Goal: Task Accomplishment & Management: Complete application form

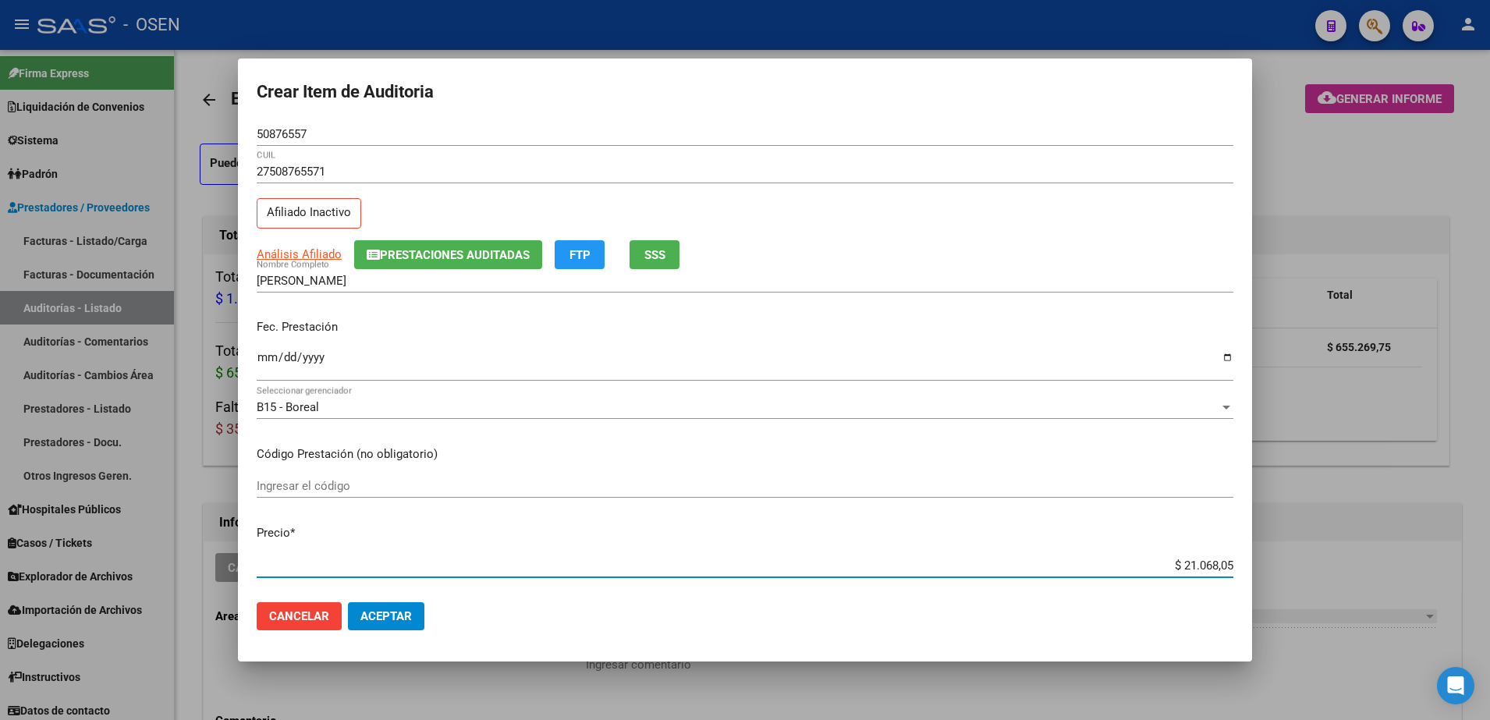
scroll to position [878, 0]
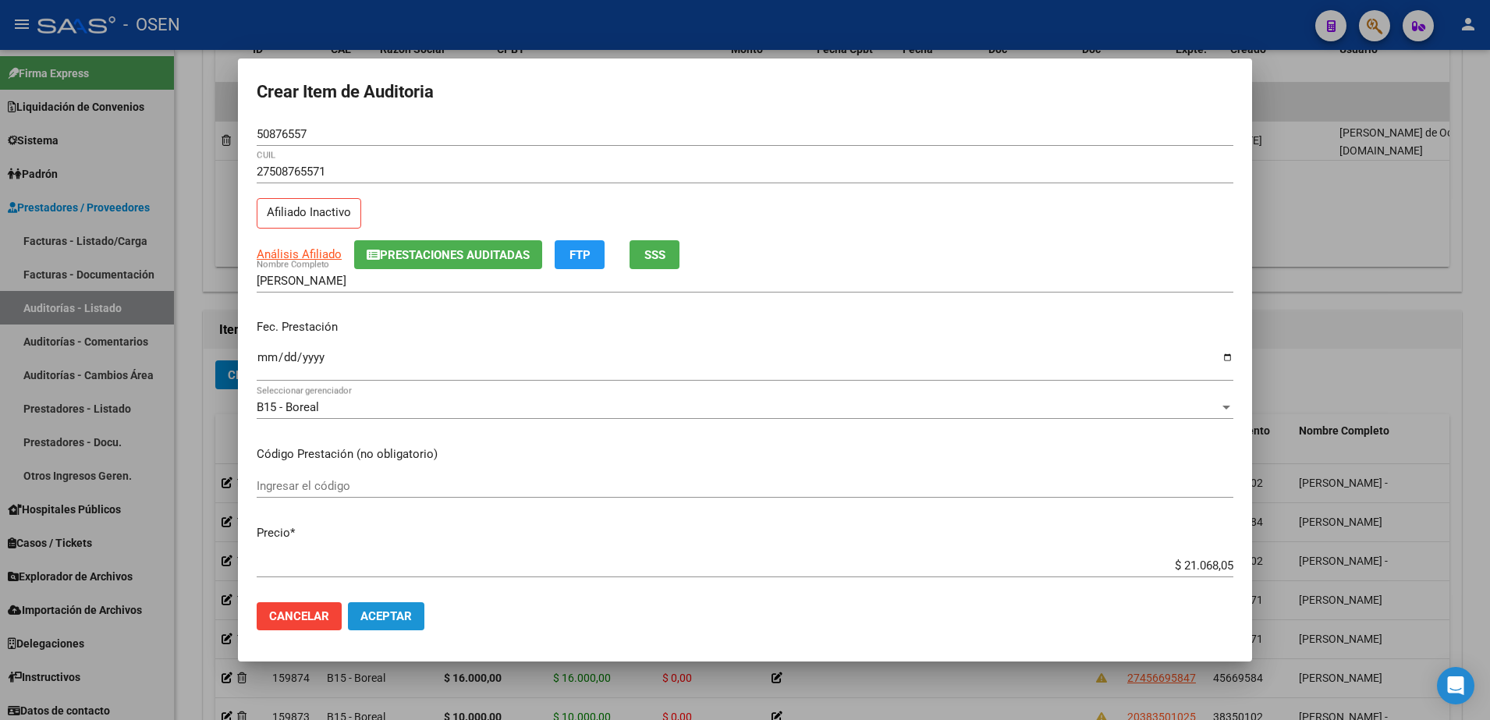
click at [404, 623] on button "Aceptar" at bounding box center [386, 616] width 76 height 28
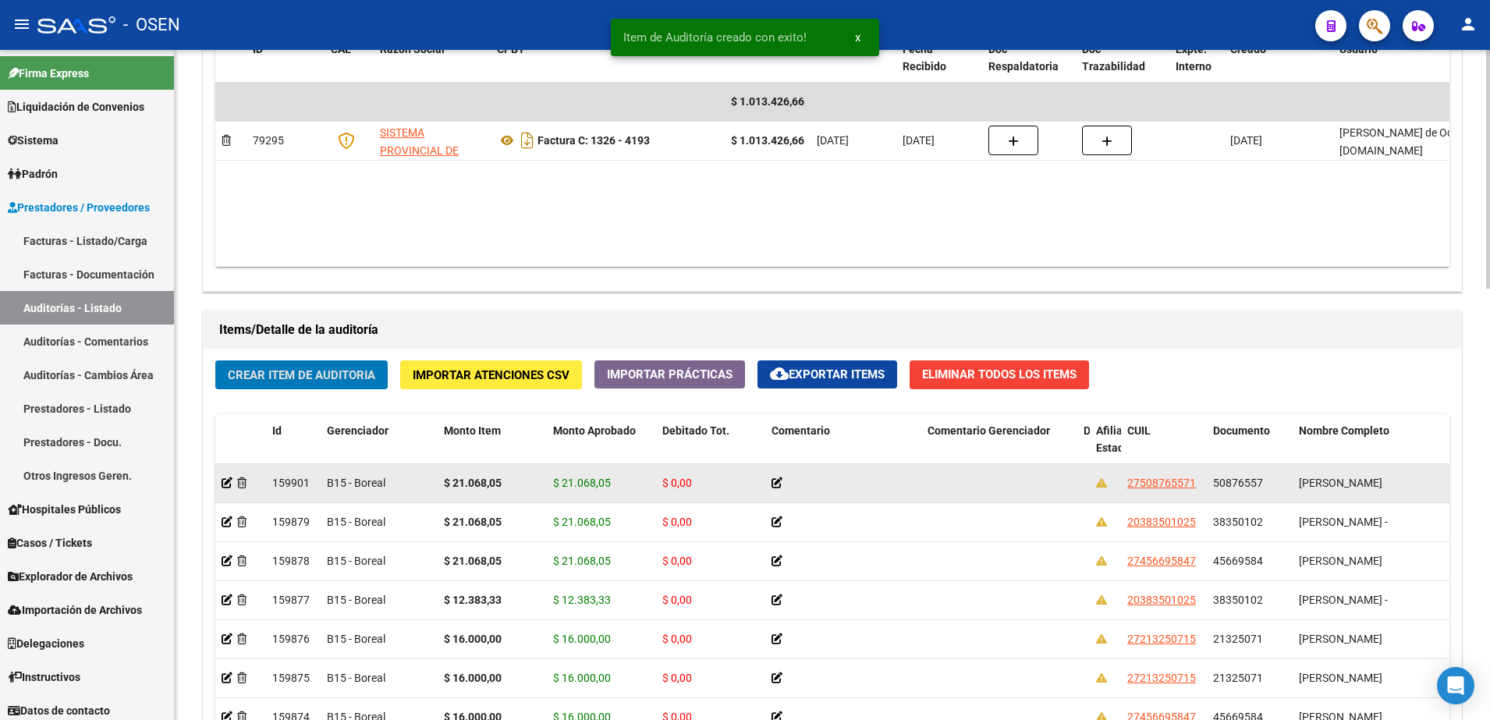
click at [589, 478] on span "$ 21.068,05" at bounding box center [582, 483] width 58 height 12
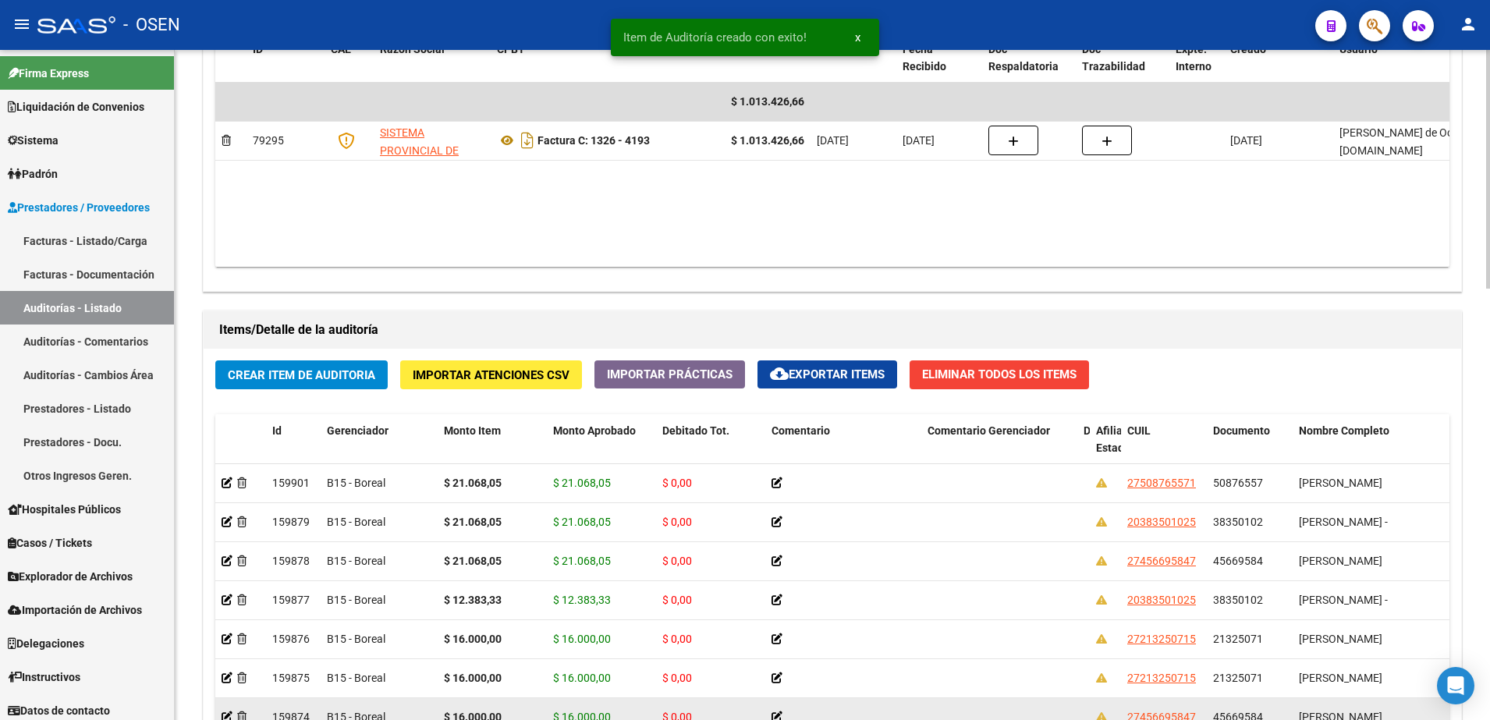
copy span "21.068,05"
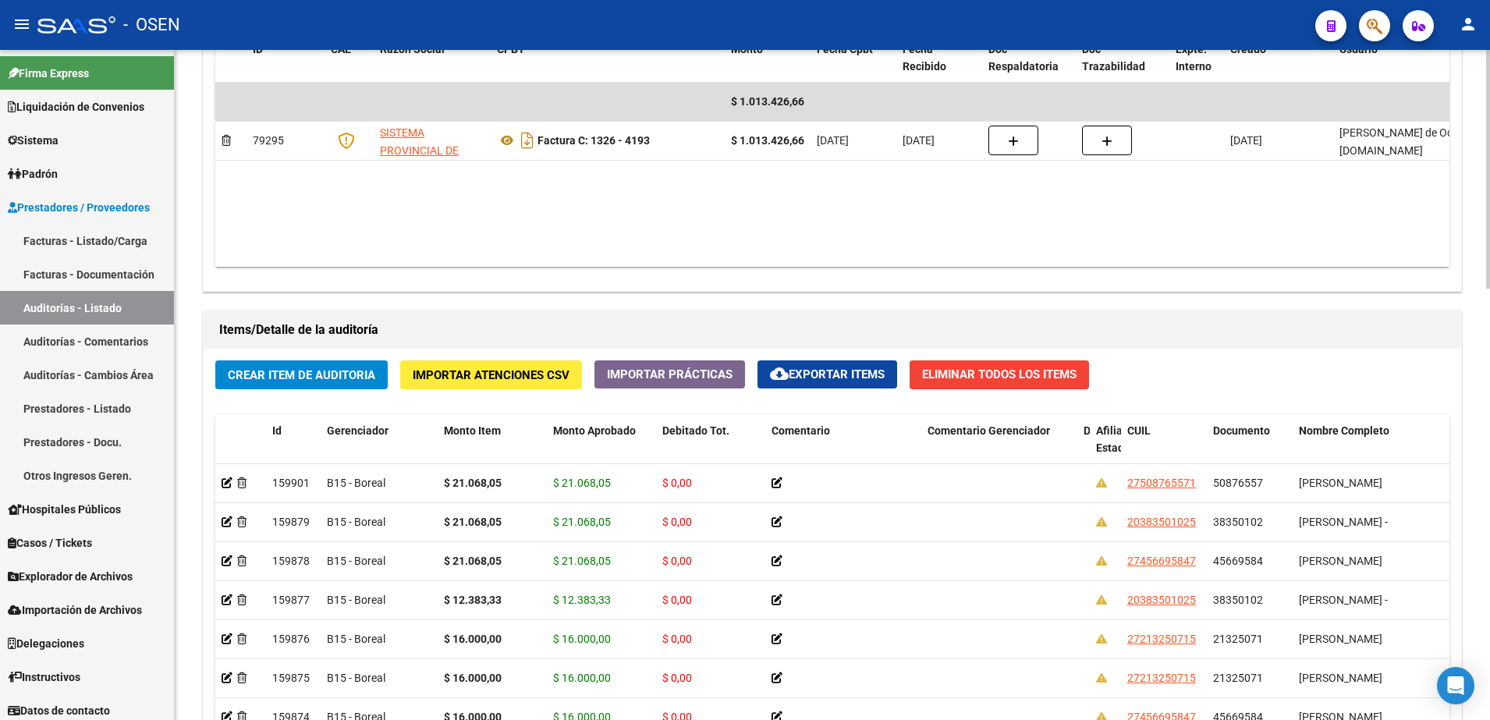
click at [652, 282] on div "Agregar Comprobante cloud_download Exportar Comprobantes ID CAE Razon Social CP…" at bounding box center [833, 129] width 1258 height 324
click at [309, 371] on span "Crear Item de Auditoria" at bounding box center [301, 375] width 147 height 14
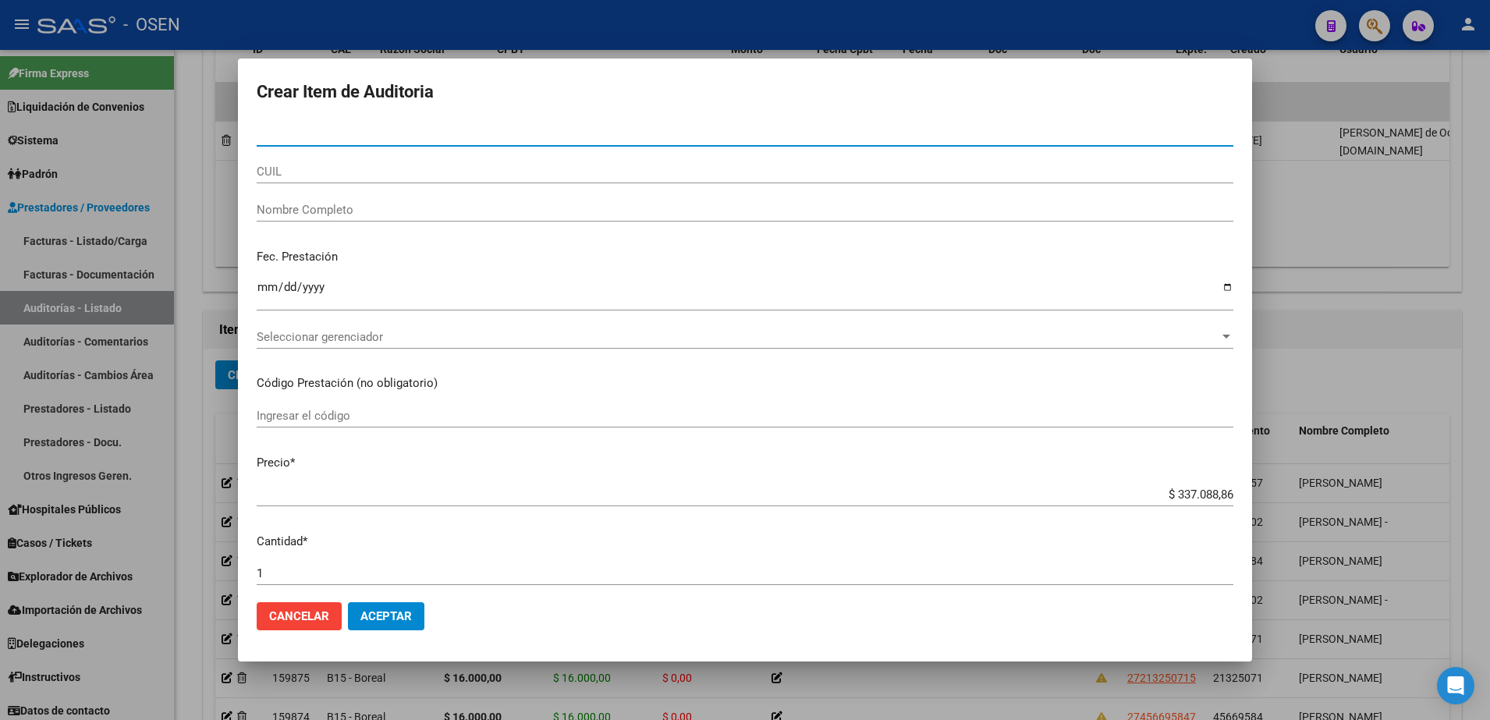
click at [414, 162] on div "CUIL" at bounding box center [745, 171] width 977 height 23
paste input "27508765571"
type input "27508765571"
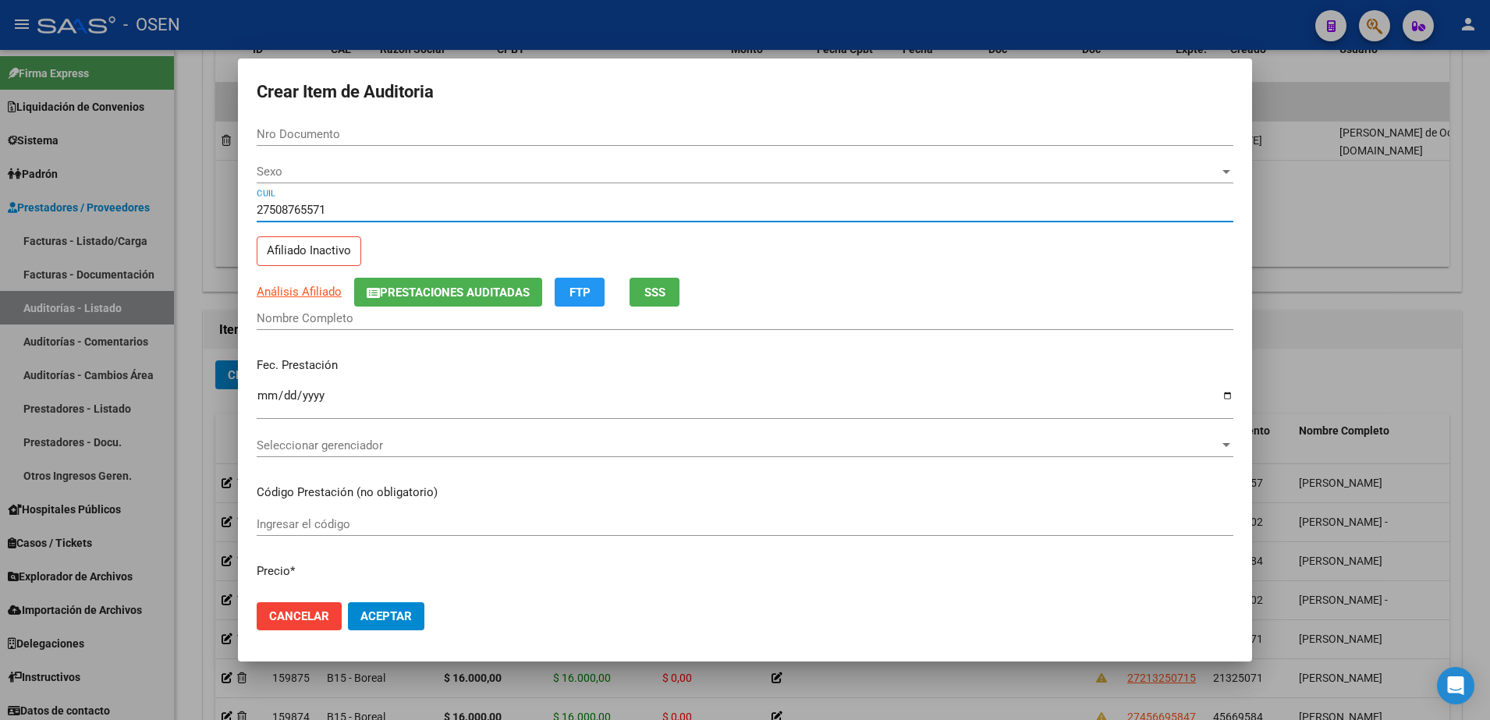
type input "50876557"
type input "[PERSON_NAME]"
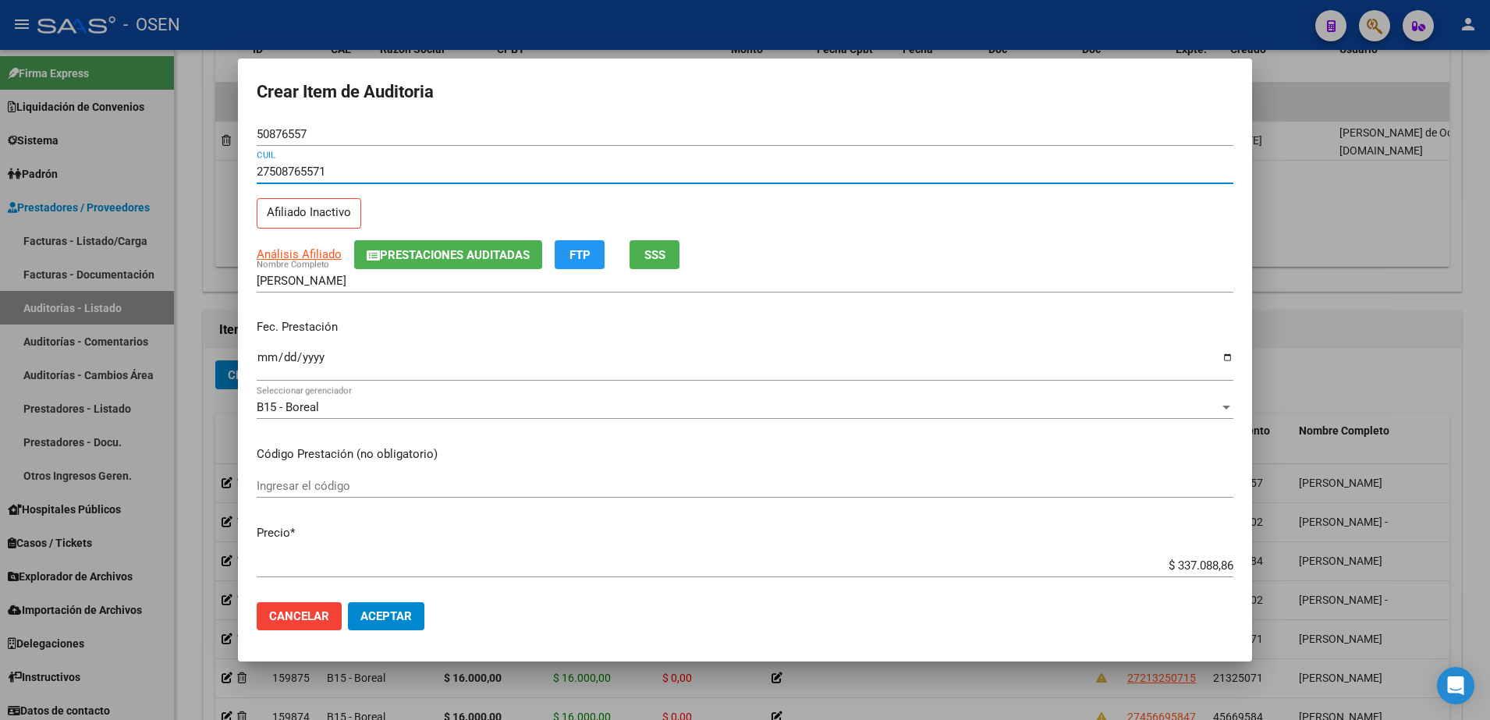
type input "27508765571"
click at [272, 352] on input "Ingresar la fecha" at bounding box center [745, 363] width 977 height 25
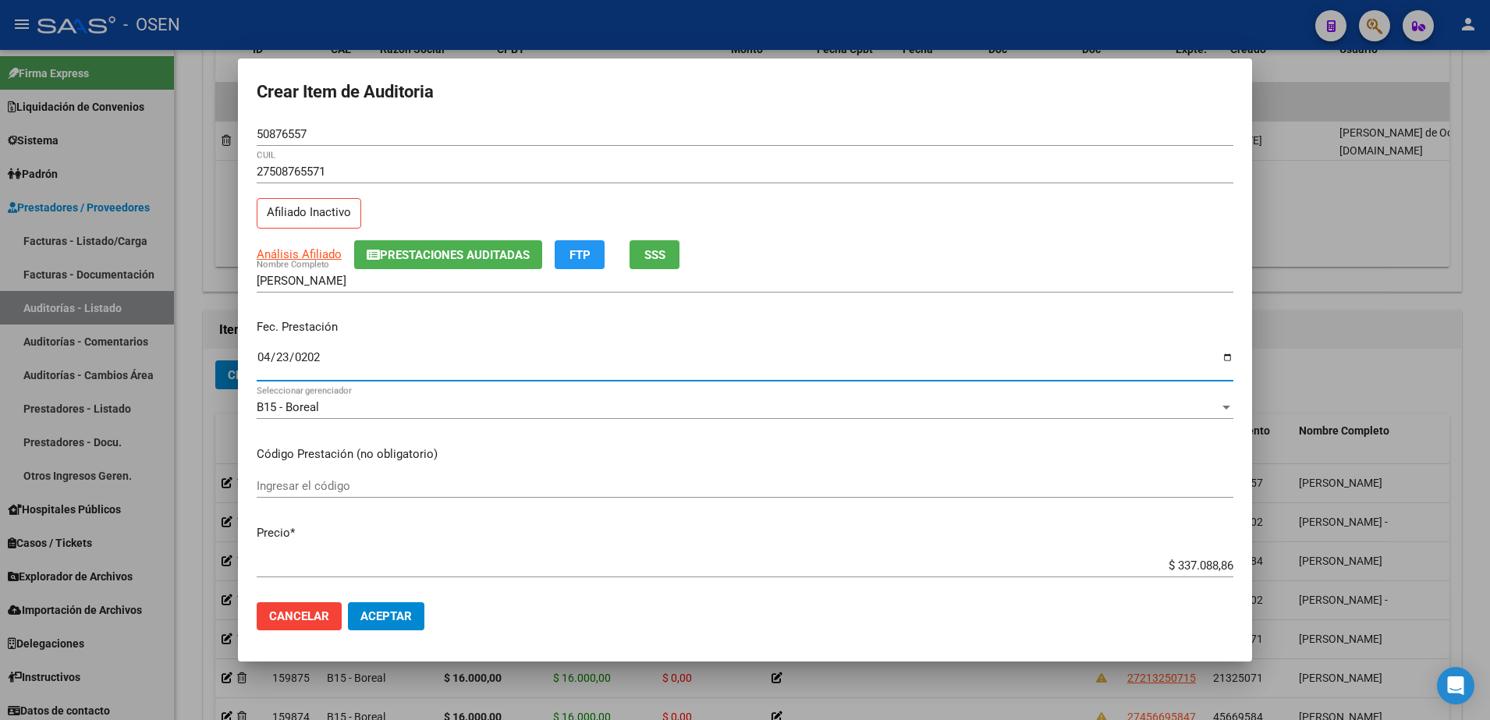
type input "2025-04-23"
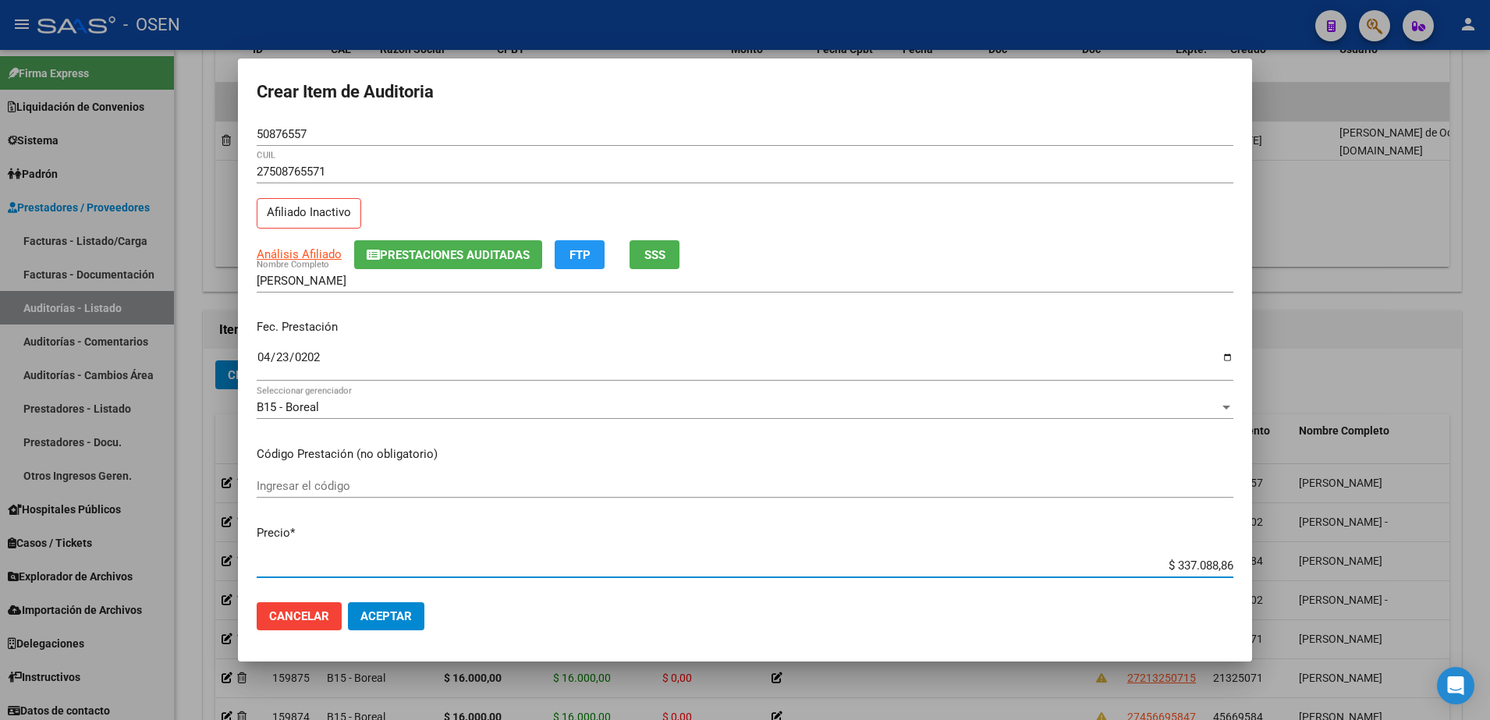
paste input "73.738,19"
type input "$ 73.738,19"
click at [384, 608] on button "Aceptar" at bounding box center [386, 616] width 76 height 28
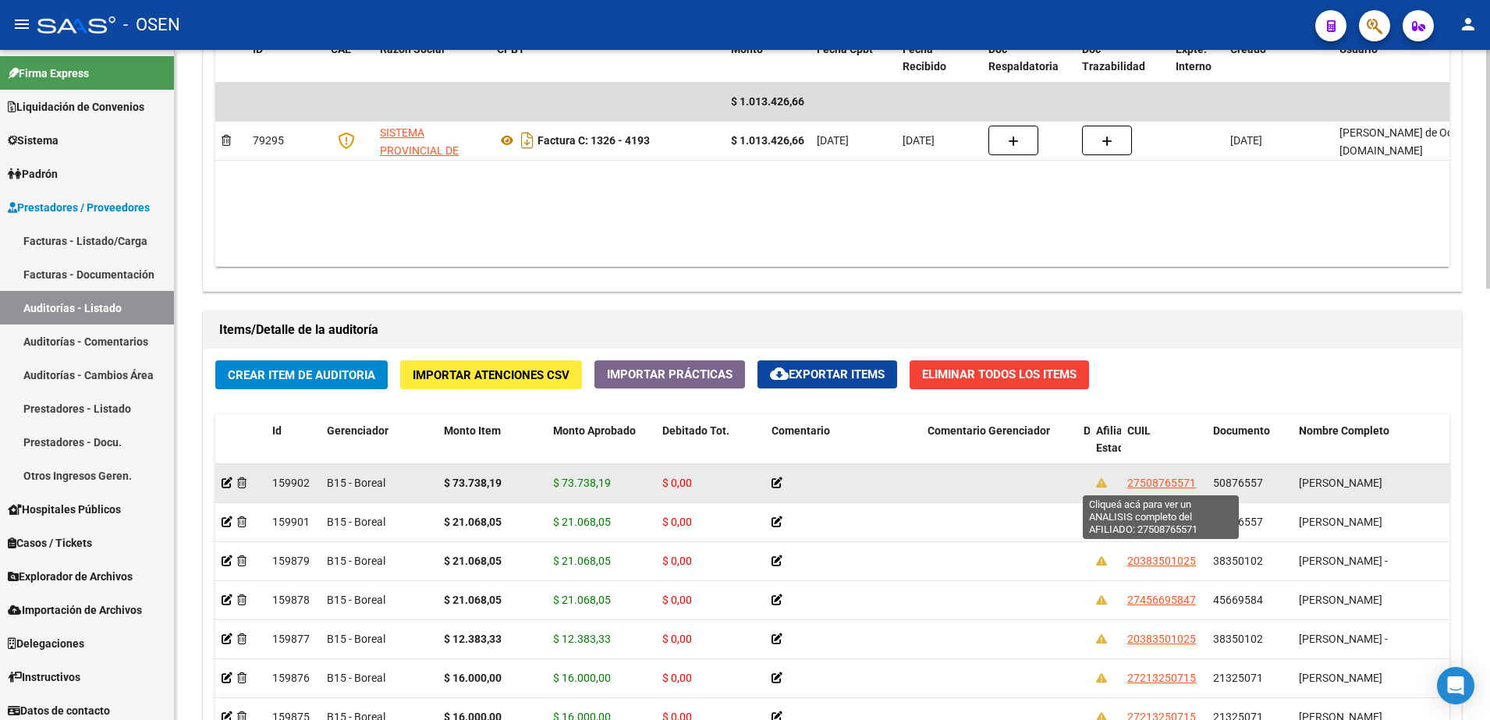
click at [1175, 477] on span "27508765571" at bounding box center [1162, 483] width 69 height 12
type textarea "27508765571"
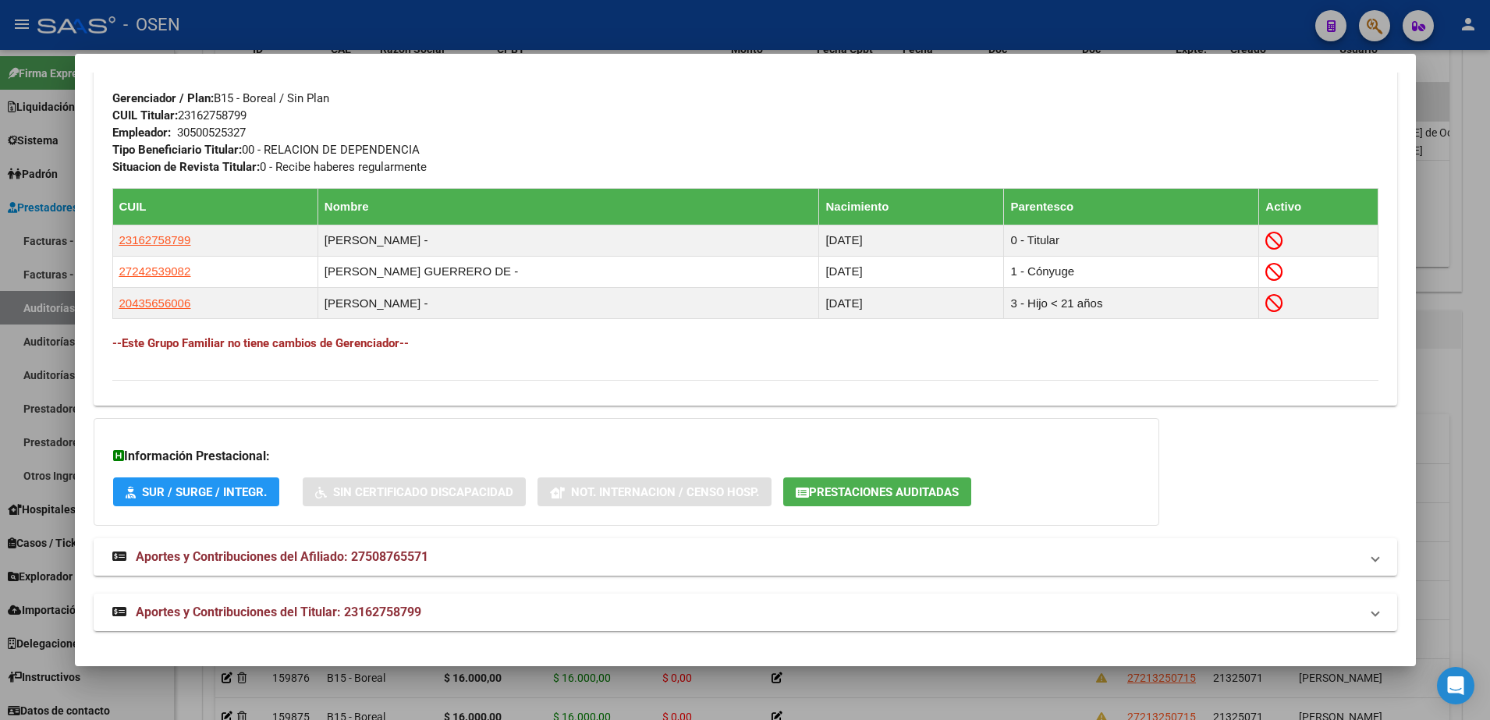
scroll to position [794, 0]
click at [898, 490] on span "Prestaciones Auditadas" at bounding box center [884, 492] width 150 height 14
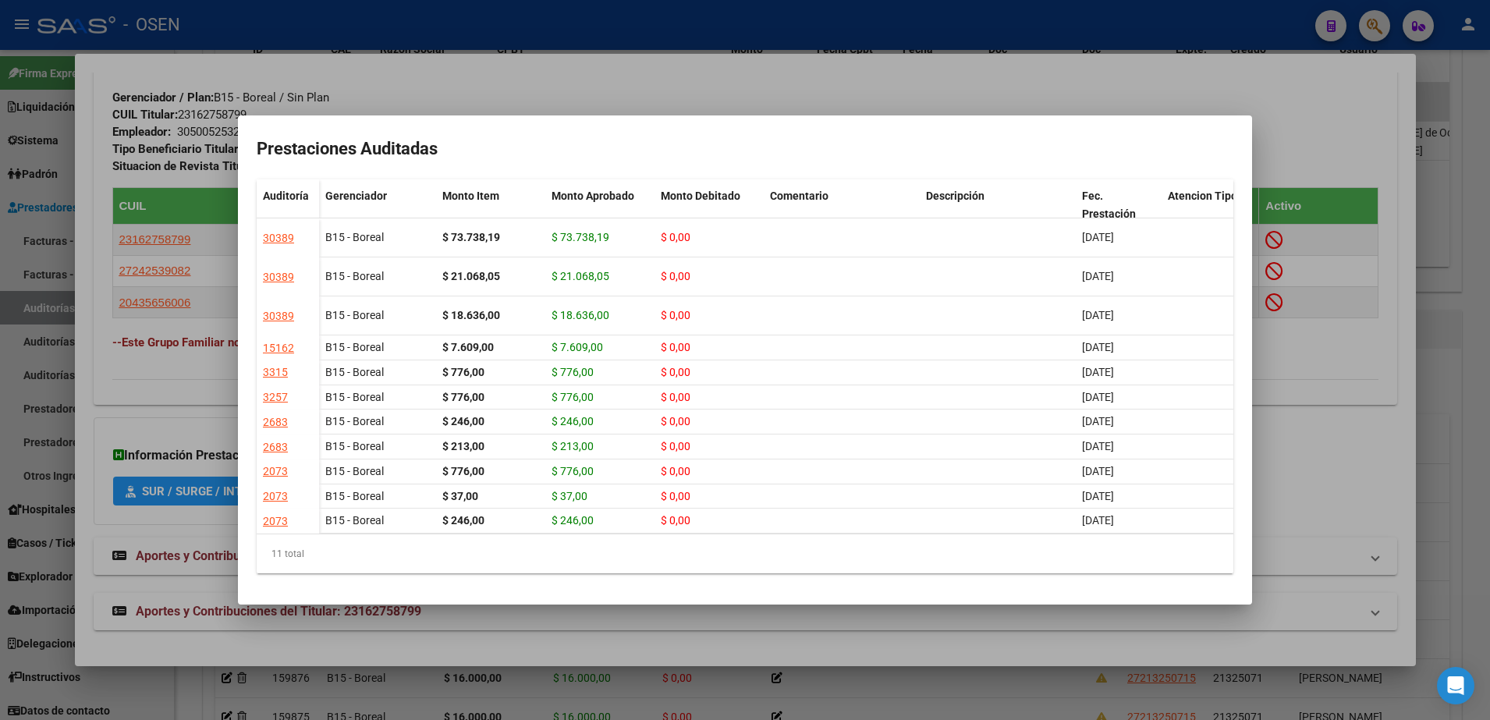
click at [508, 101] on div at bounding box center [745, 360] width 1490 height 720
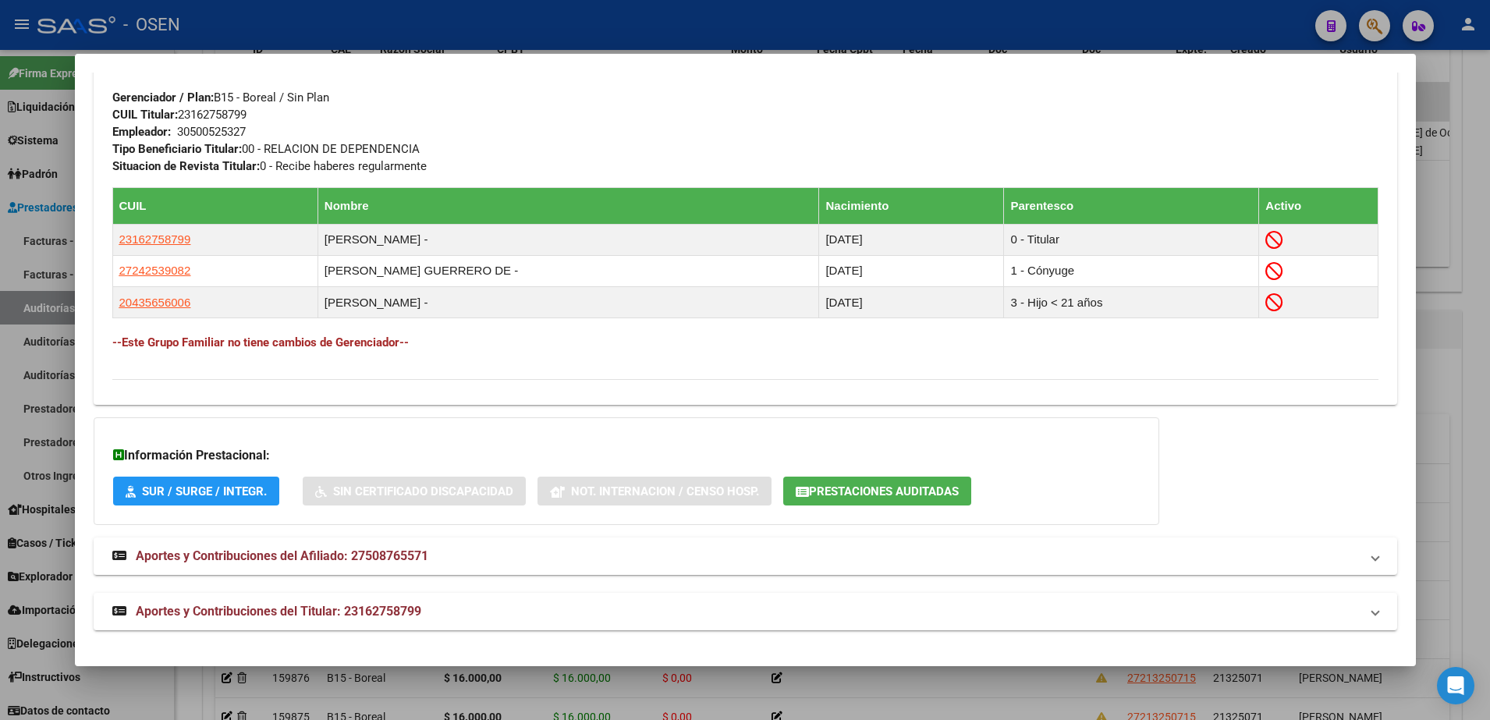
click at [1362, 673] on div at bounding box center [745, 360] width 1490 height 720
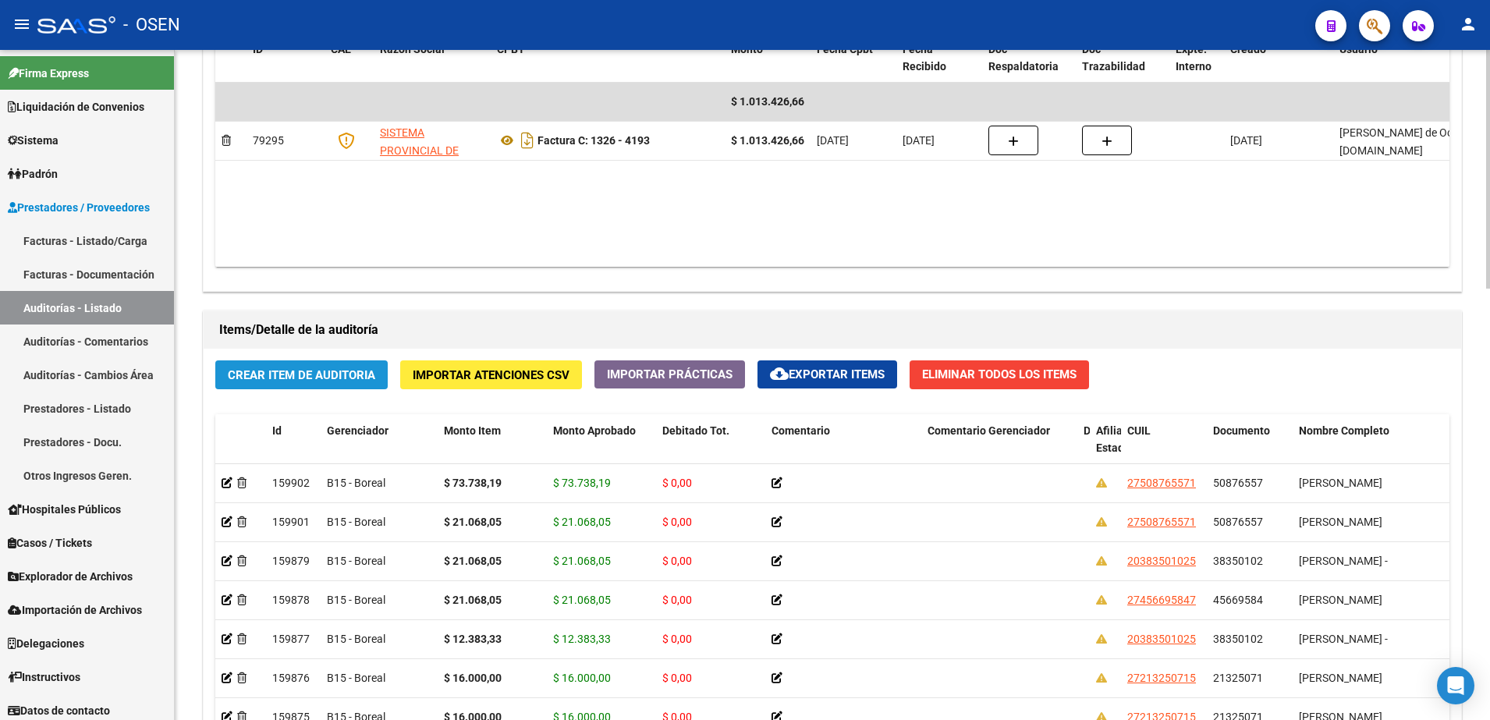
click at [360, 371] on span "Crear Item de Auditoria" at bounding box center [301, 375] width 147 height 14
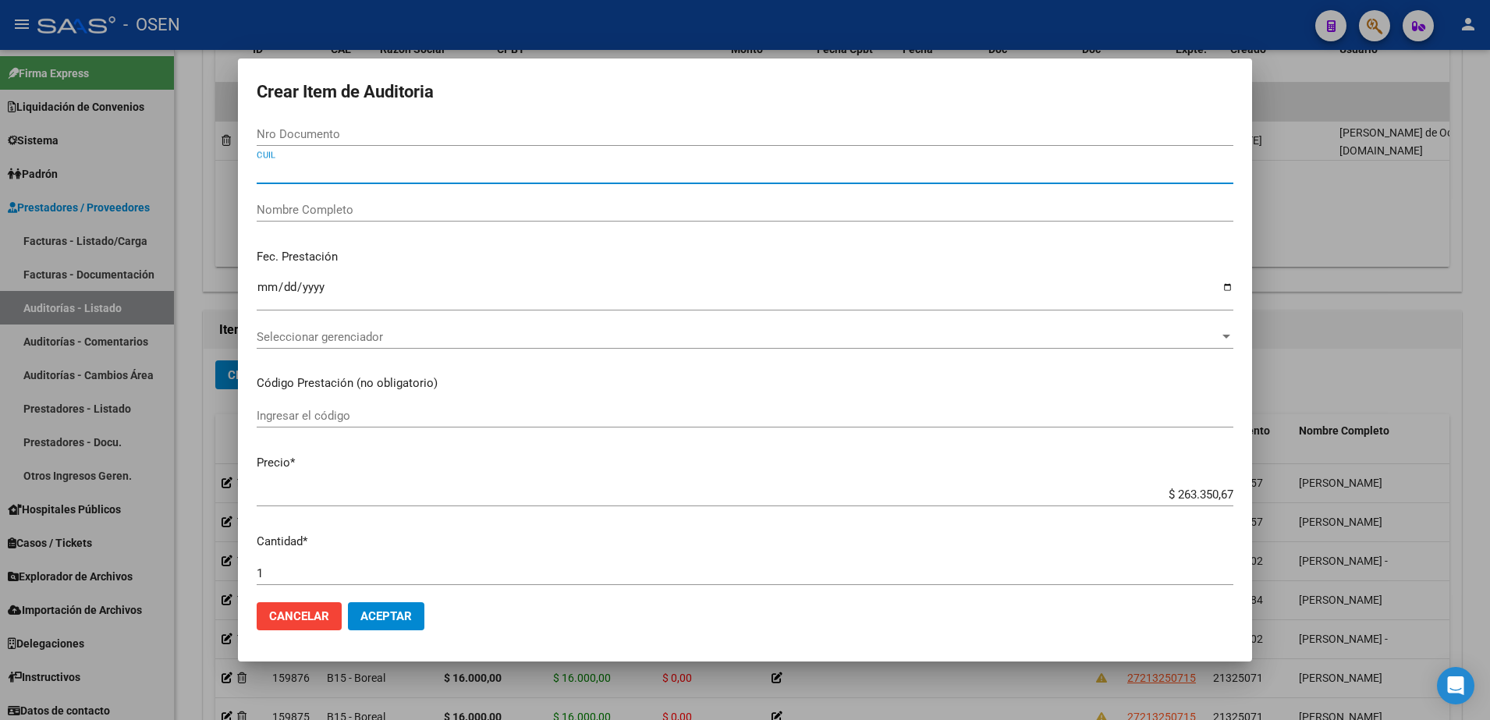
click at [373, 176] on input "CUIL" at bounding box center [745, 172] width 977 height 14
paste input "27456695847"
type input "27456695847"
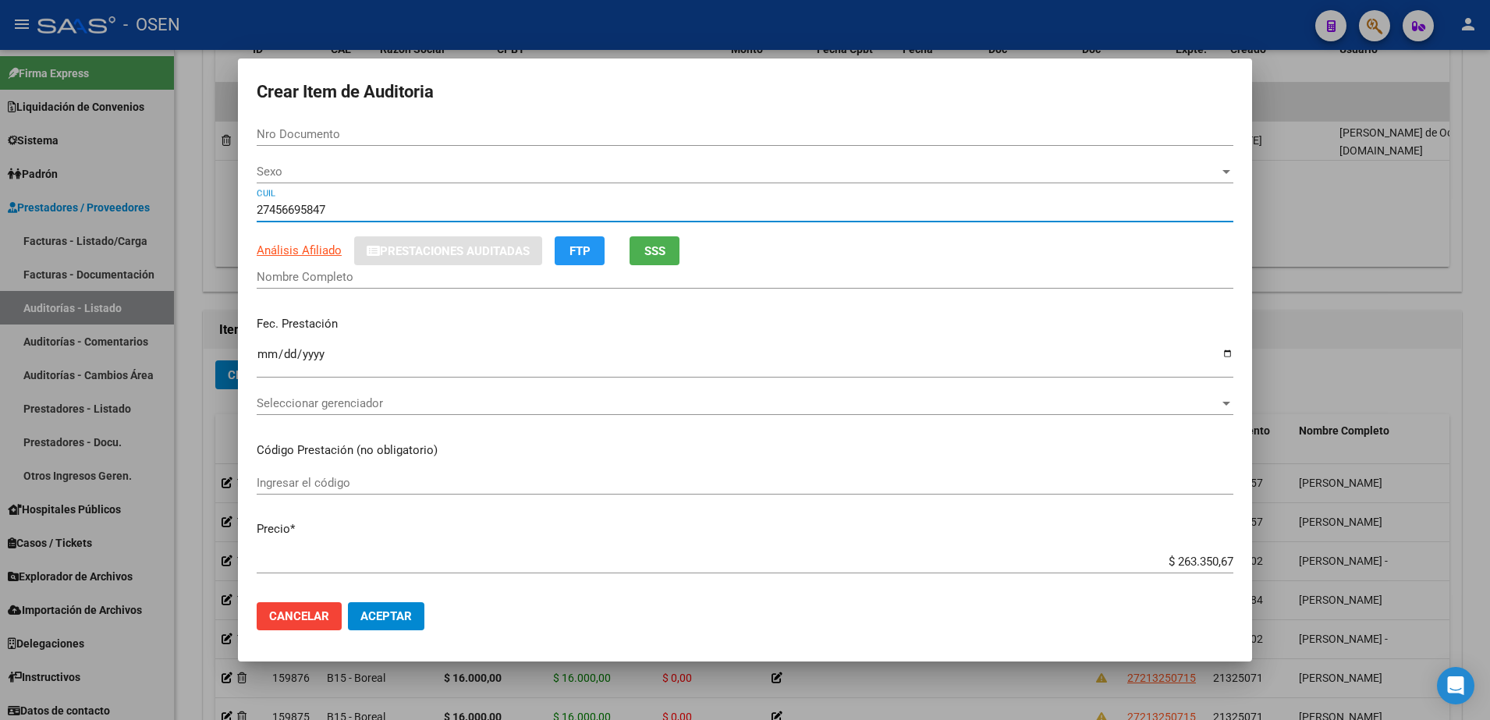
type input "45669584"
type input "[PERSON_NAME]"
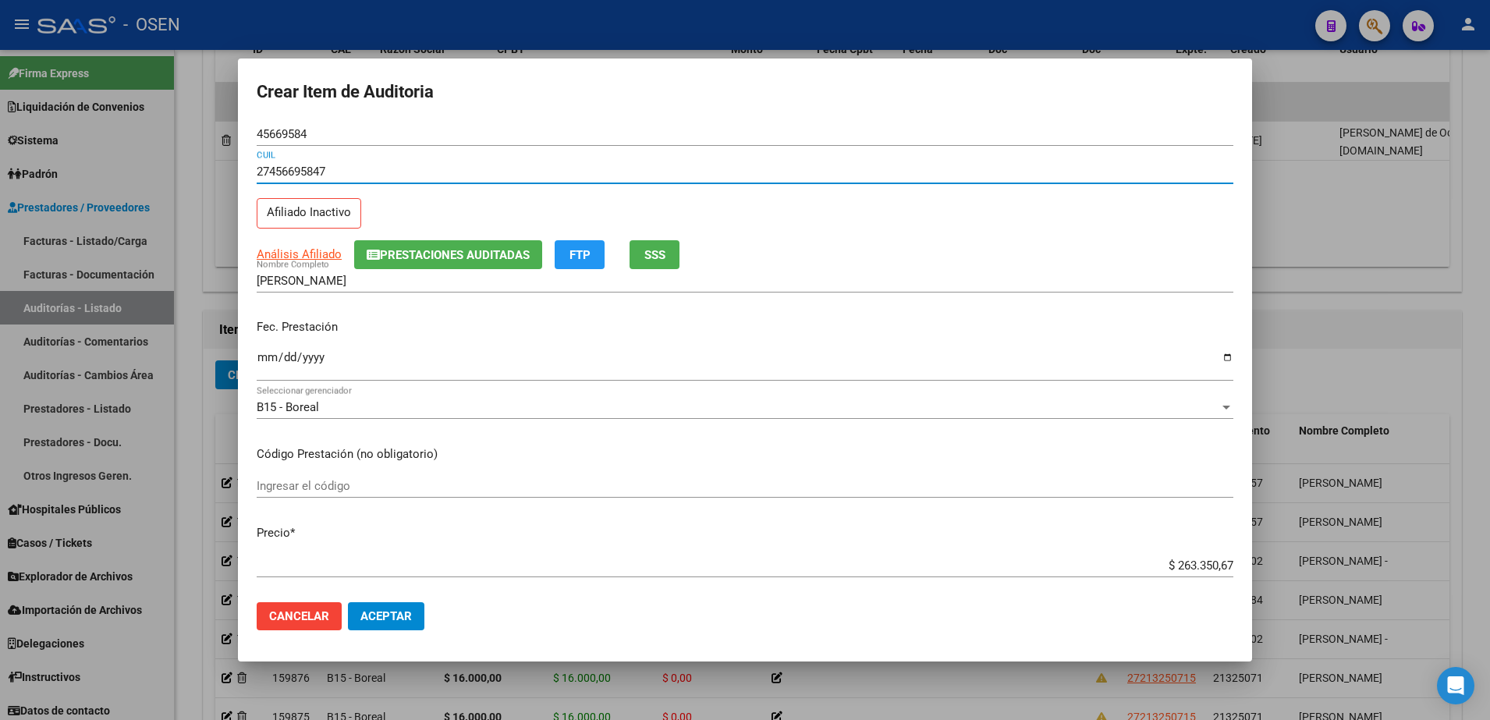
type input "27456695847"
click at [261, 356] on input "Ingresar la fecha" at bounding box center [745, 363] width 977 height 25
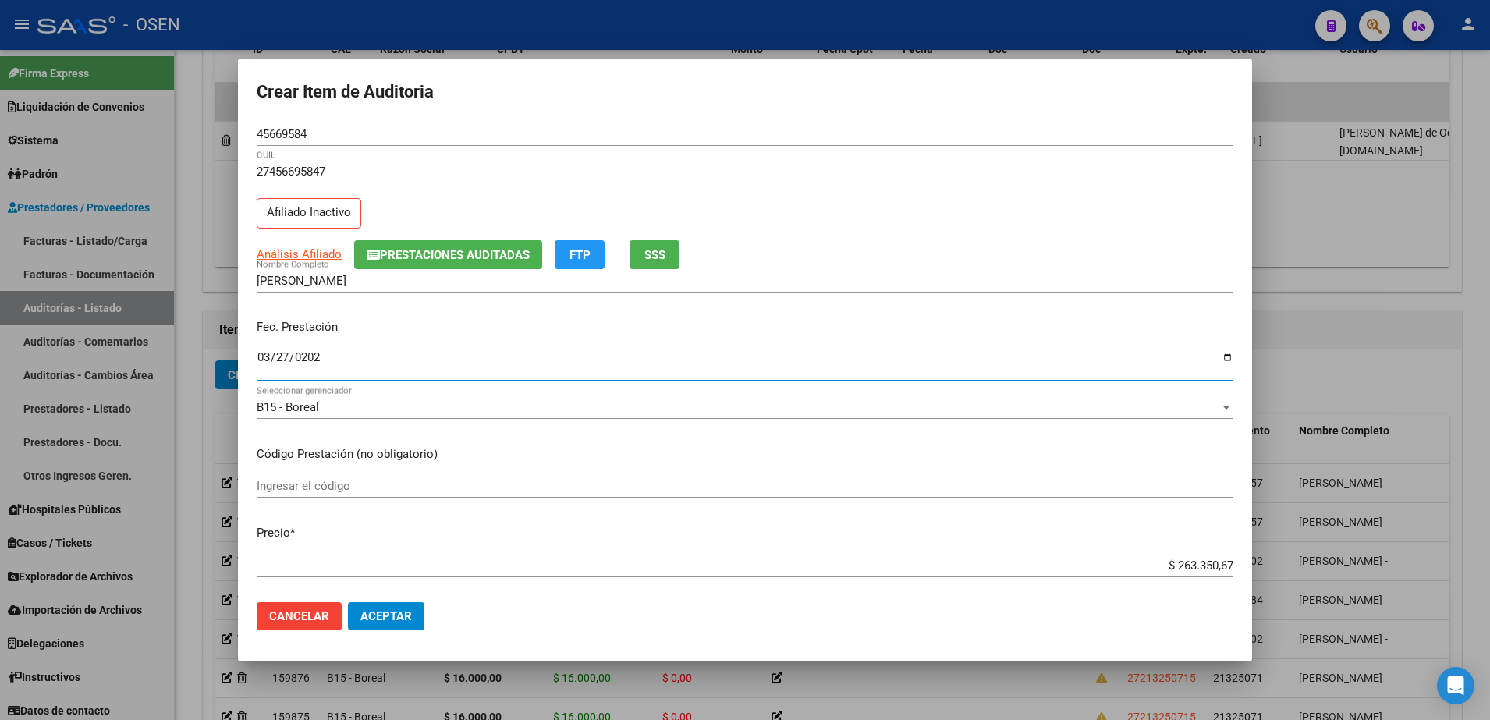
type input "2025-03-27"
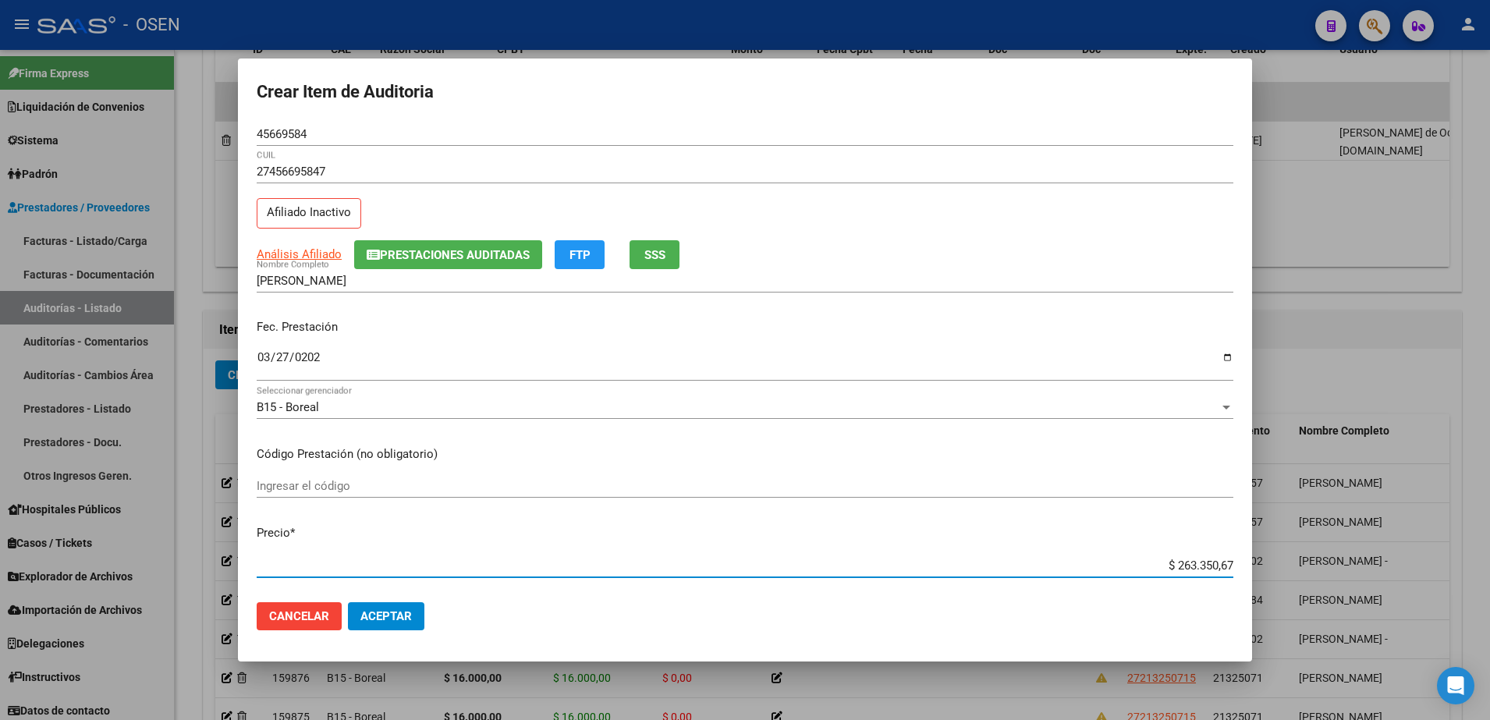
paste input "73.738.19"
type input "$ 73.738,19"
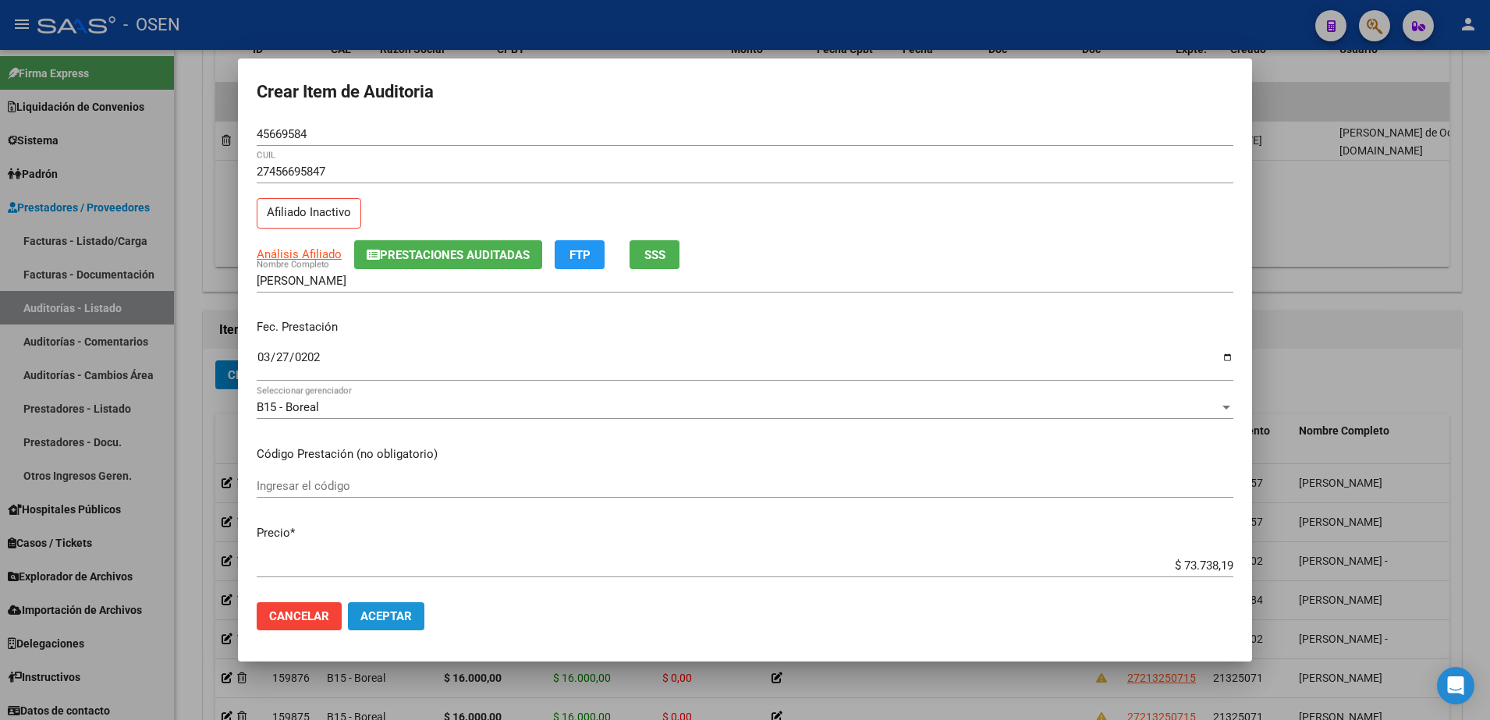
click at [411, 623] on span "Aceptar" at bounding box center [385, 616] width 51 height 14
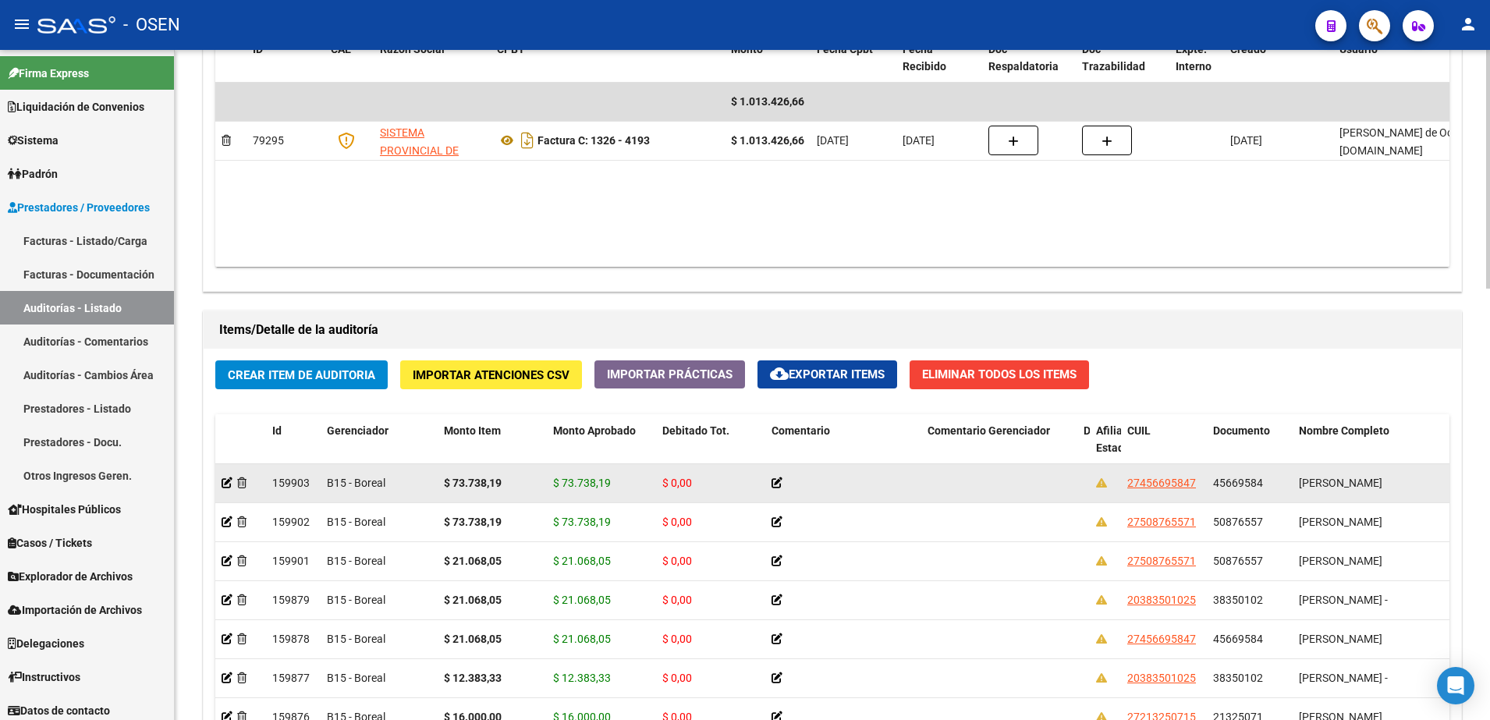
click at [455, 468] on datatable-body-cell "$ 73.738,19" at bounding box center [492, 483] width 109 height 38
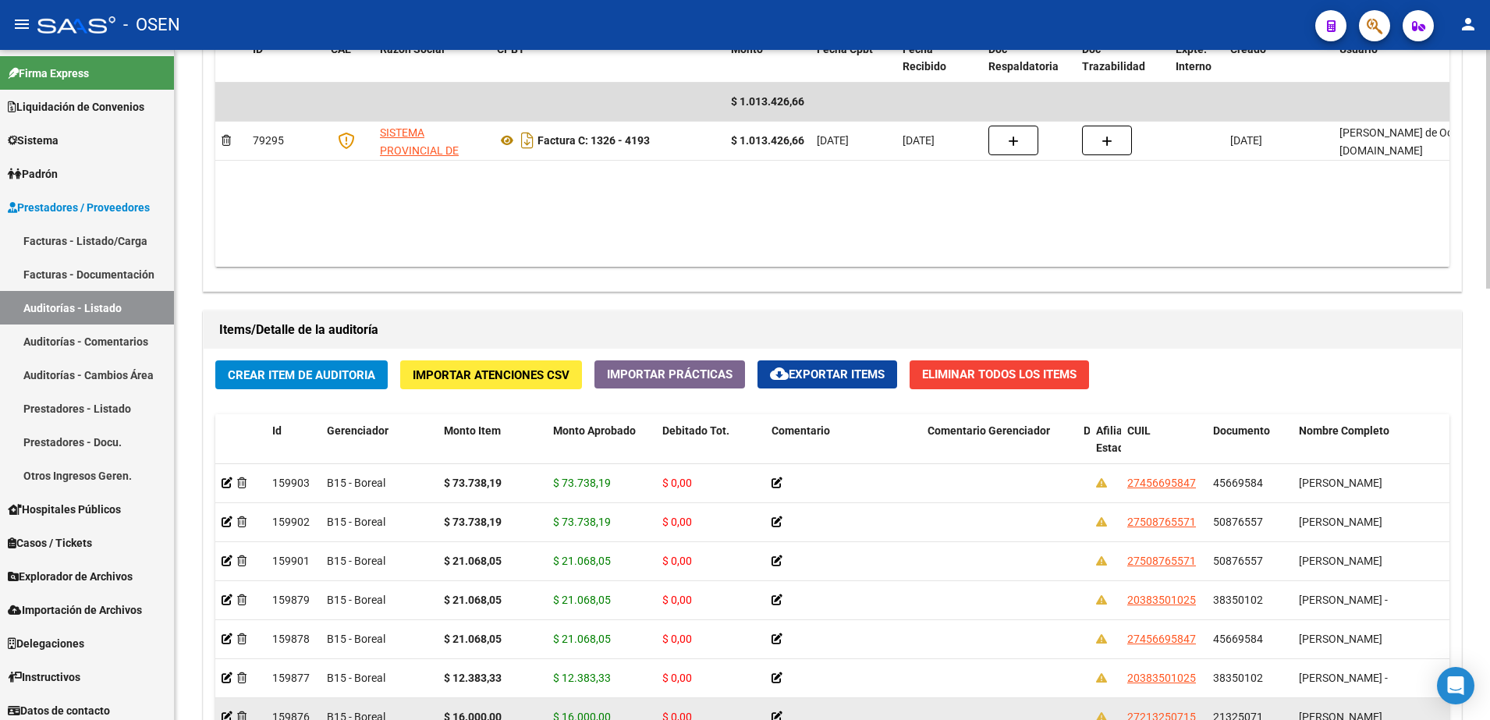
copy strong "73.738,19"
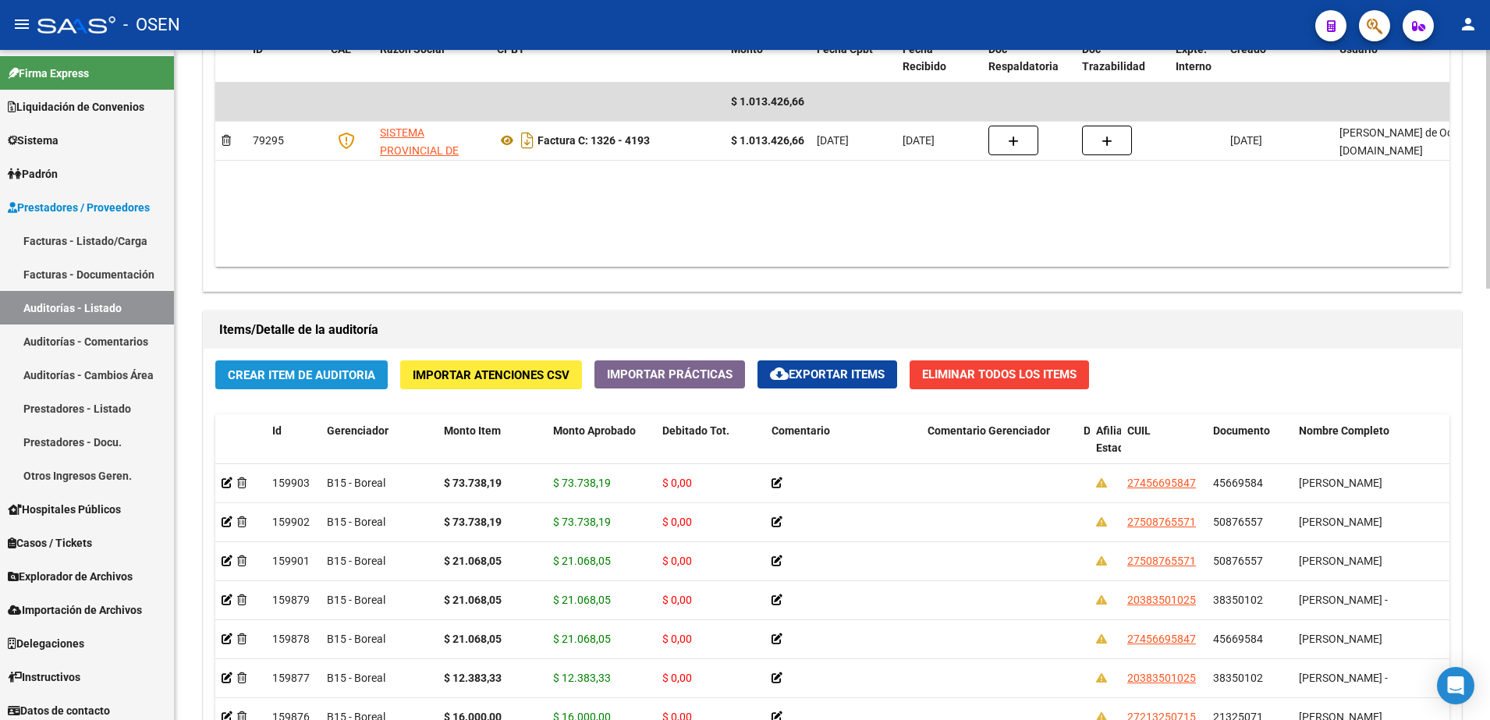
click at [303, 375] on span "Crear Item de Auditoria" at bounding box center [301, 375] width 147 height 14
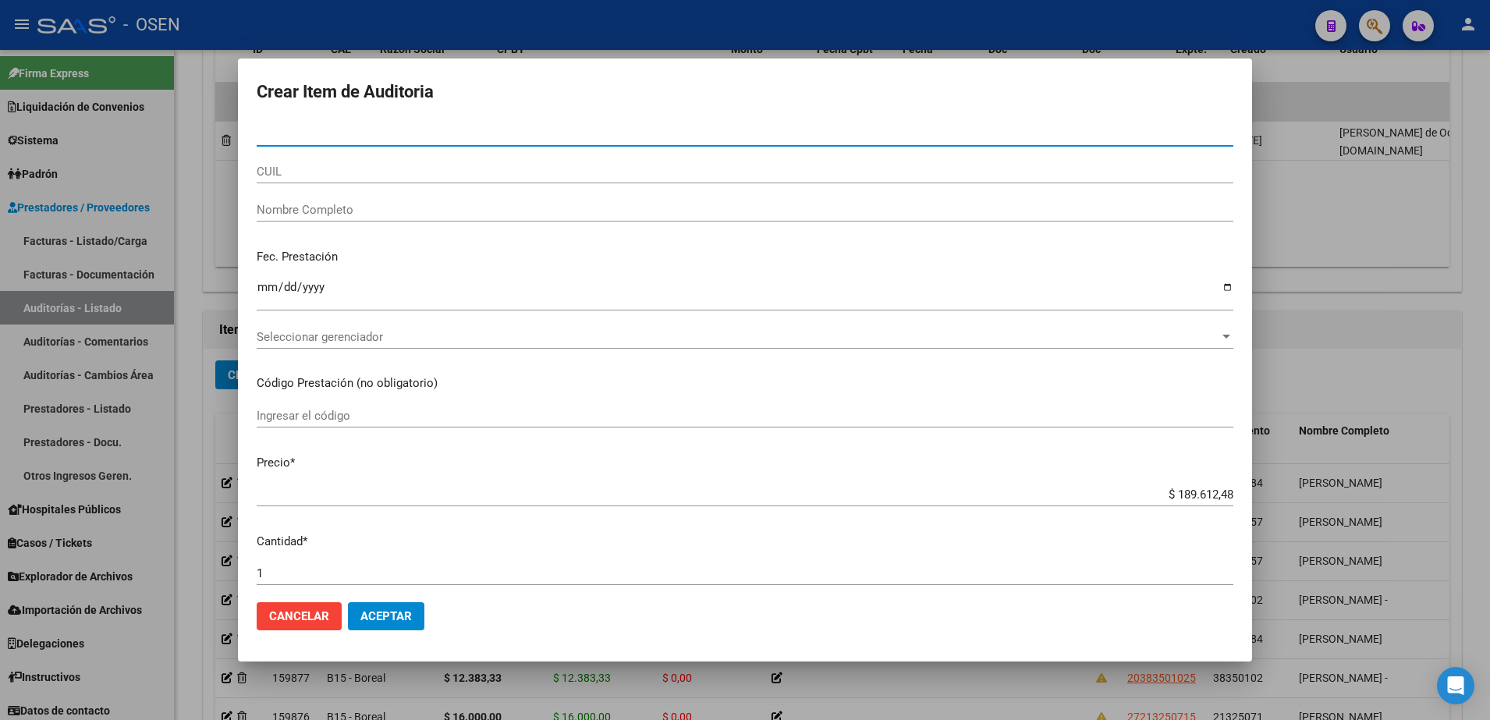
click at [382, 166] on input "CUIL" at bounding box center [745, 172] width 977 height 14
paste input "27508765571"
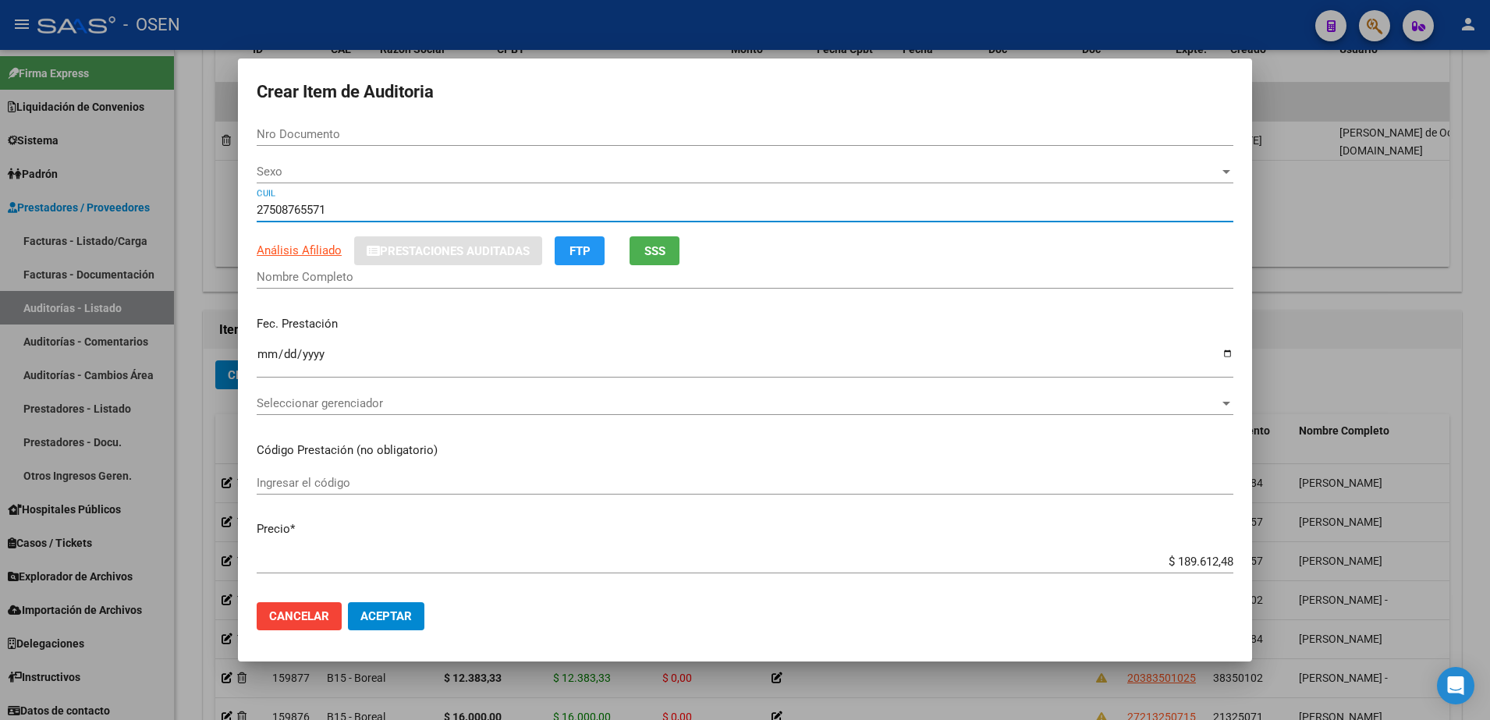
type input "27508765571"
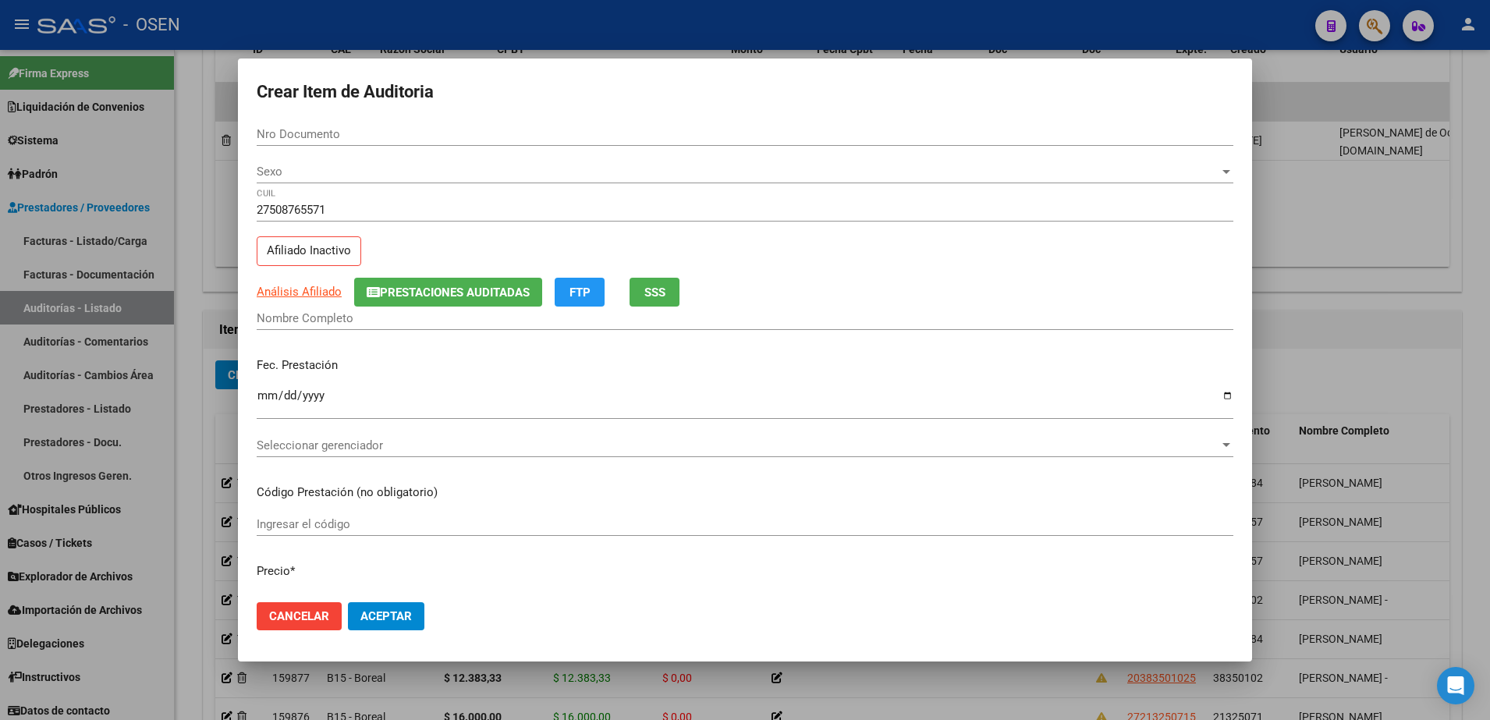
type input "50876557"
type input "[PERSON_NAME]"
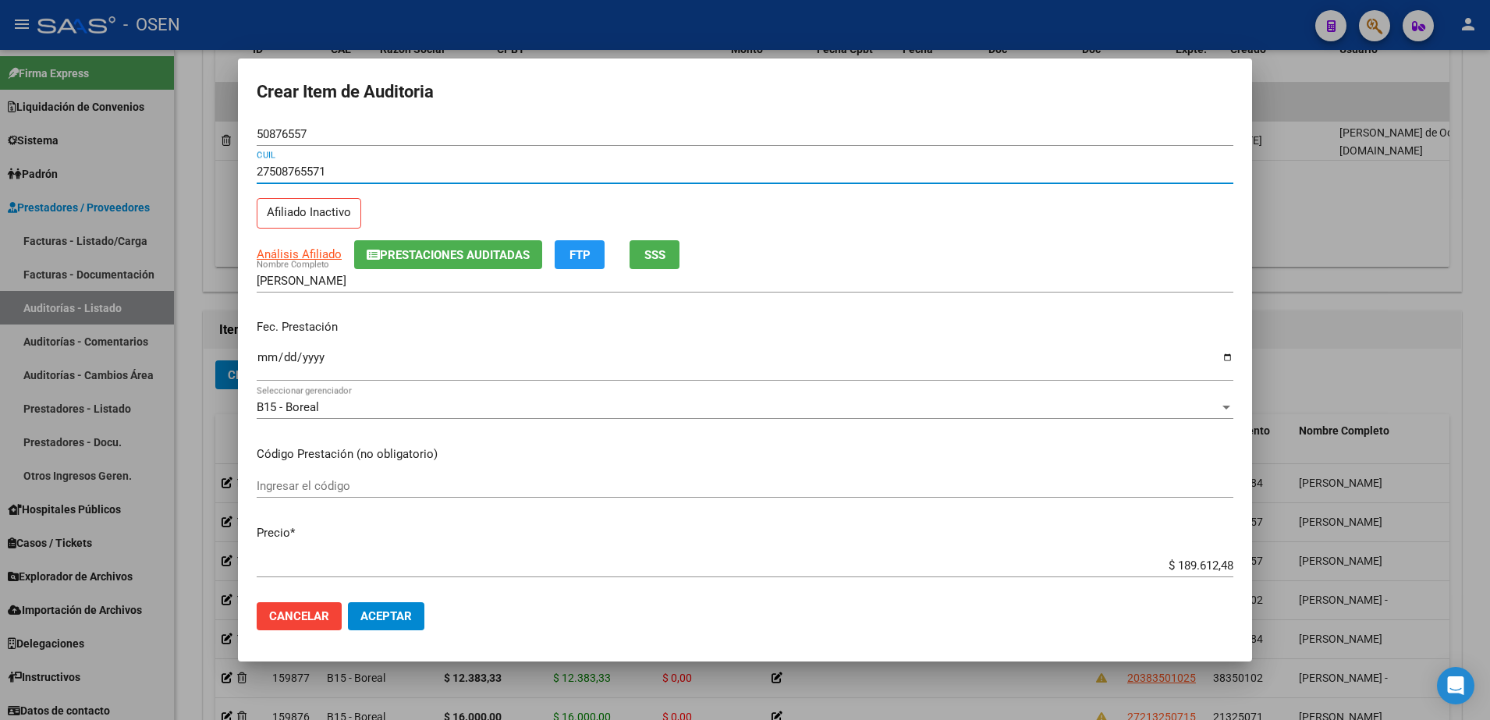
click at [262, 357] on input "Ingresar la fecha" at bounding box center [745, 363] width 977 height 25
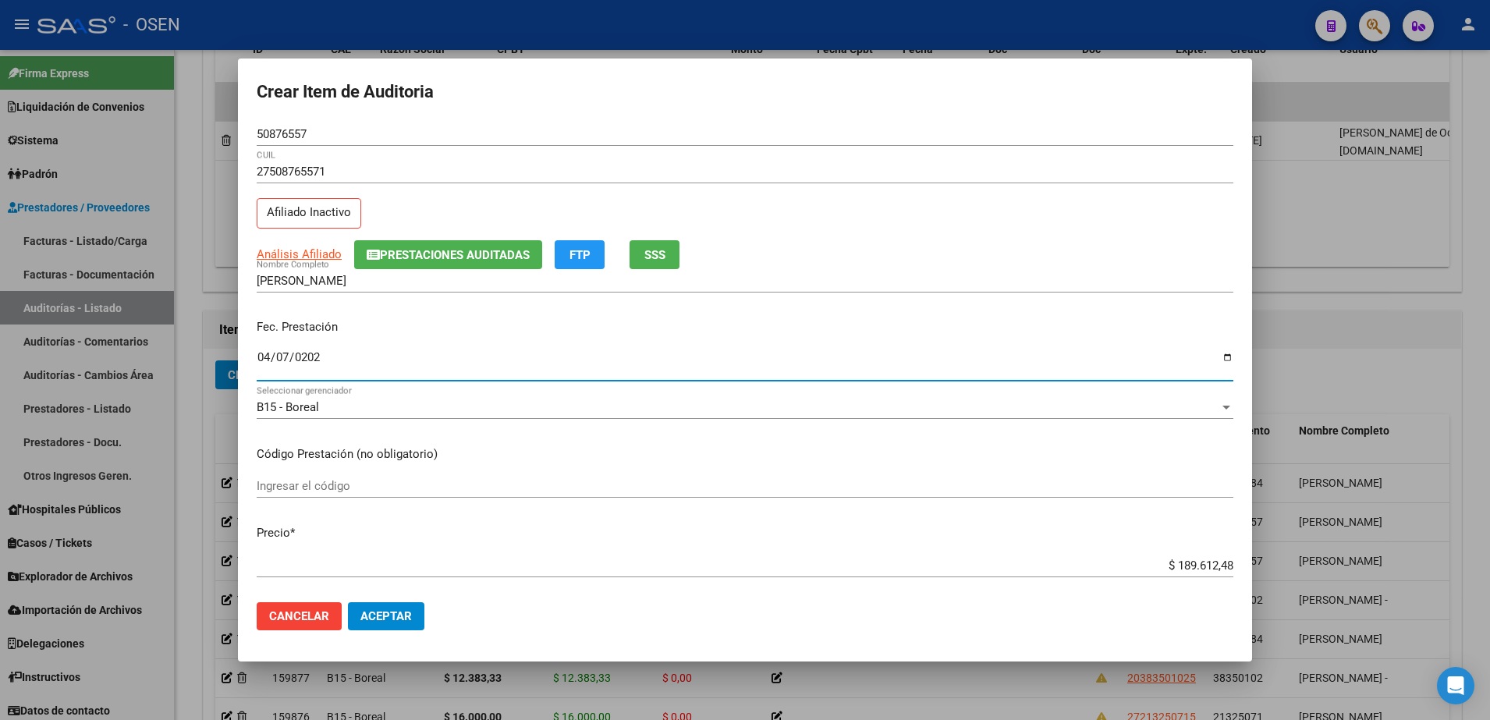
type input "2025-04-07"
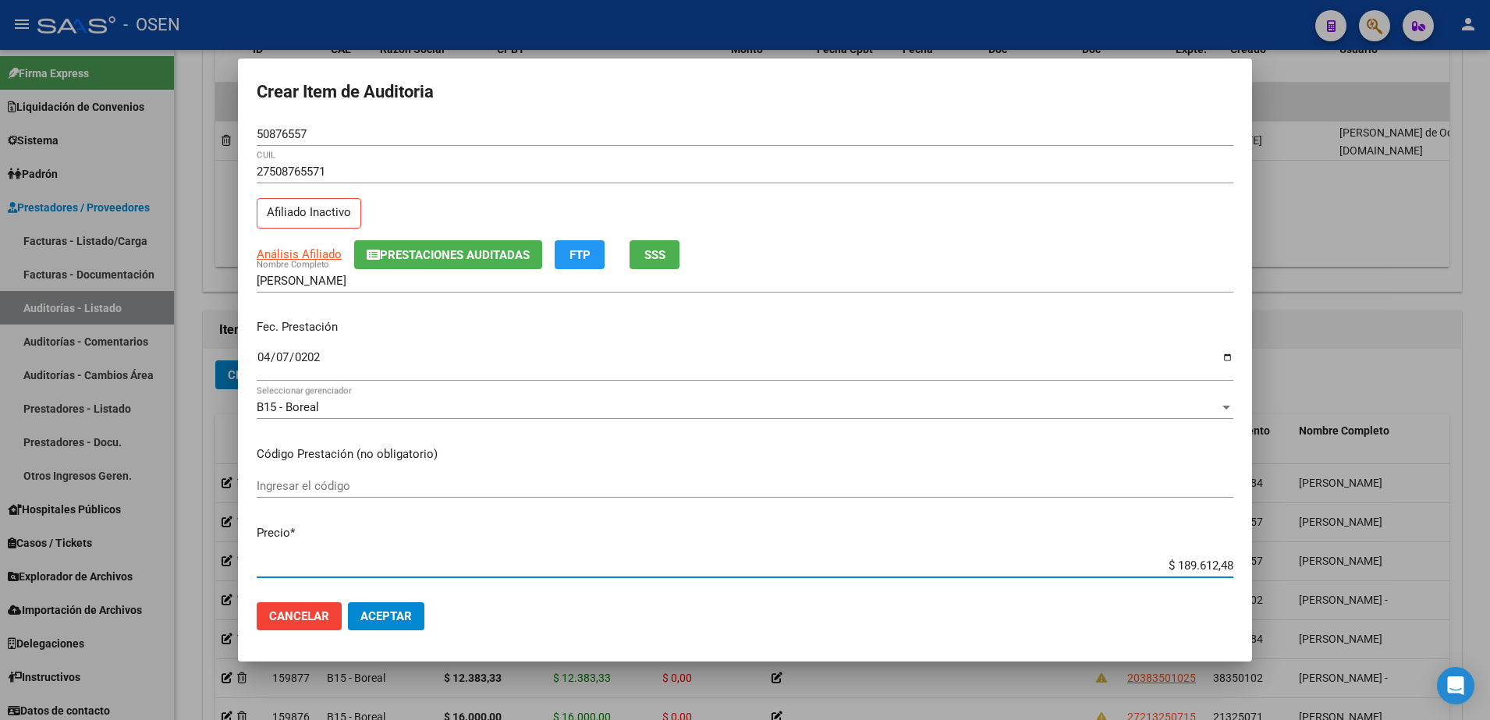
paste input "21.068.05"
type input "$ 21.068,05"
click at [1204, 588] on div "$ 21.068,05 Ingresar el precio" at bounding box center [745, 573] width 977 height 38
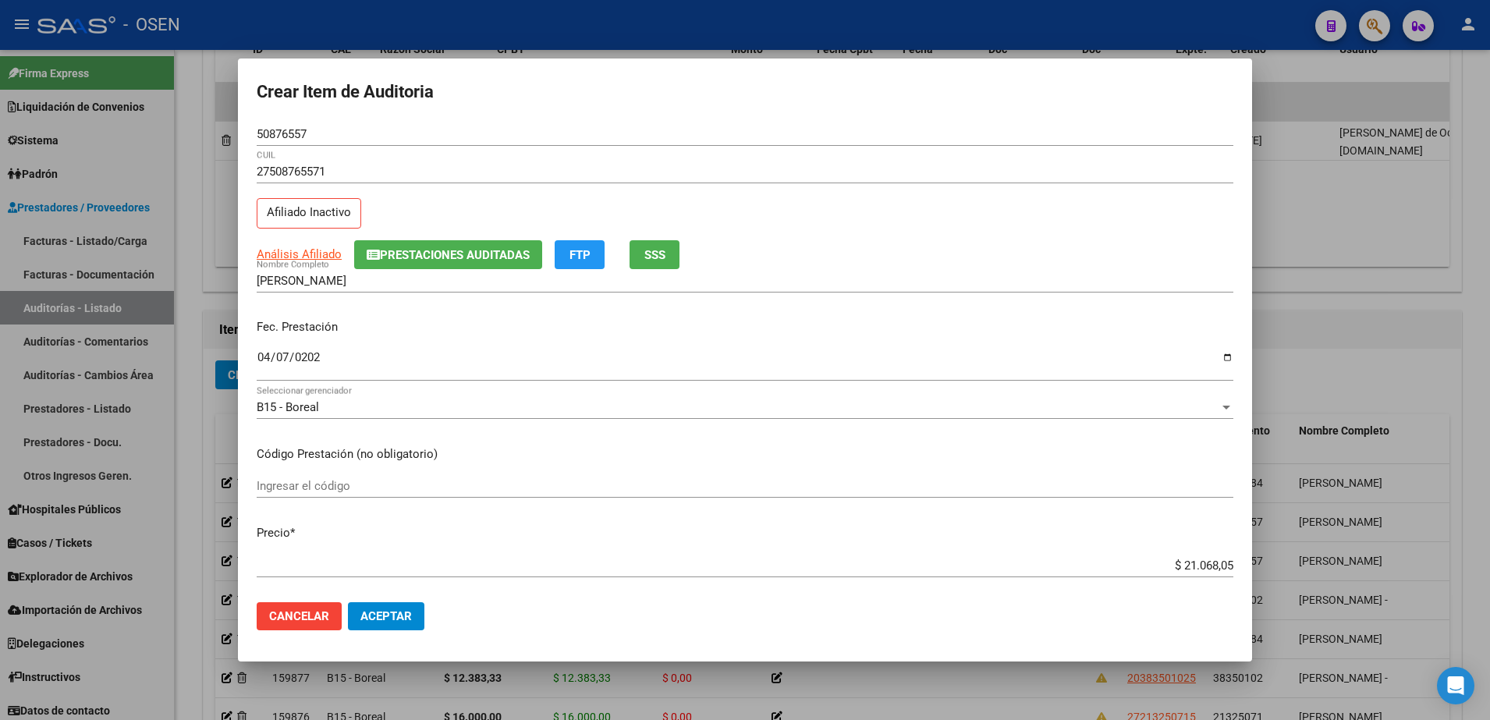
click at [1176, 556] on div "$ 21.068,05 Ingresar el precio" at bounding box center [745, 565] width 977 height 23
click at [1181, 563] on input "$ 21.068,05" at bounding box center [745, 566] width 977 height 14
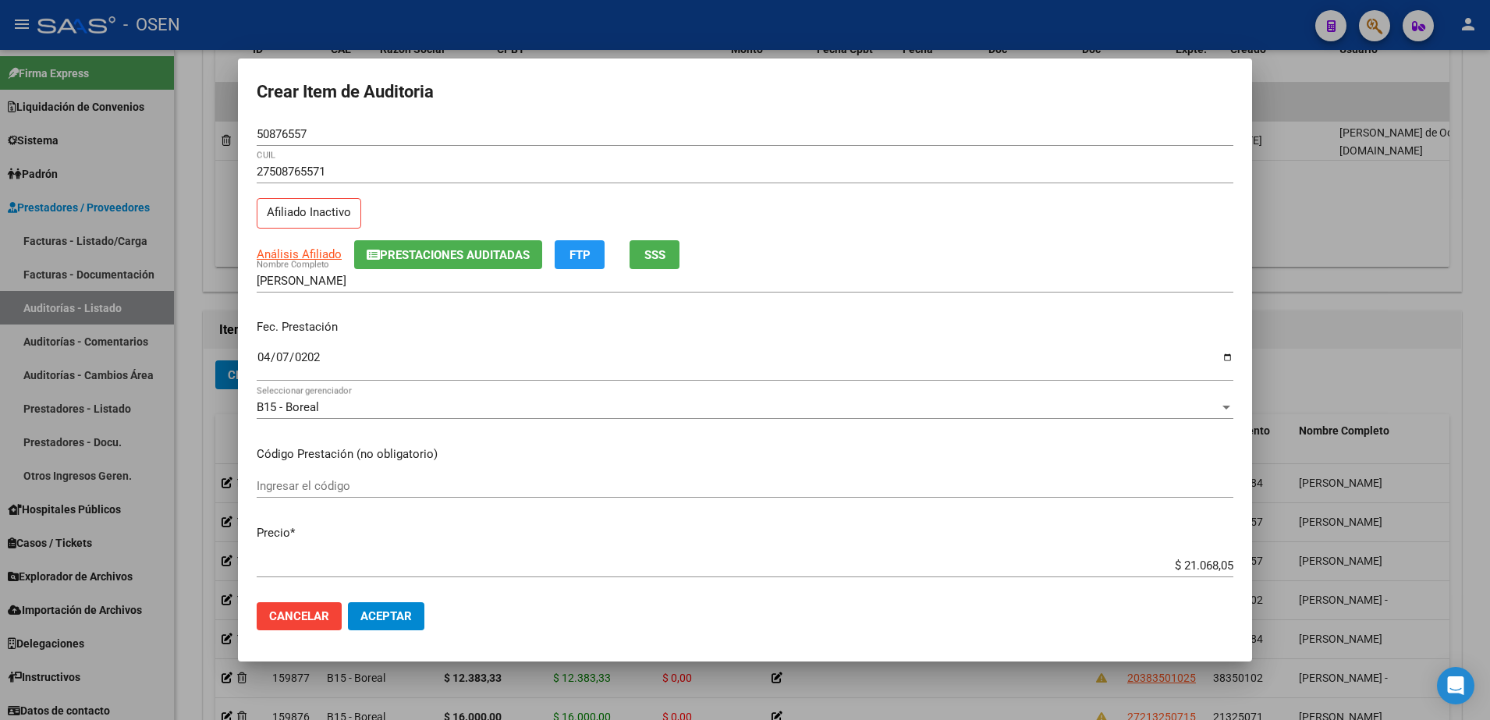
drag, startPoint x: 1170, startPoint y: 203, endPoint x: 1160, endPoint y: 216, distance: 17.2
click at [1170, 203] on div "27508765571 CUIL Afiliado Inactivo" at bounding box center [745, 200] width 977 height 80
click at [389, 614] on span "Aceptar" at bounding box center [385, 616] width 51 height 14
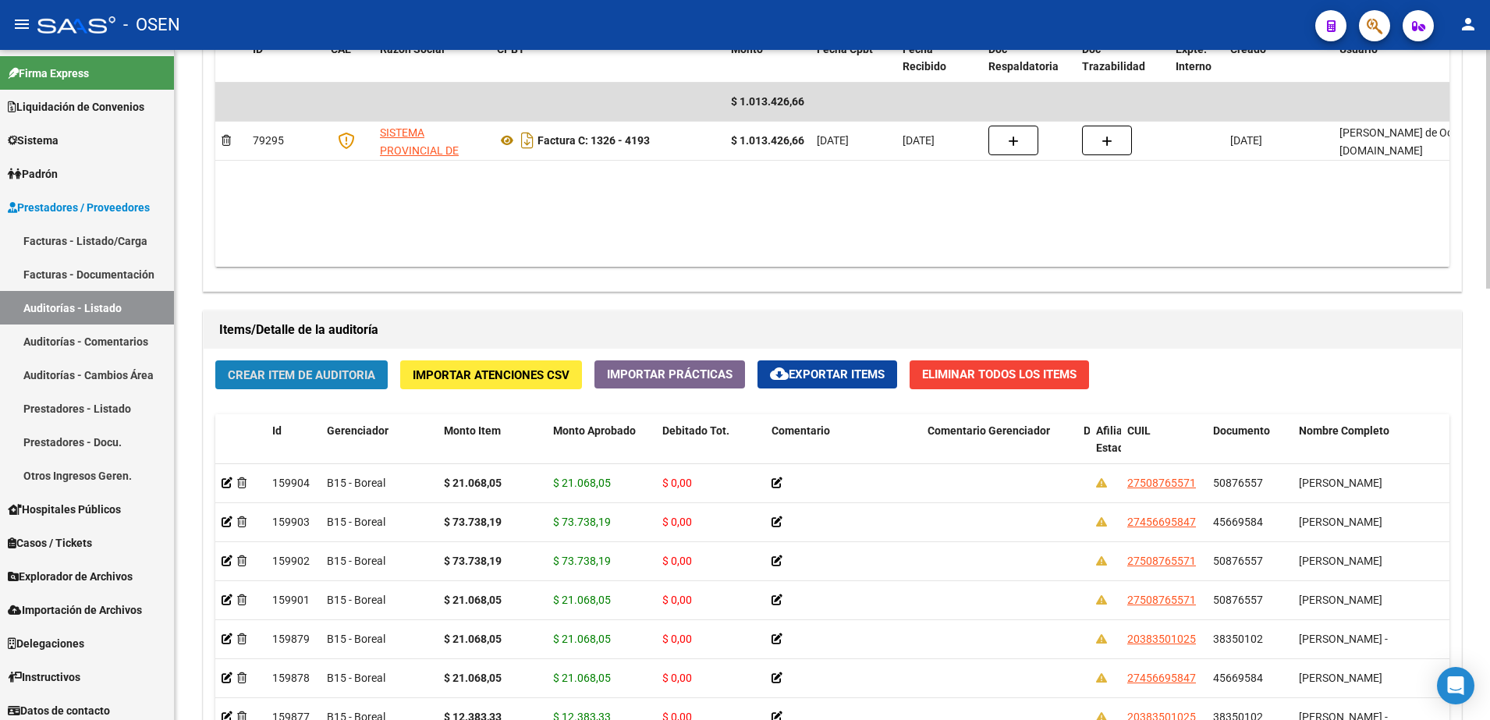
click at [352, 365] on button "Crear Item de Auditoria" at bounding box center [301, 374] width 172 height 29
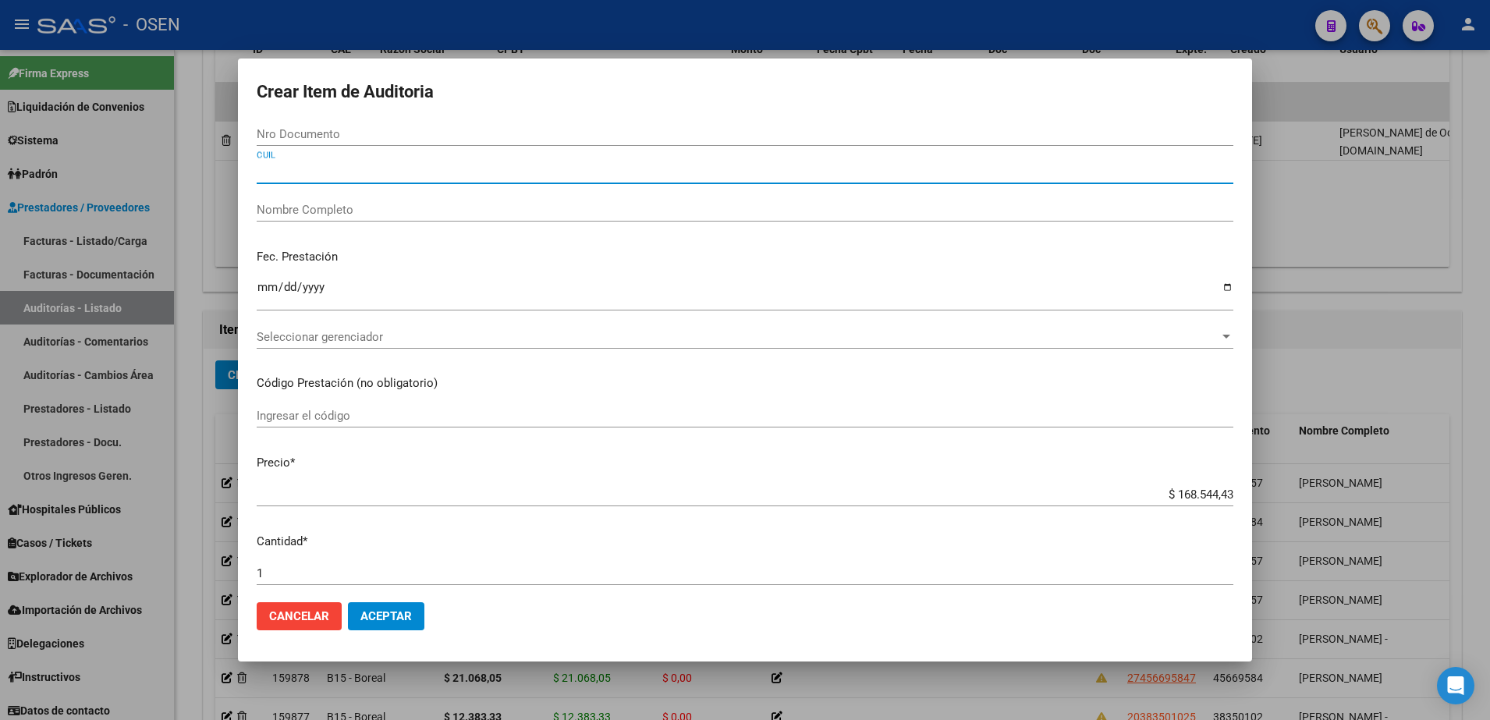
click at [419, 175] on input "CUIL" at bounding box center [745, 172] width 977 height 14
paste input "27202618419"
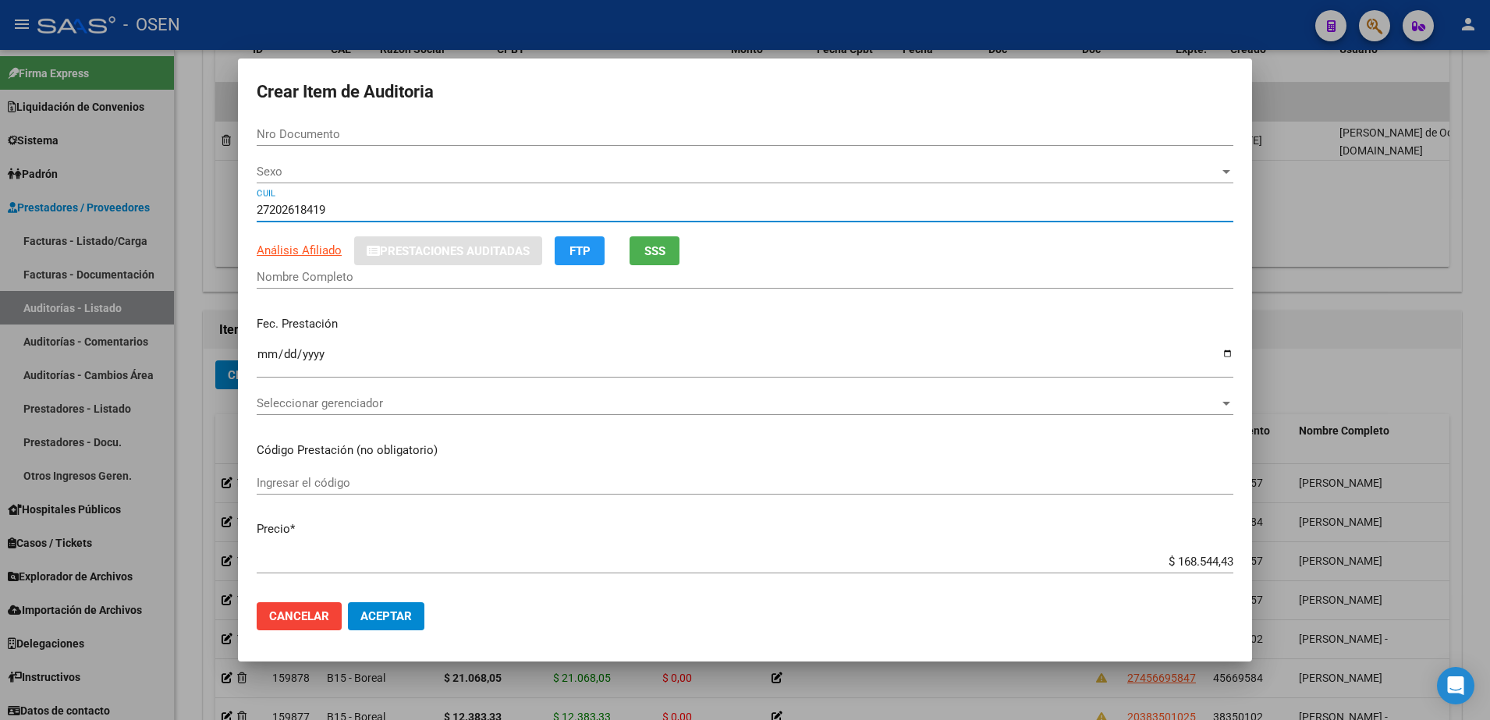
type input "27202618419"
type input "20261841"
type input "[PERSON_NAME] -"
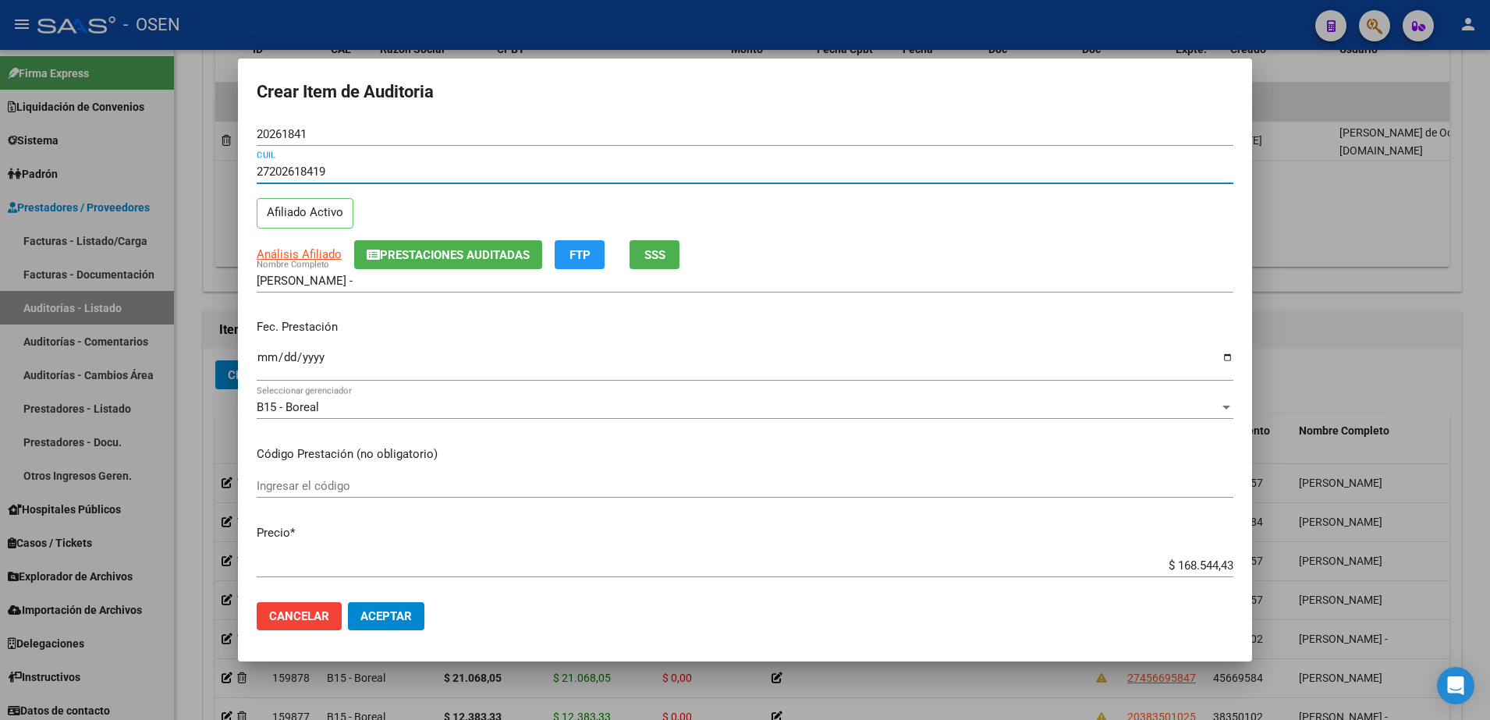
click at [1174, 567] on input "$ 168.544,43" at bounding box center [745, 566] width 977 height 14
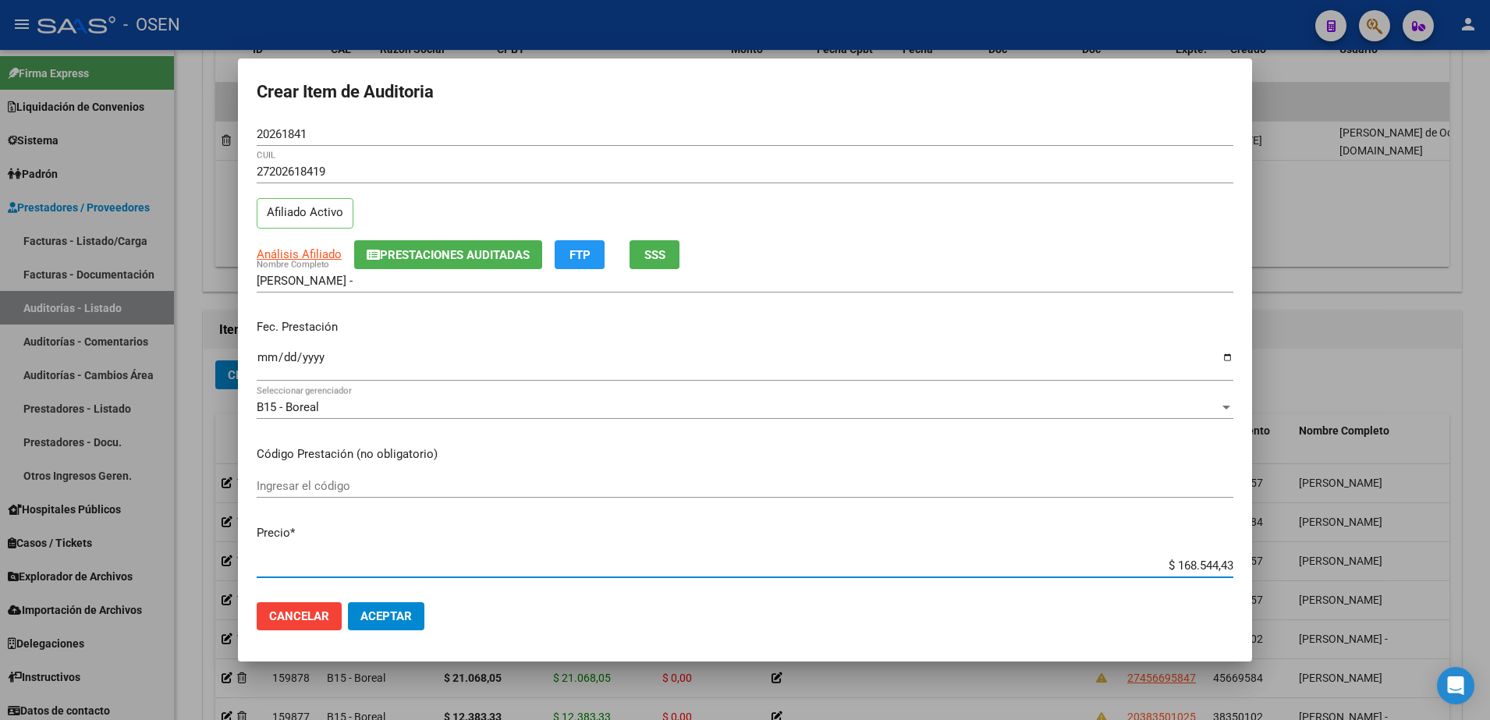
click at [1174, 567] on input "$ 168.544,43" at bounding box center [745, 566] width 977 height 14
paste input "73.738.19"
type input "$ 73.738,19"
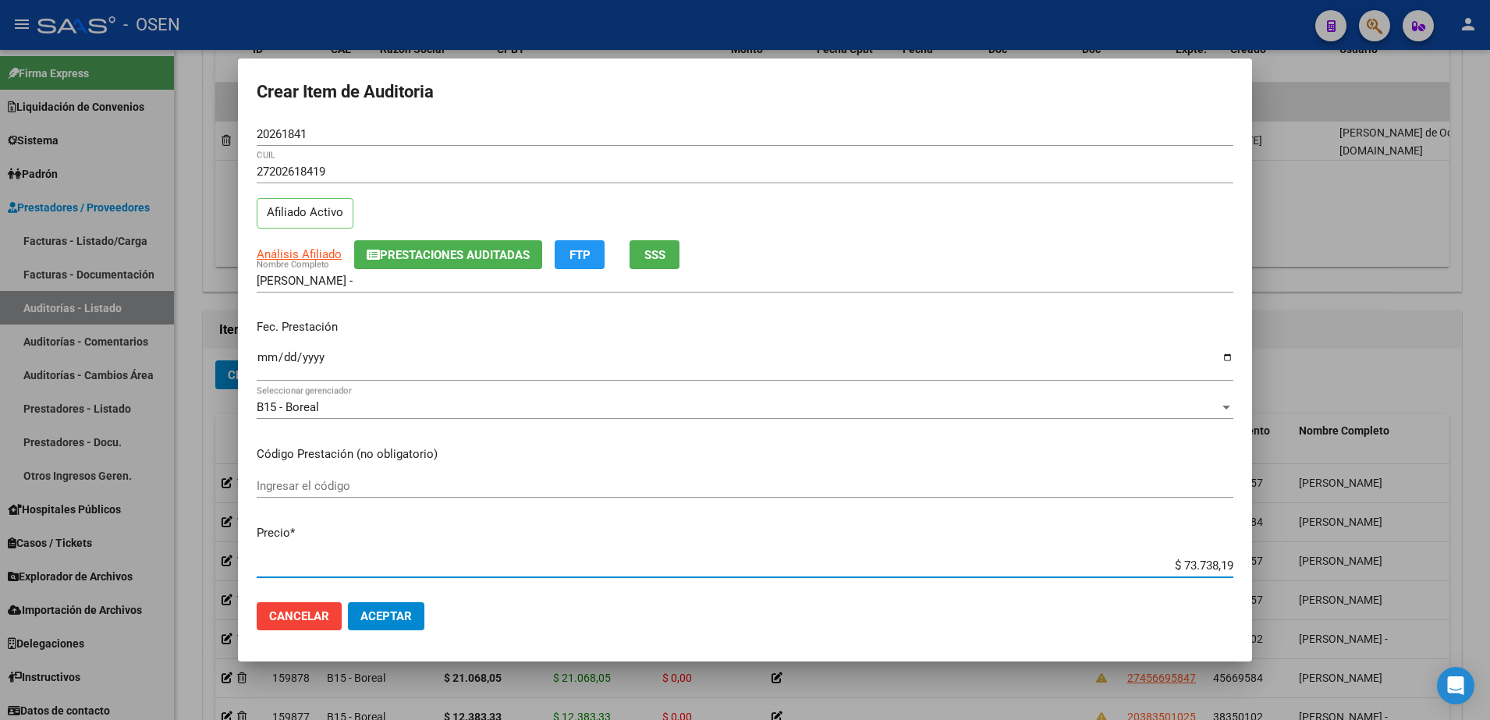
click at [265, 362] on input "Ingresar la fecha" at bounding box center [745, 363] width 977 height 25
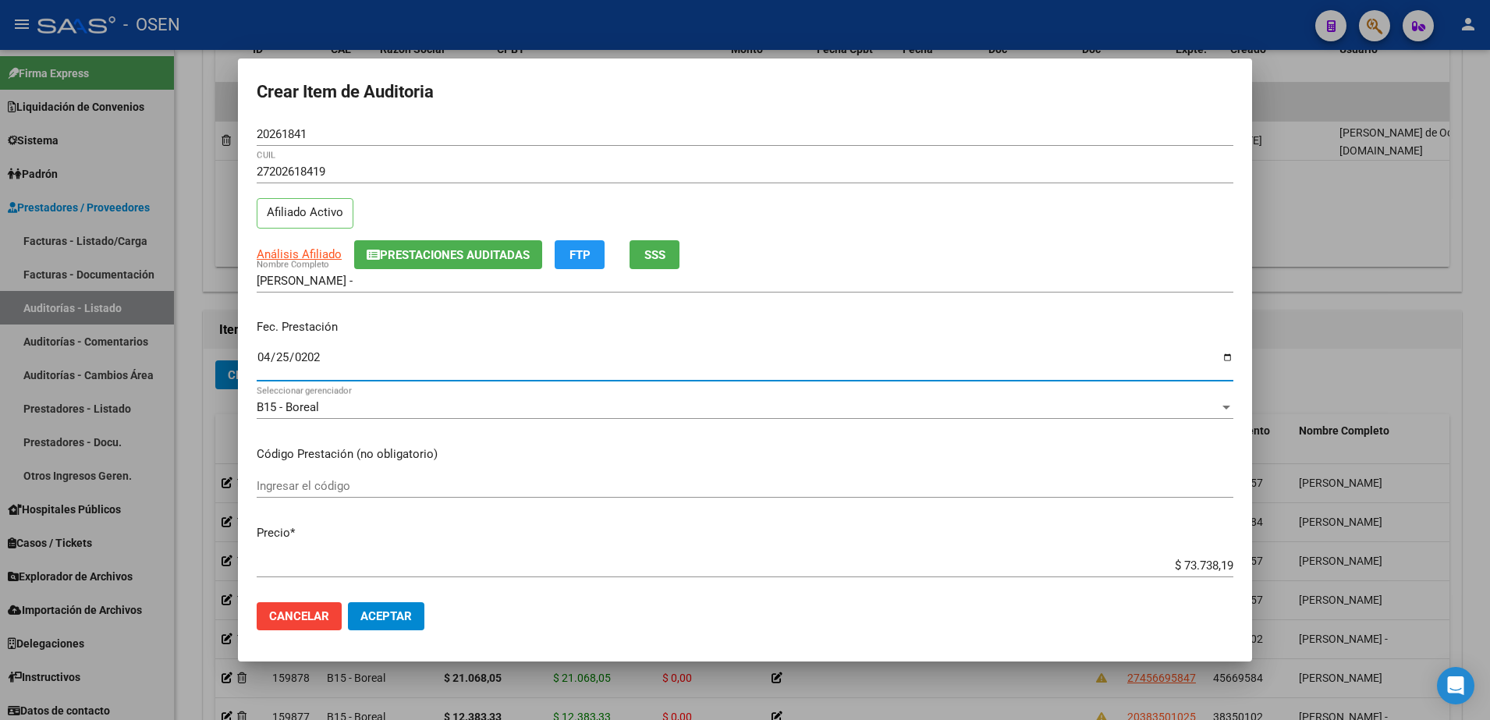
type input "2025-04-25"
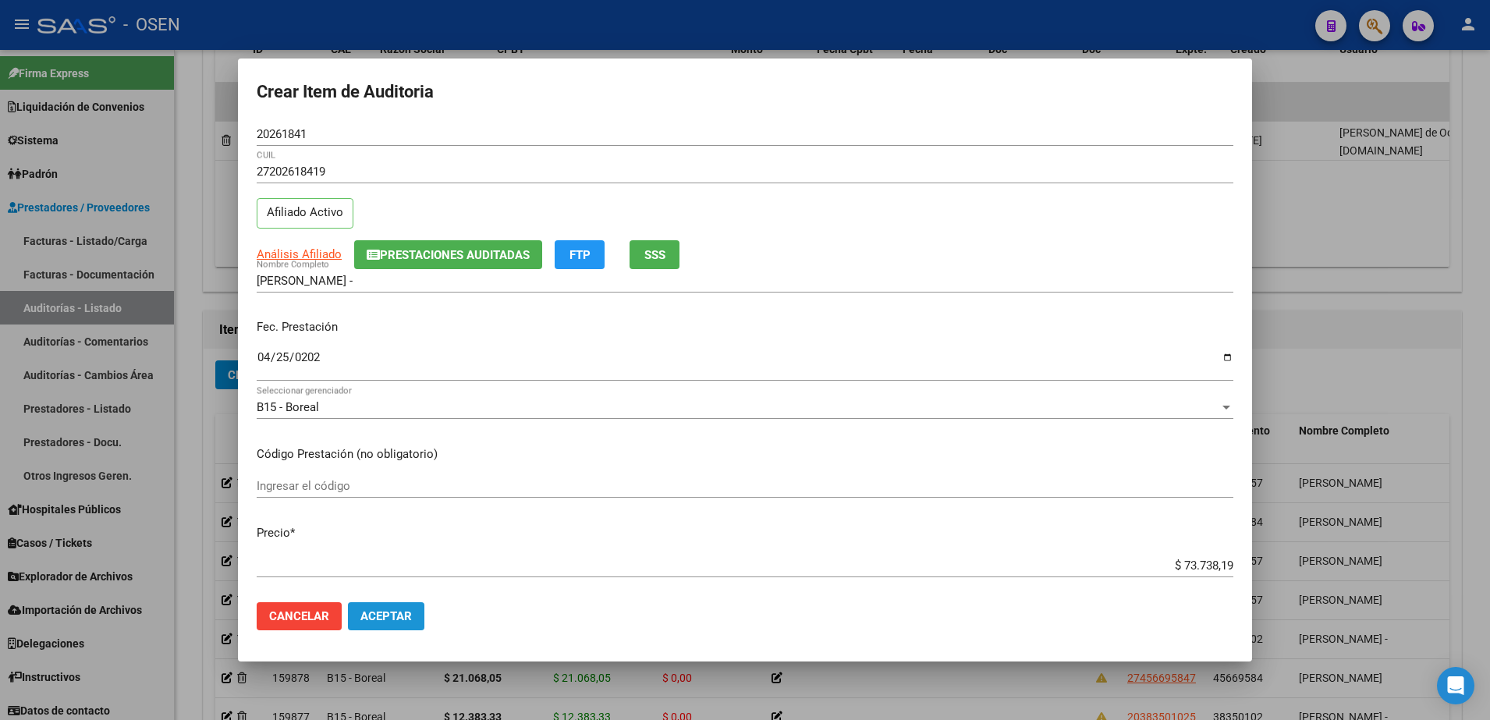
click at [396, 623] on button "Aceptar" at bounding box center [386, 616] width 76 height 28
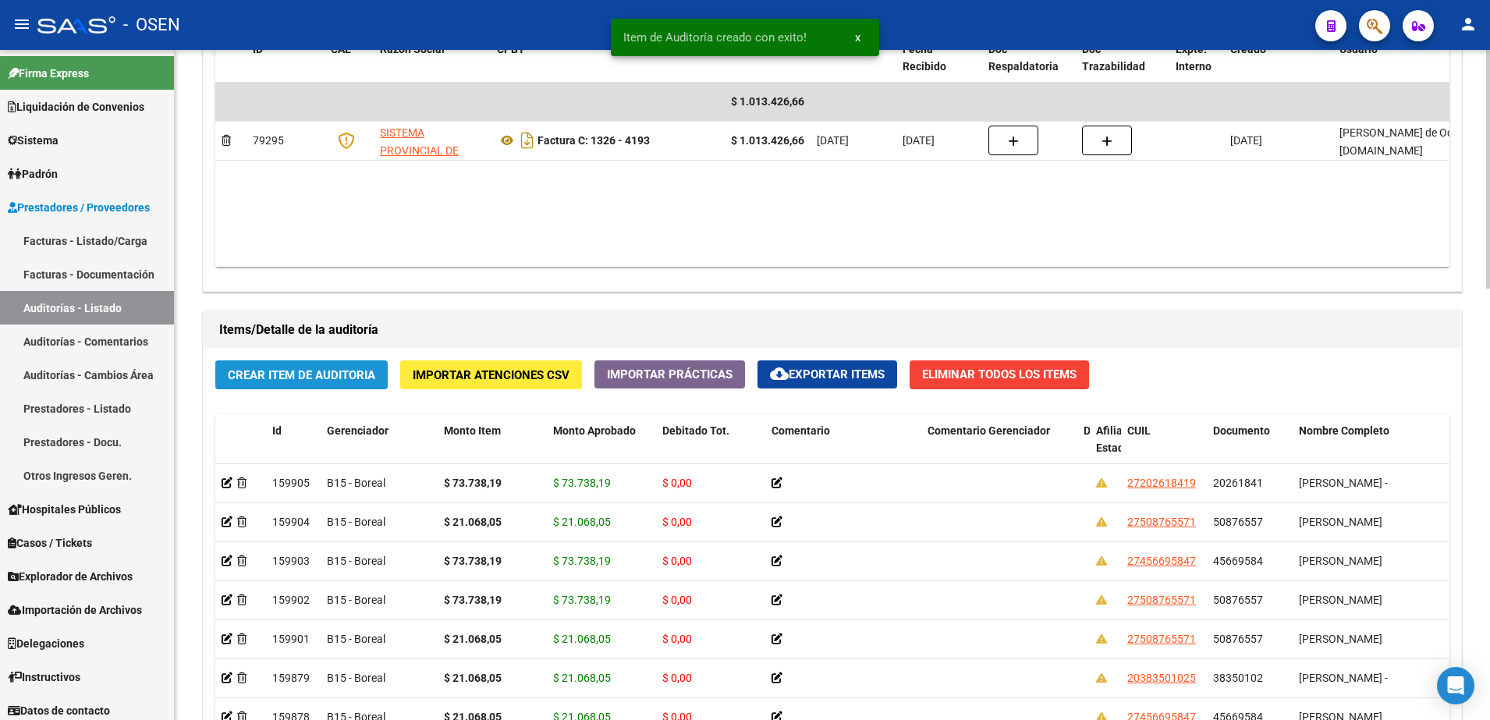
click at [376, 363] on button "Crear Item de Auditoria" at bounding box center [301, 374] width 172 height 29
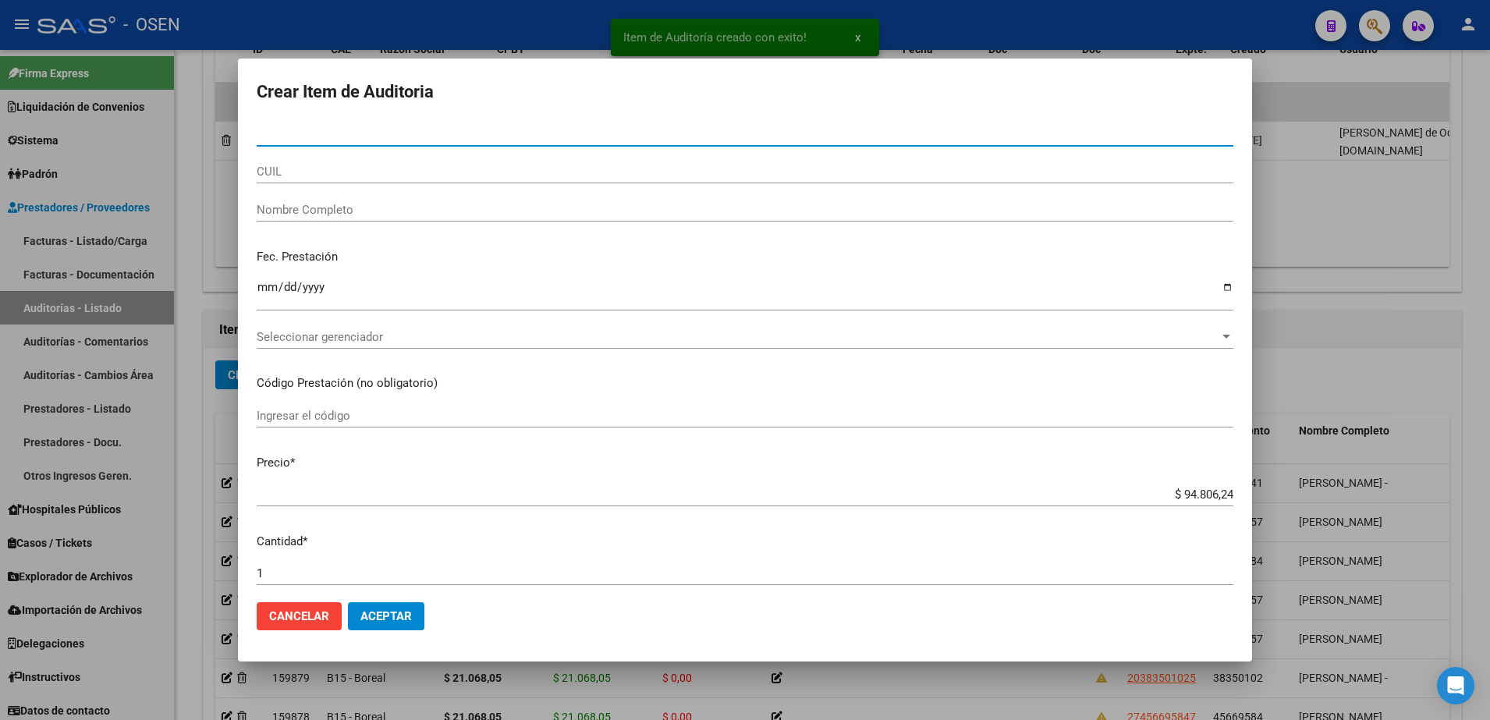
paste input "27456695847"
click at [412, 165] on mat-dialog-content "Nro Documento CUIL Nombre Completo Fec. Prestación Ingresar la fecha Selecciona…" at bounding box center [745, 357] width 1014 height 468
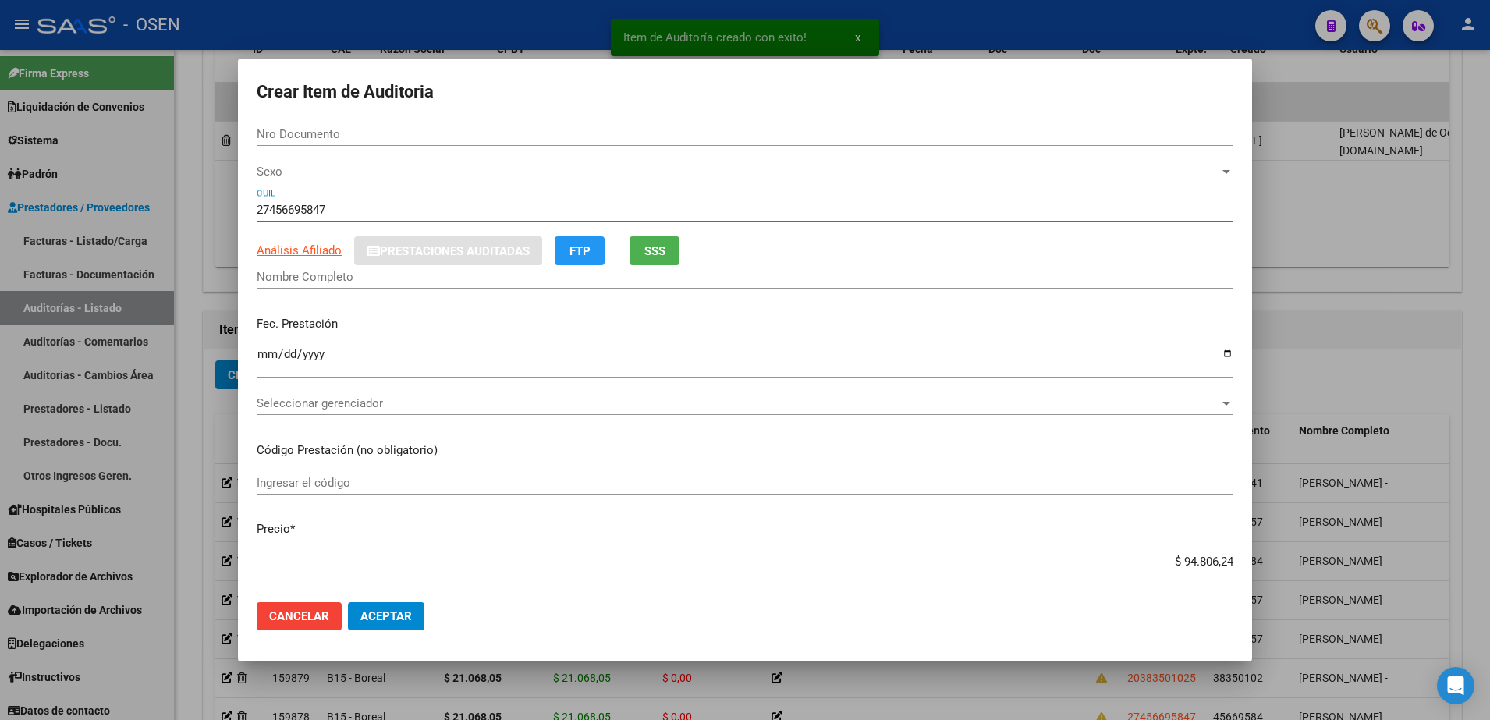
type input "27456695847"
type input "45669584"
type input "[PERSON_NAME]"
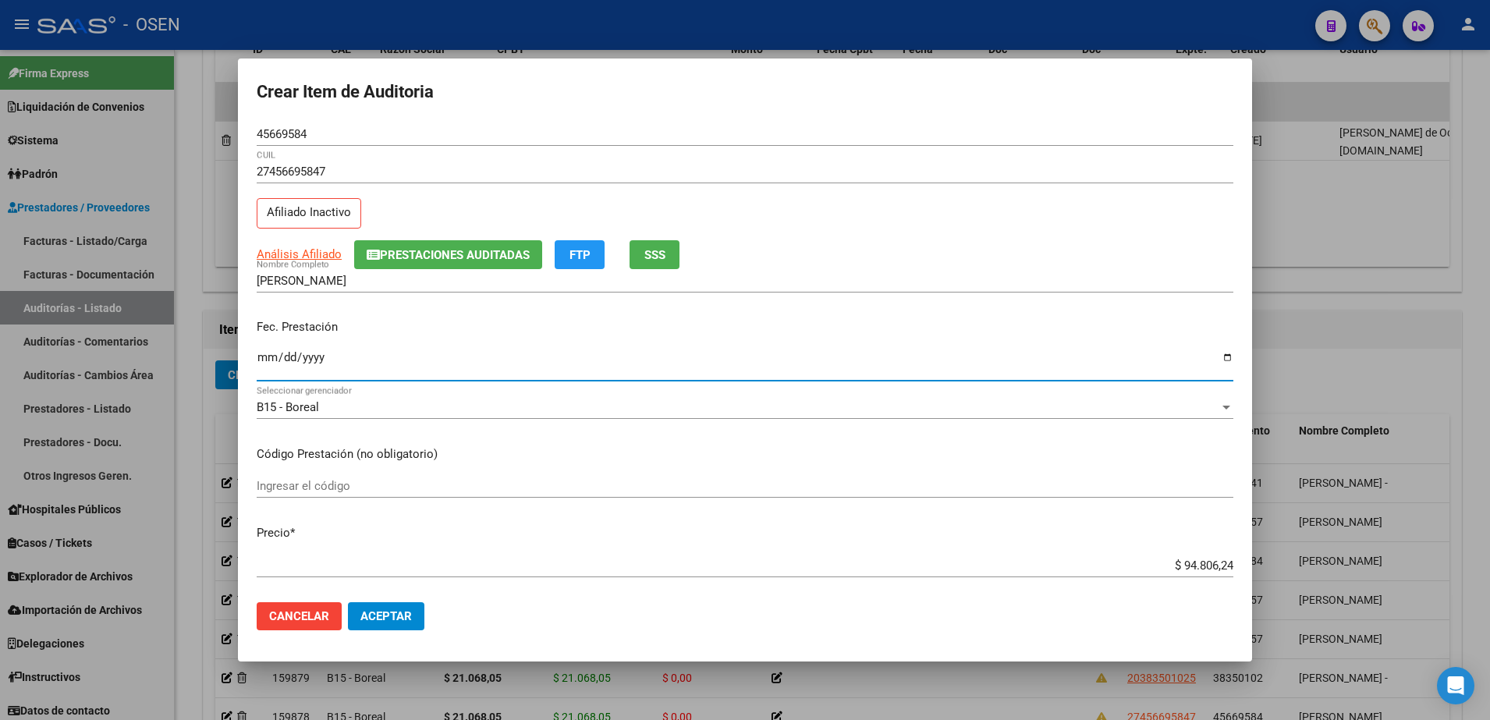
click at [270, 357] on input "Ingresar la fecha" at bounding box center [745, 363] width 977 height 25
type input "2025-05-20"
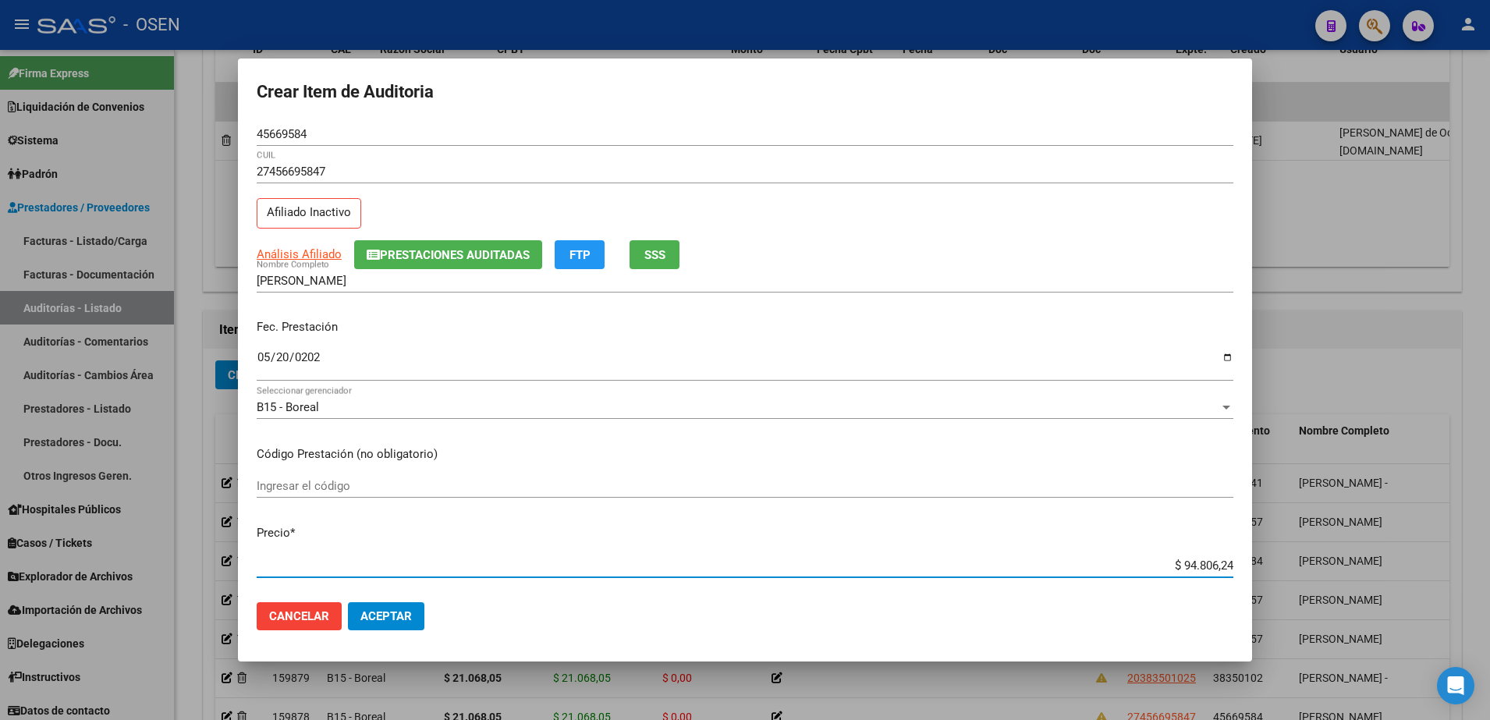
paste input "21.068,05"
type input "$ 21.068,05"
click at [1178, 562] on input "$ 21.068,05" at bounding box center [745, 566] width 977 height 14
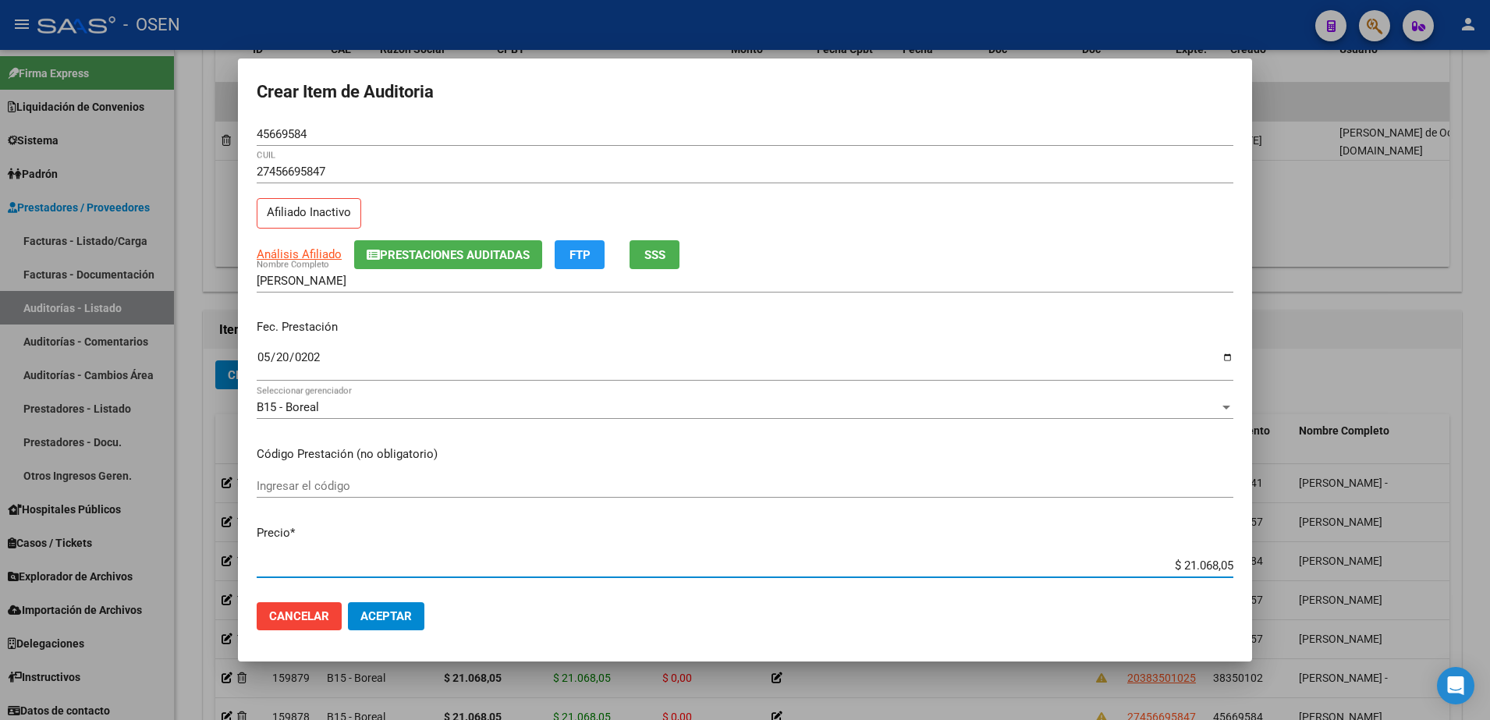
click at [1178, 562] on input "$ 21.068,05" at bounding box center [745, 566] width 977 height 14
click at [1151, 222] on div "27456695847 CUIL Afiliado Inactivo" at bounding box center [745, 200] width 977 height 80
click at [399, 610] on span "Aceptar" at bounding box center [385, 616] width 51 height 14
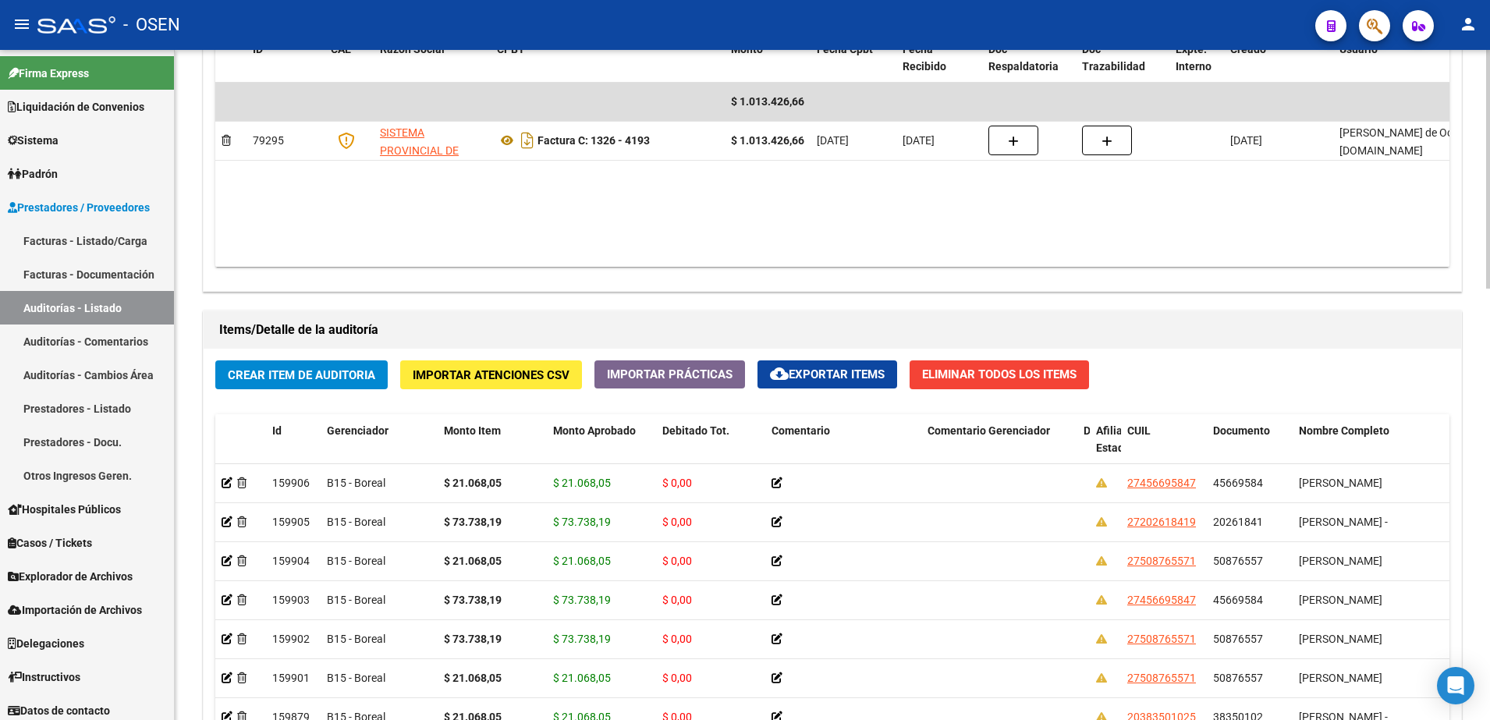
click at [364, 378] on span "Crear Item de Auditoria" at bounding box center [301, 375] width 147 height 14
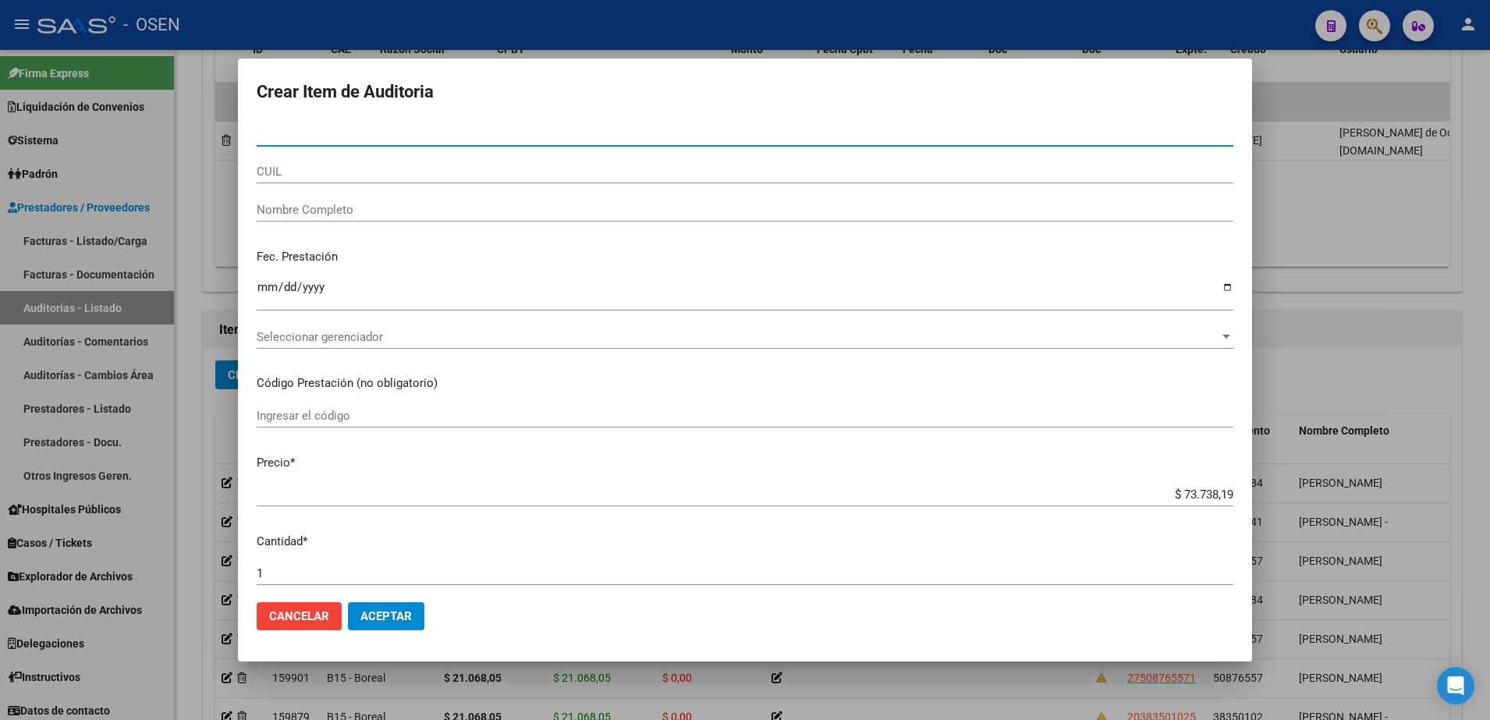
click at [400, 158] on div "Nro Documento" at bounding box center [745, 142] width 977 height 38
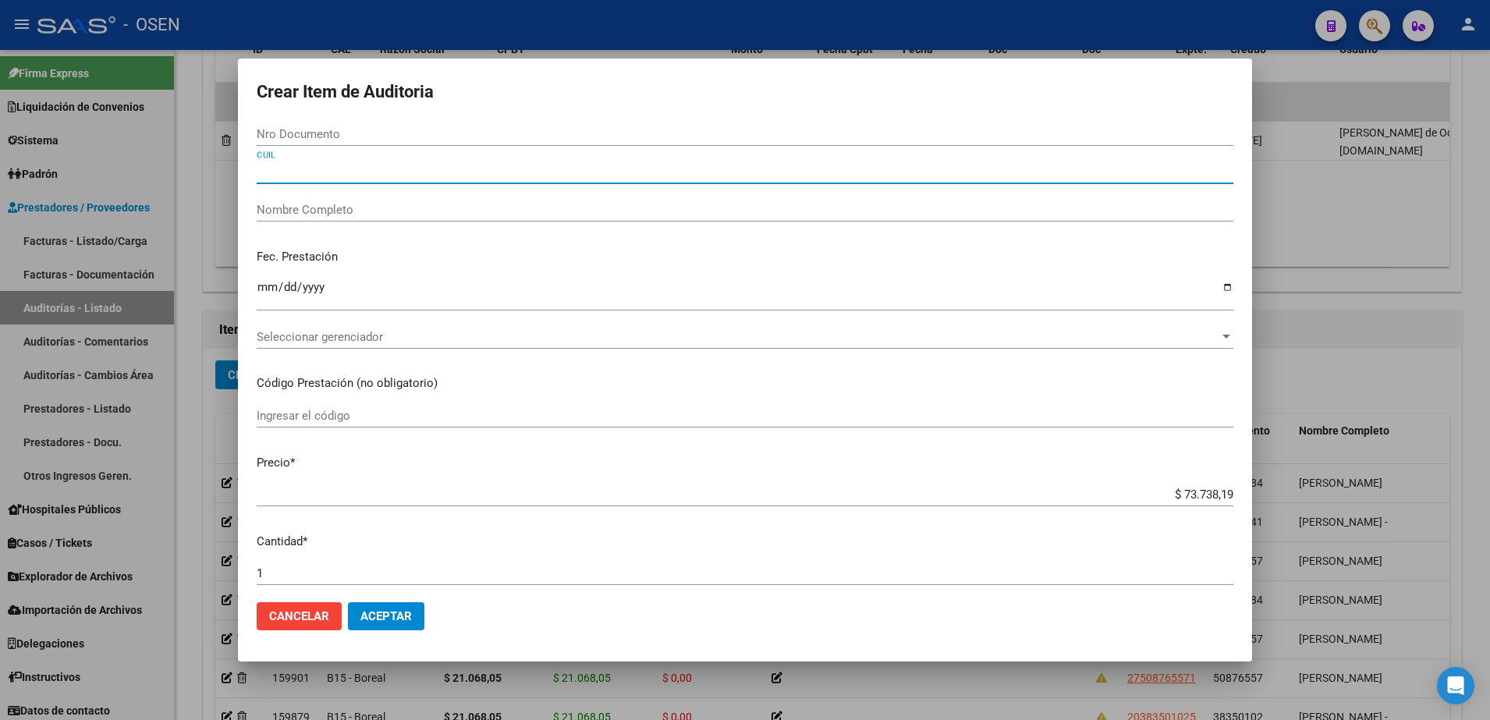
click at [409, 167] on input "CUIL" at bounding box center [745, 172] width 977 height 14
paste input "20287970502"
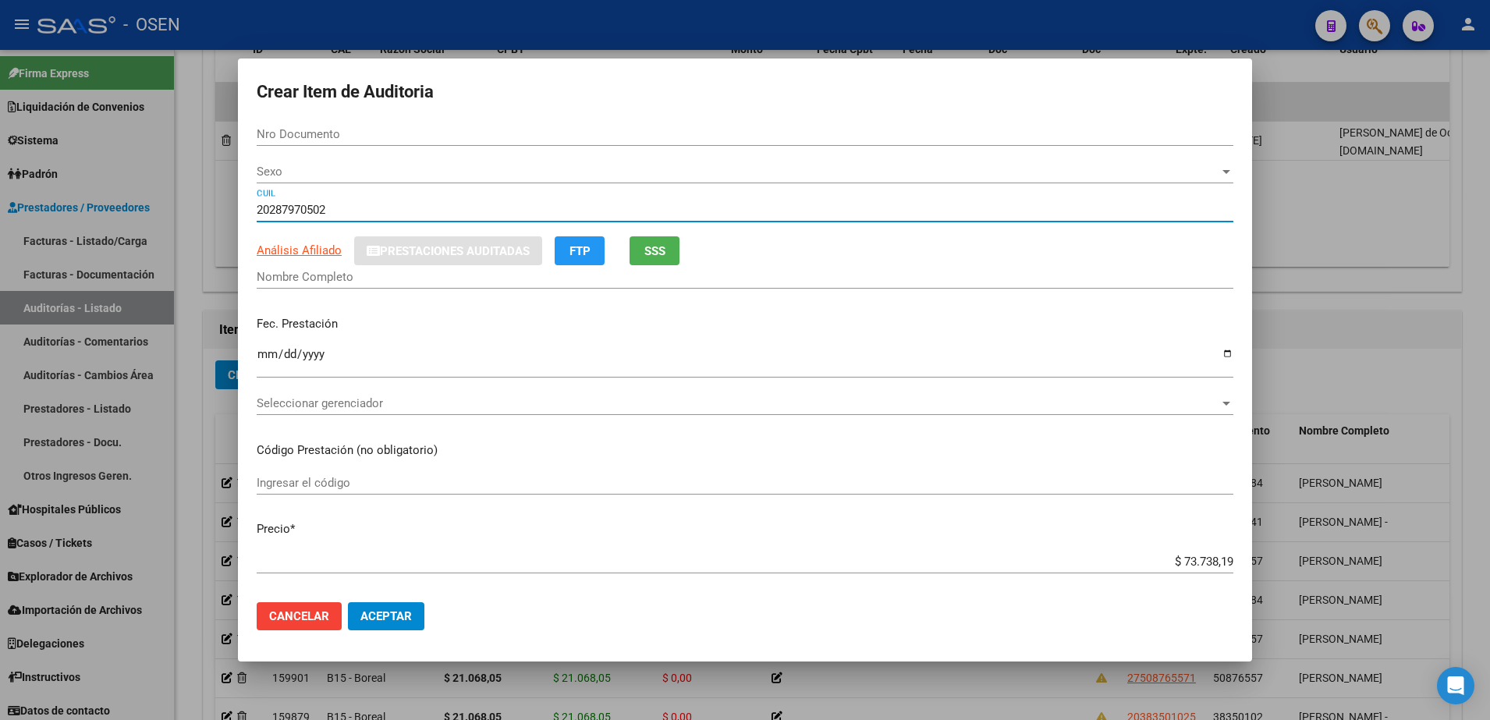
type input "20287970502"
type input "28797050"
type input "[PERSON_NAME] [PERSON_NAME]"
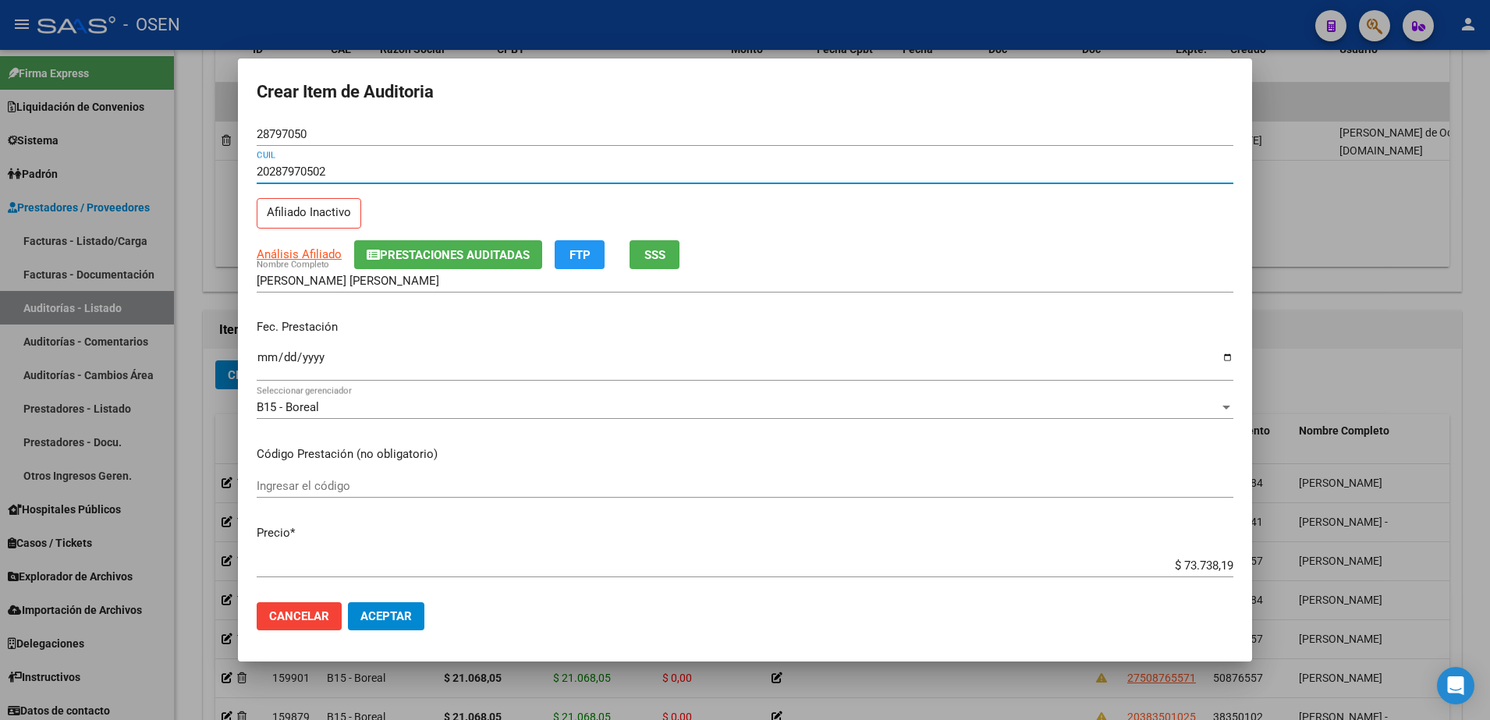
click at [262, 358] on input "Ingresar la fecha" at bounding box center [745, 363] width 977 height 25
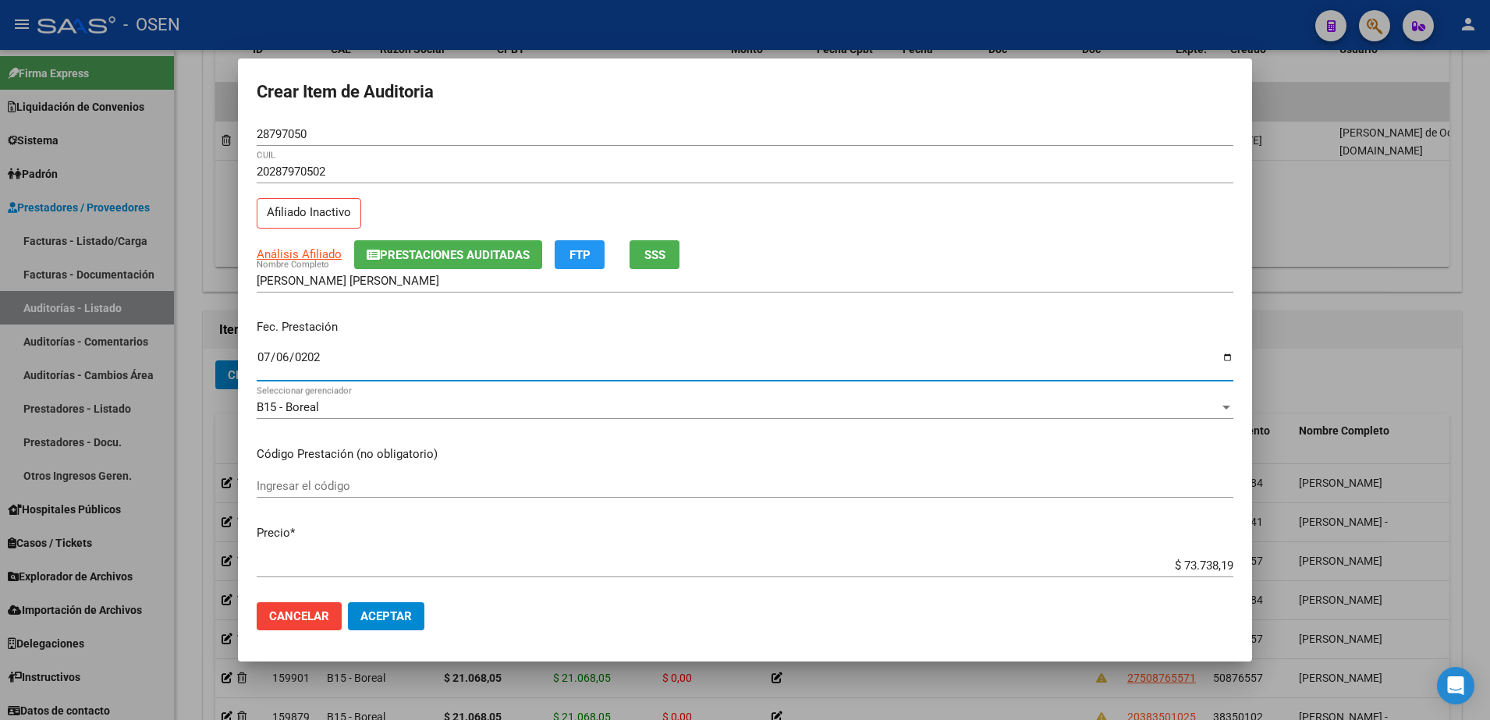
type input "2025-07-06"
click at [390, 614] on span "Aceptar" at bounding box center [385, 616] width 51 height 14
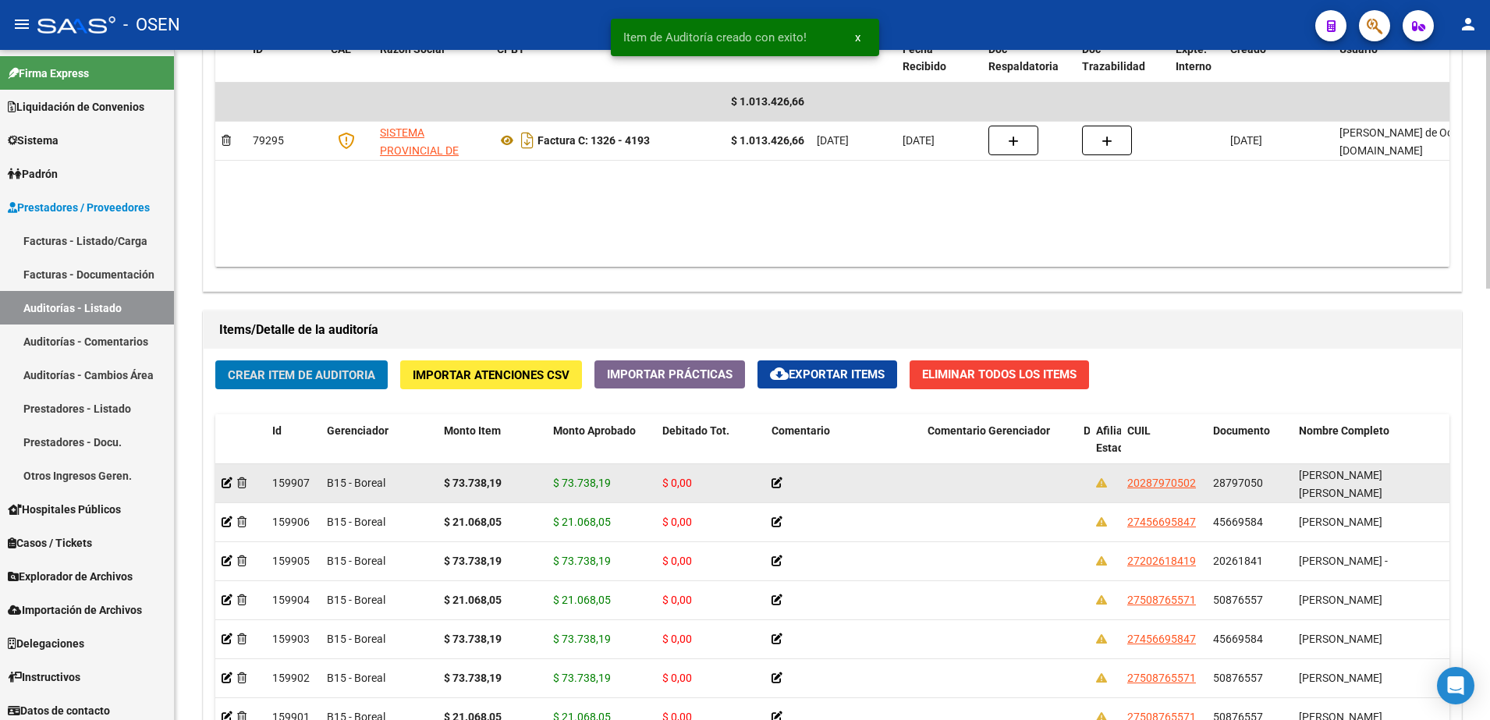
click at [1155, 479] on span "20287970502" at bounding box center [1162, 483] width 69 height 12
type textarea "20287970502"
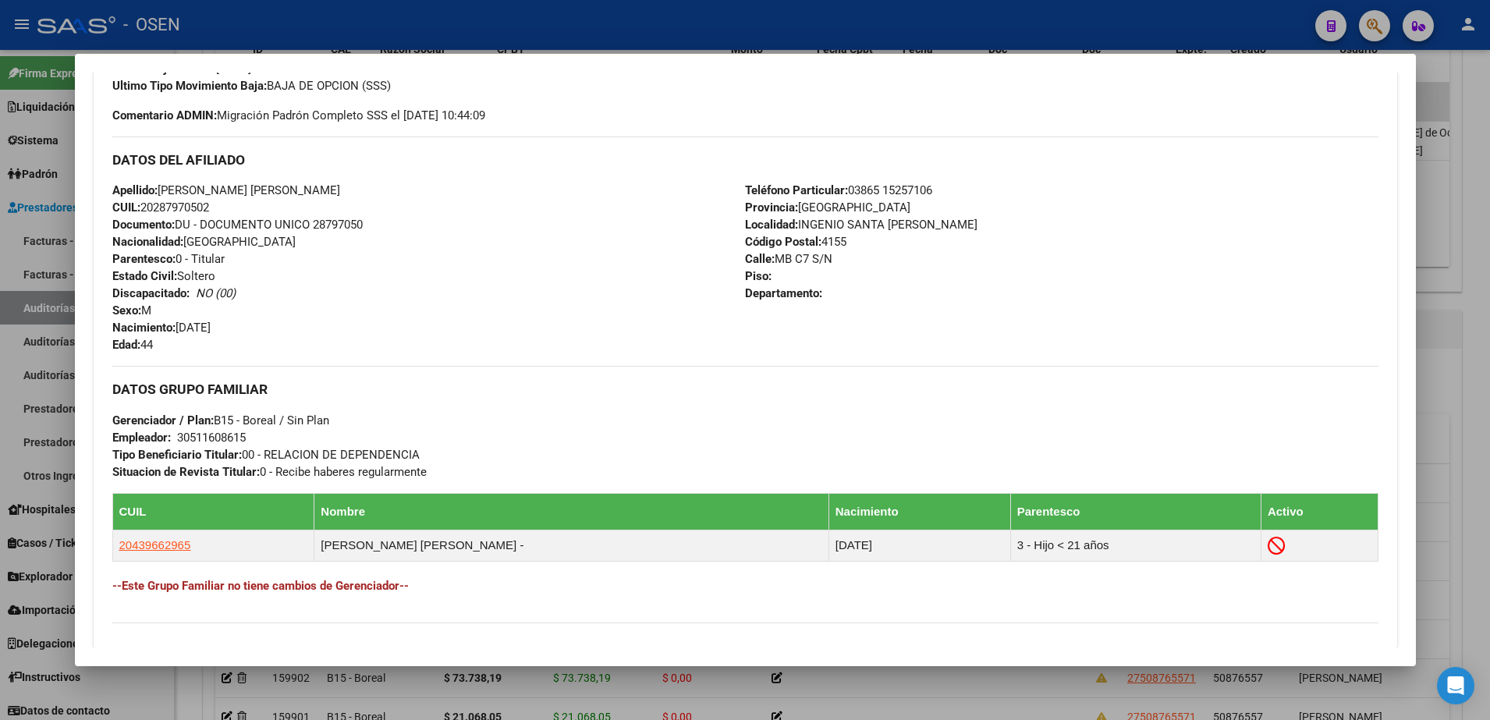
scroll to position [693, 0]
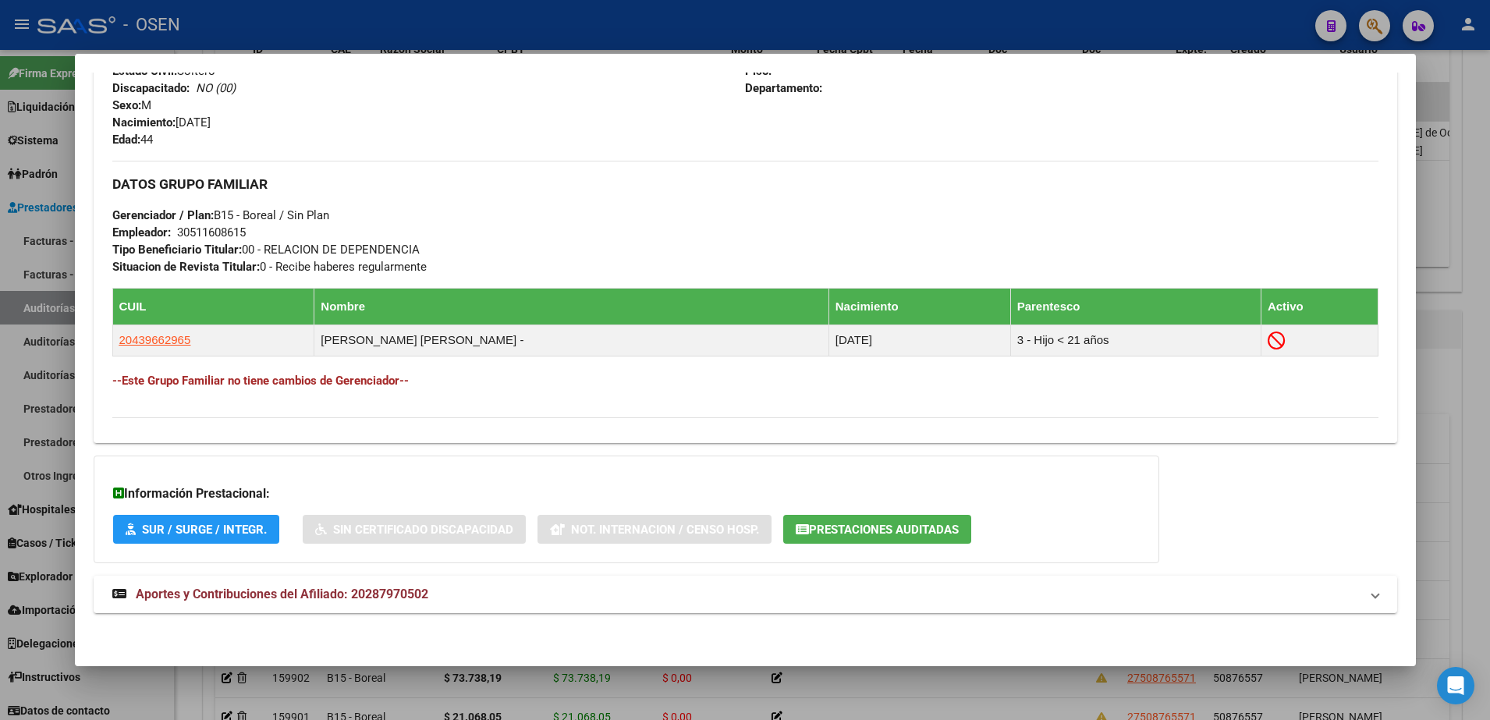
click at [857, 513] on div "Información Prestacional: SUR / SURGE / INTEGR. Sin Certificado Discapacidad No…" at bounding box center [627, 510] width 1066 height 108
click at [865, 525] on span "Prestaciones Auditadas" at bounding box center [884, 530] width 150 height 14
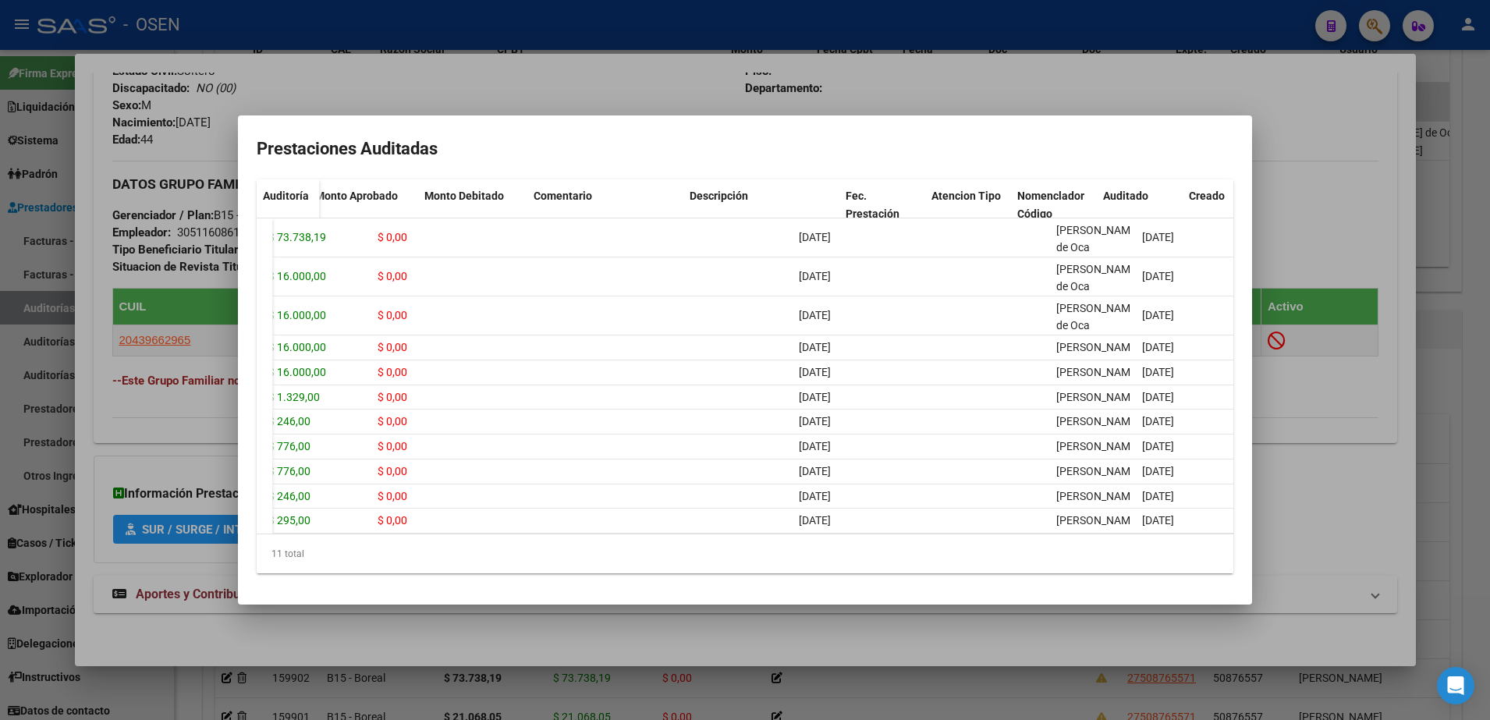
scroll to position [0, 0]
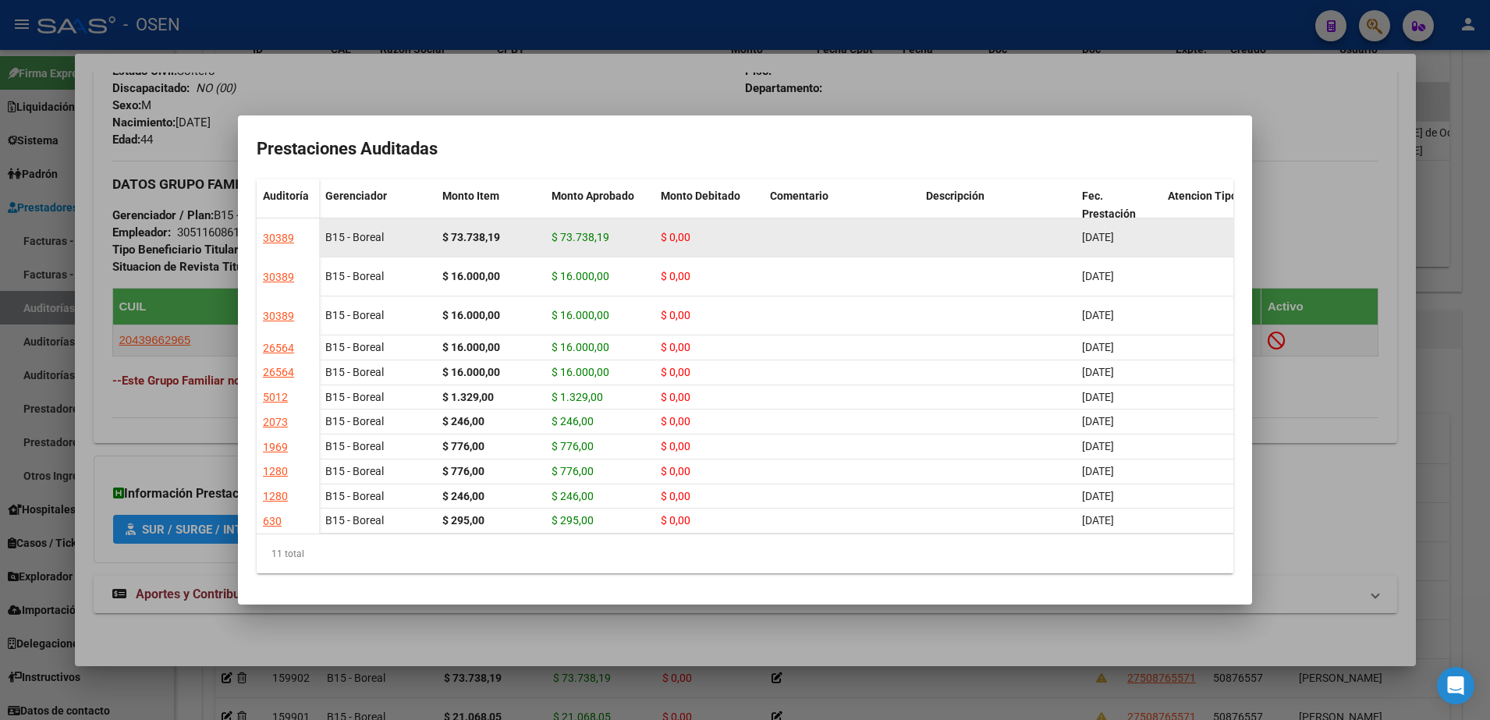
click at [486, 237] on div "$ 73.738,19" at bounding box center [490, 238] width 97 height 18
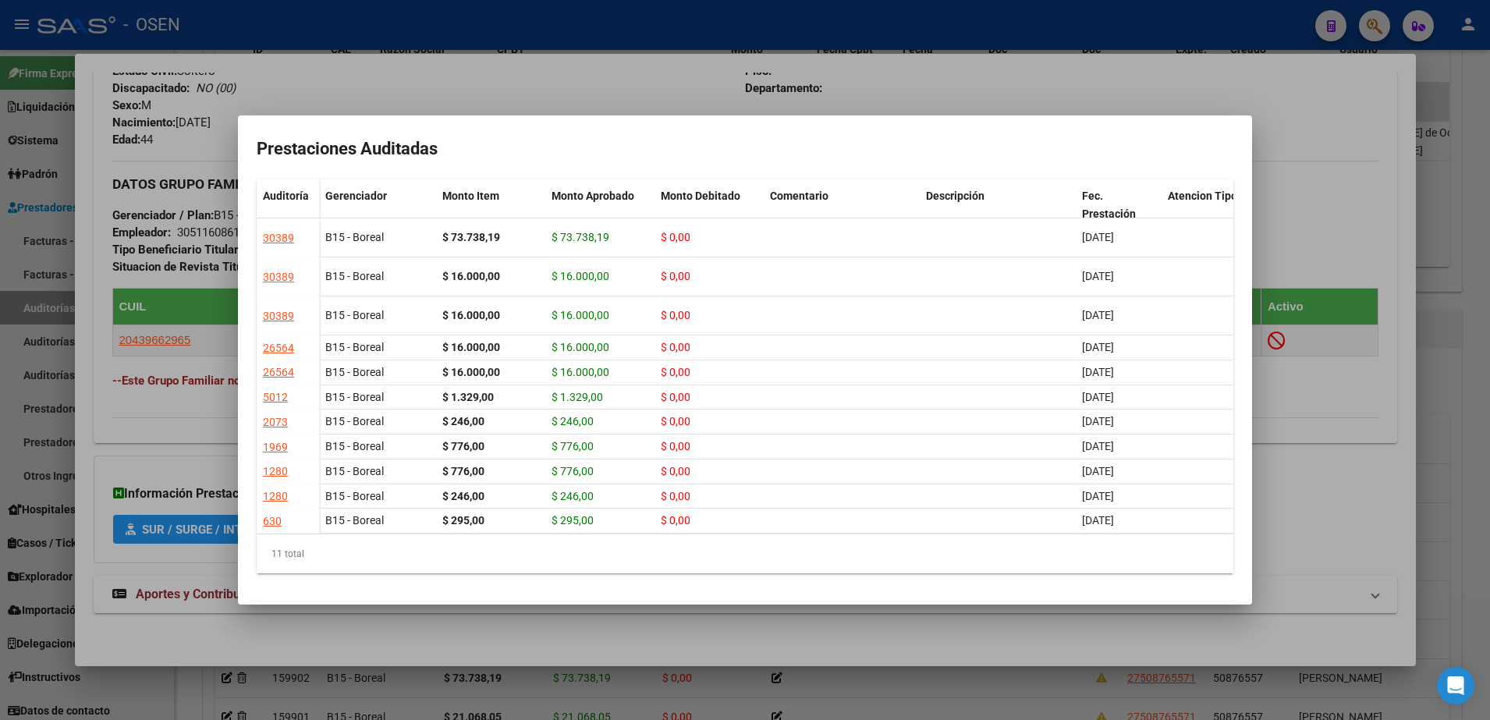
copy strong "73.738,19"
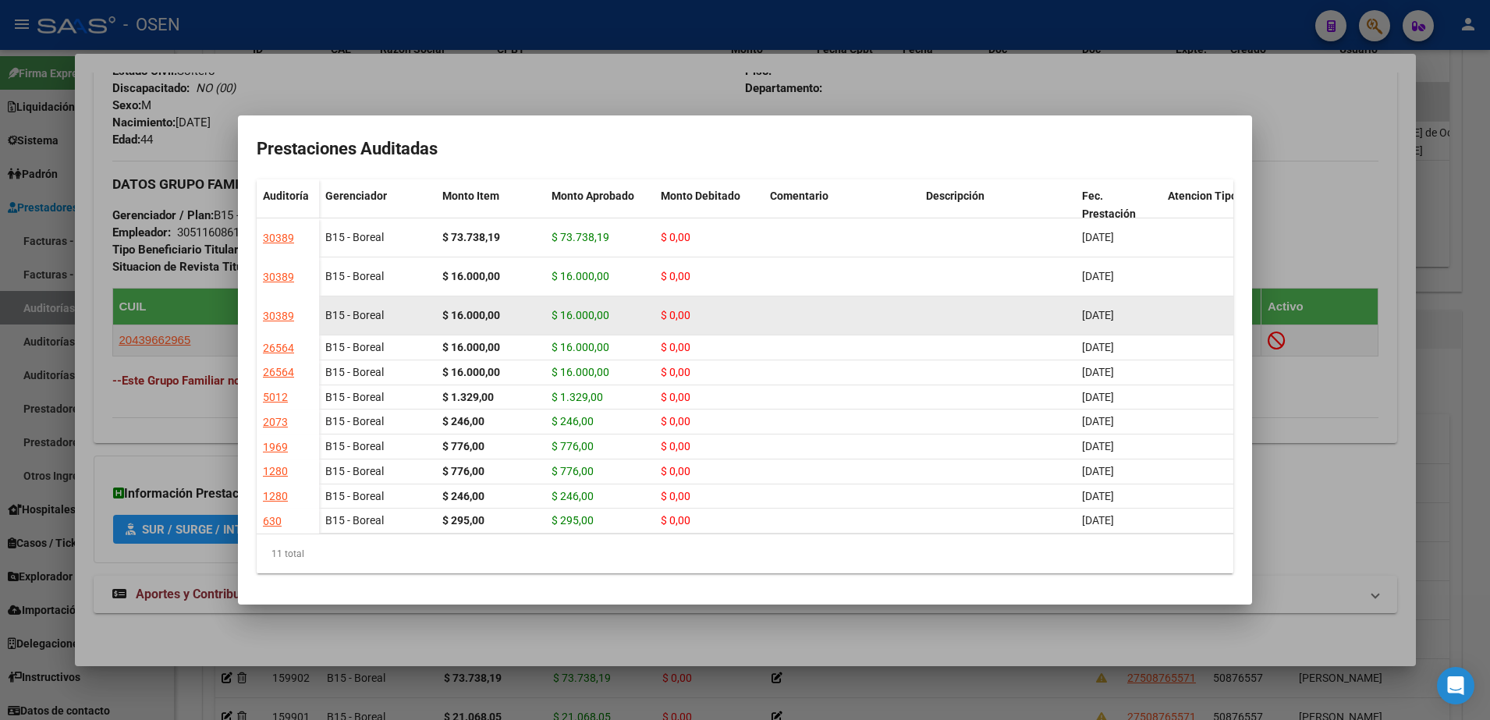
click at [1216, 321] on datatable-body-cell at bounding box center [1205, 316] width 86 height 38
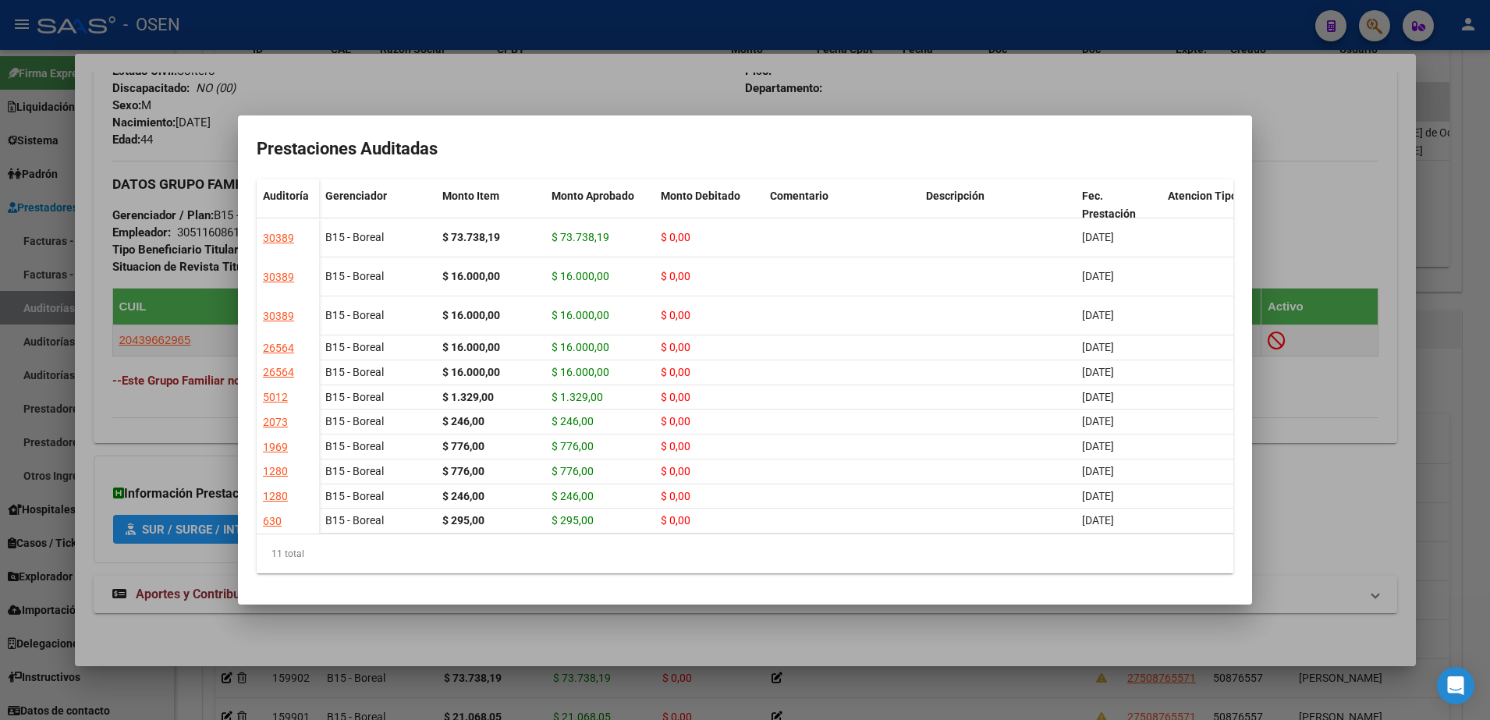
click at [1282, 224] on div at bounding box center [745, 360] width 1490 height 720
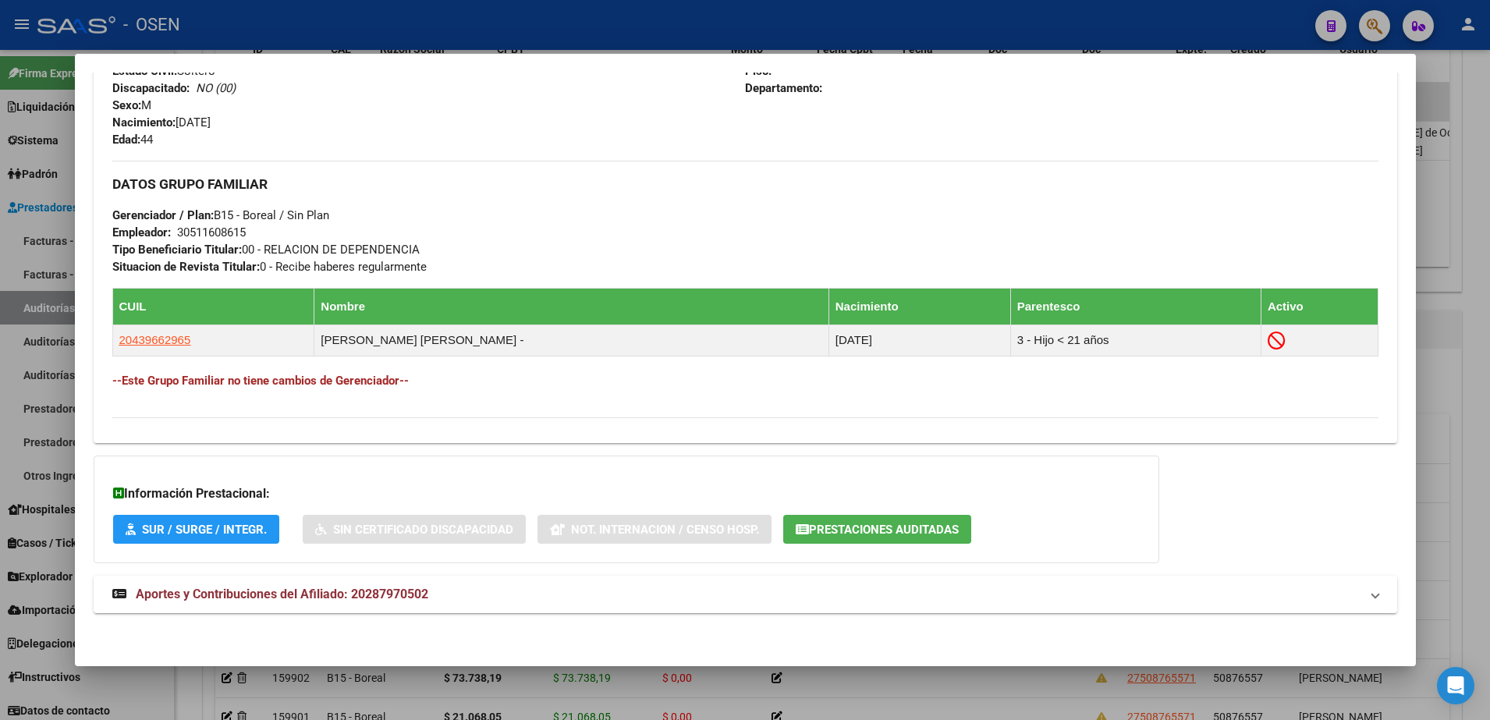
click at [1471, 439] on div at bounding box center [745, 360] width 1490 height 720
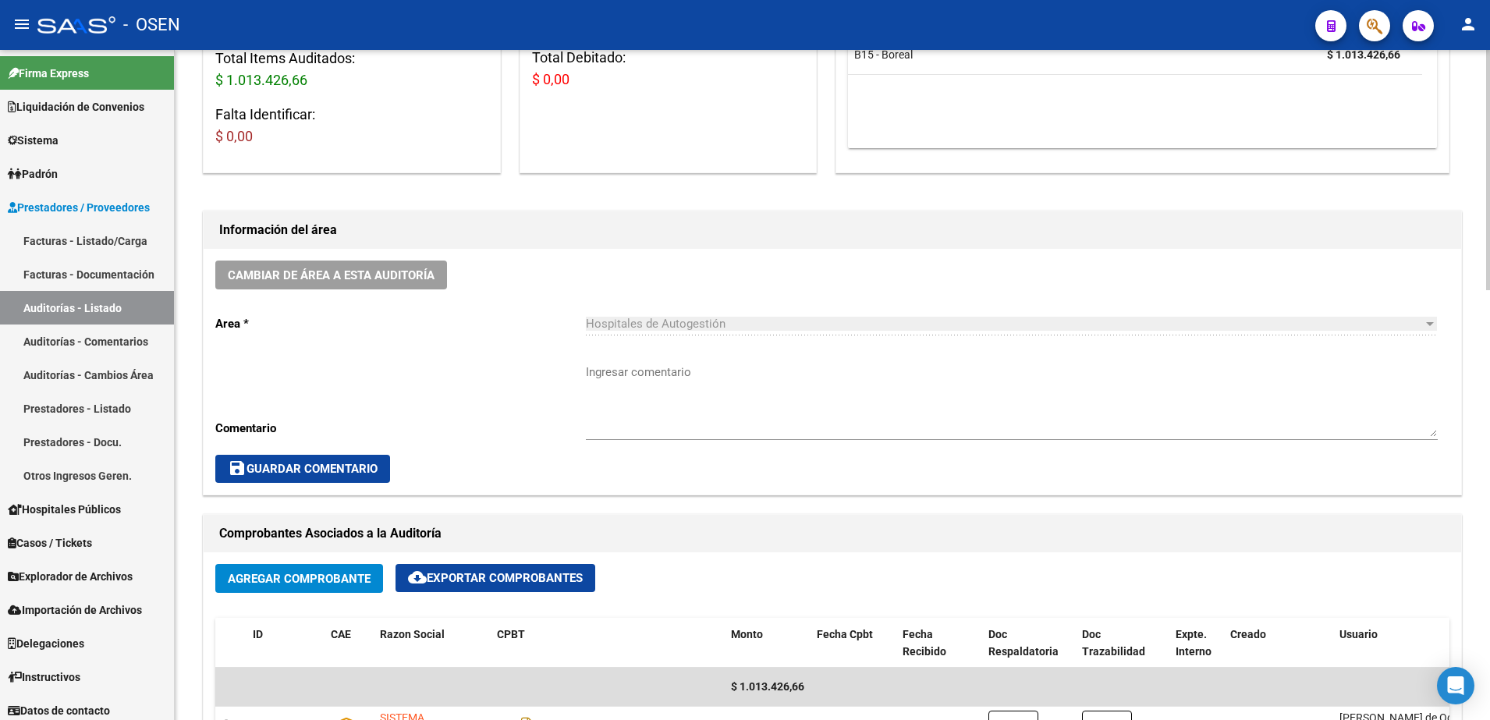
scroll to position [390, 0]
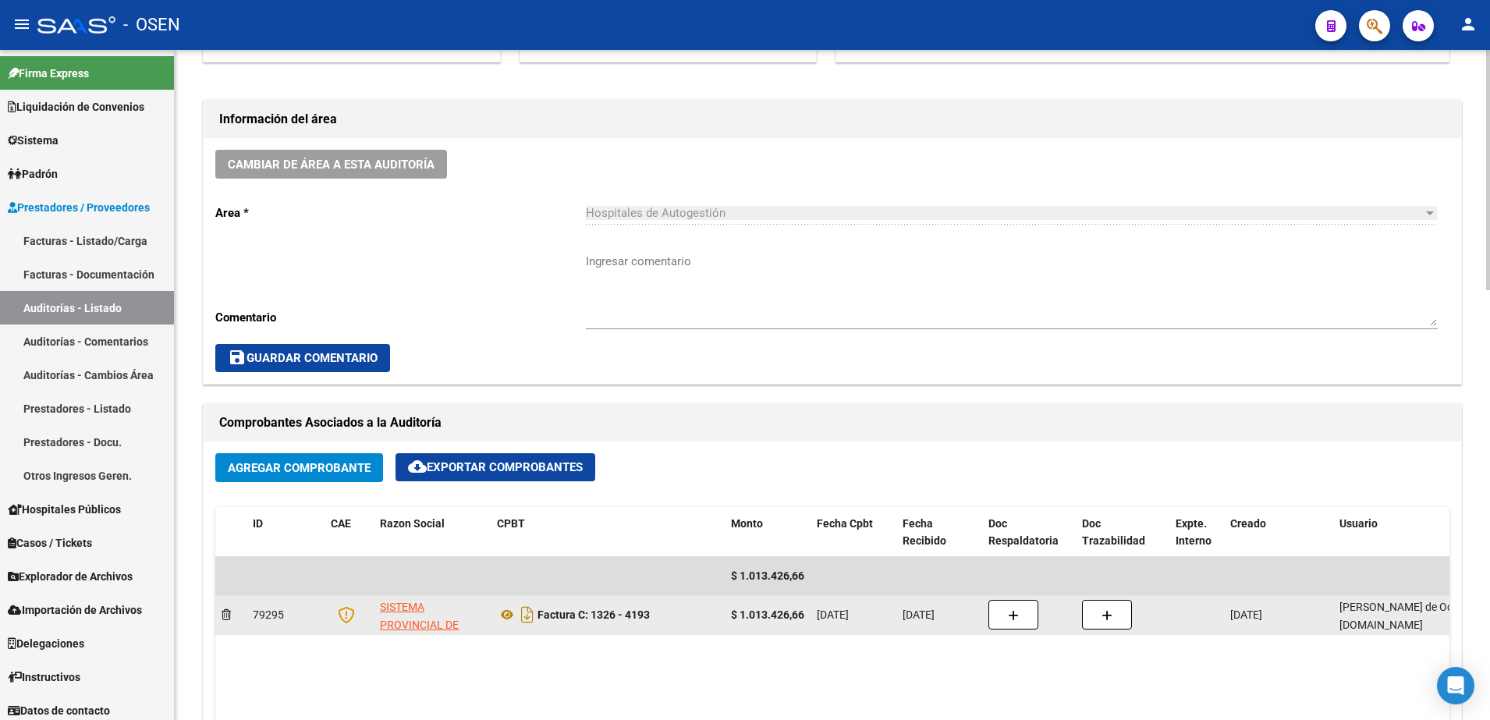
drag, startPoint x: 723, startPoint y: 613, endPoint x: 833, endPoint y: 613, distance: 110.8
click at [833, 613] on div "79295 SISTEMA PROVINCIAL DE SALUD Factura C: 1326 - 4193 $ 1.013.426,66 [DATE] …" at bounding box center [930, 615] width 1430 height 39
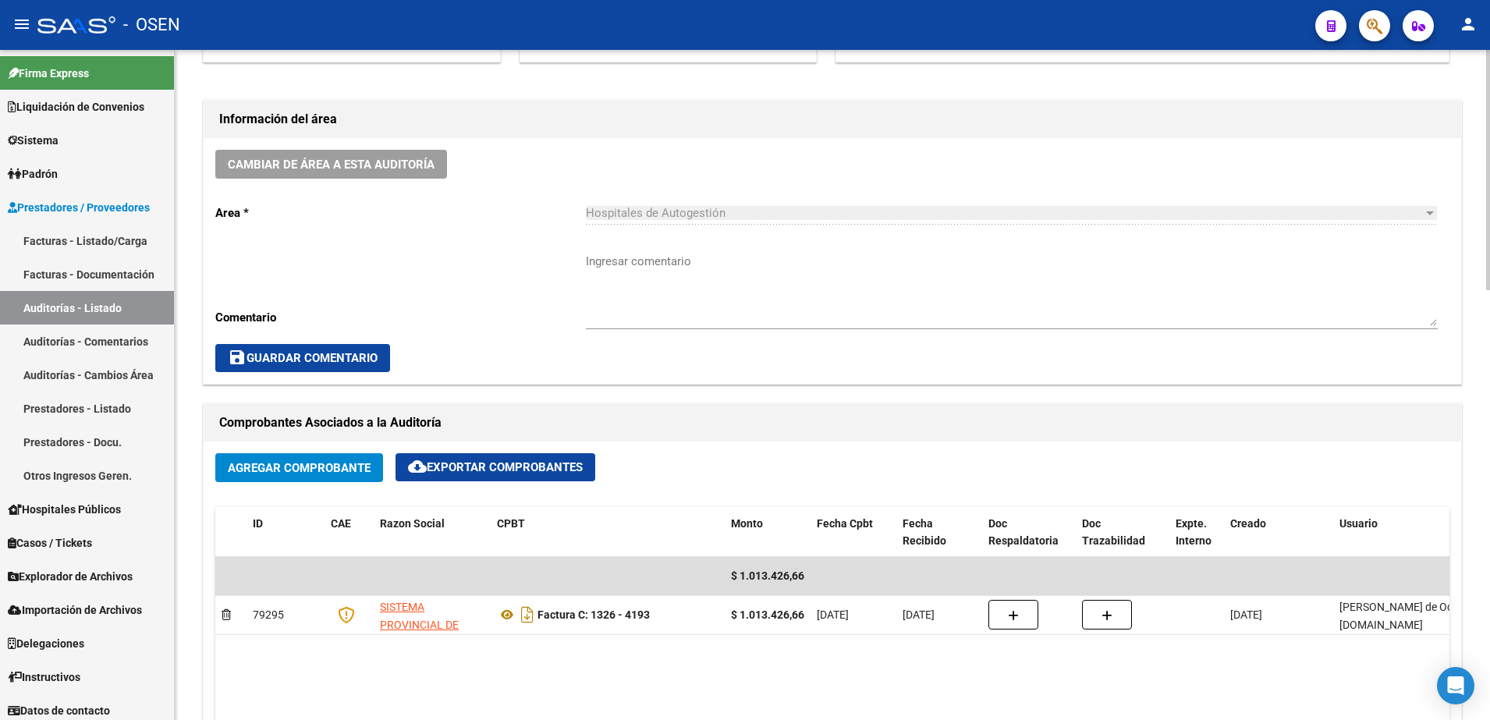
copy div "$ 1.013.426,66 31/"
click at [667, 285] on textarea "Ingresar comentario" at bounding box center [1012, 289] width 852 height 73
paste textarea "$ 1.013.426,66 31/"
click at [668, 265] on textarea "$ 1.013.426,66 31/" at bounding box center [1012, 289] width 852 height 73
drag, startPoint x: 656, startPoint y: 285, endPoint x: 564, endPoint y: 287, distance: 92.1
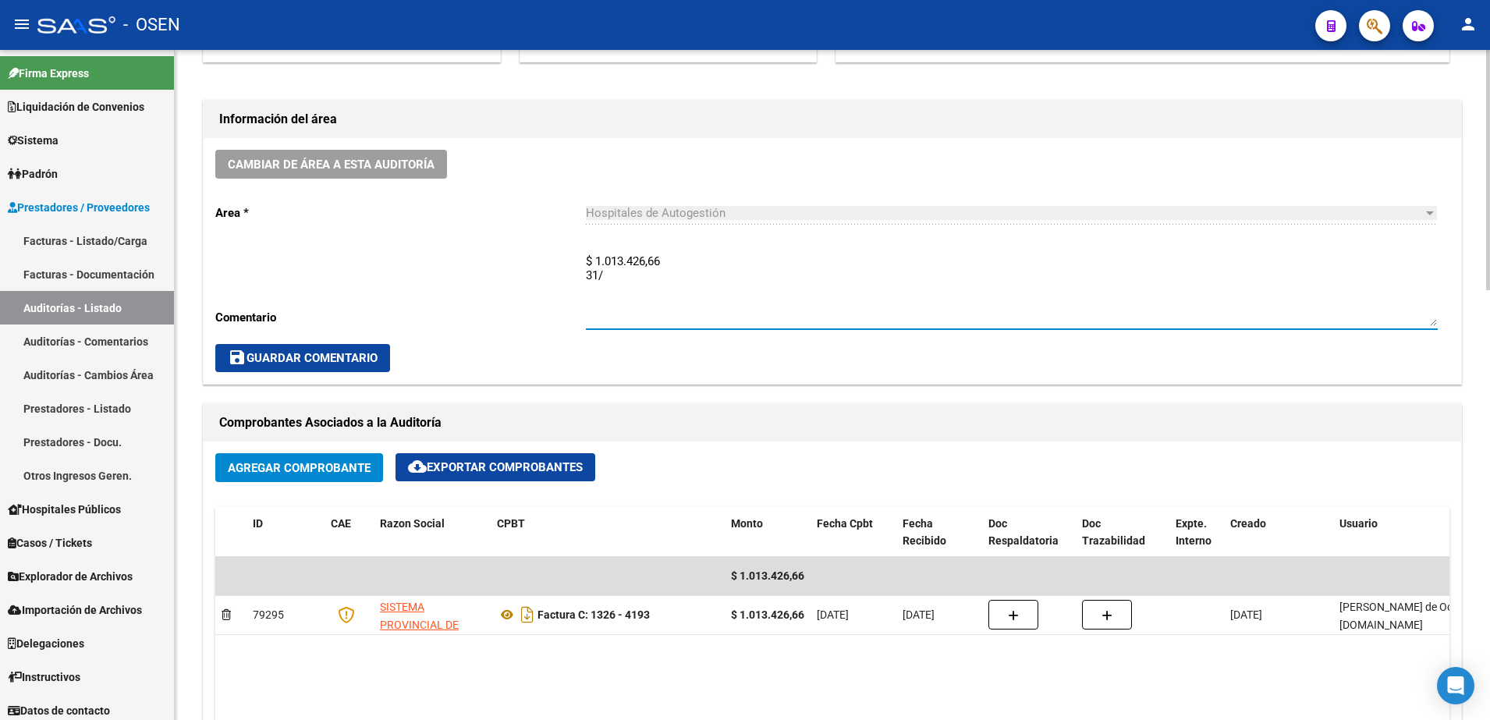
click at [576, 289] on div "Cambiar de área a esta auditoría Area * Hospitales de Autogestión Seleccionar a…" at bounding box center [833, 261] width 1258 height 246
drag, startPoint x: 662, startPoint y: 268, endPoint x: 509, endPoint y: 248, distance: 154.3
click at [509, 248] on div "Cambiar de área a esta auditoría Area * Hospitales de Autogestión Seleccionar a…" at bounding box center [833, 261] width 1258 height 246
type textarea "$ 1.013.426,66"
click at [685, 299] on textarea "$ 1.013.426,66" at bounding box center [1012, 289] width 852 height 73
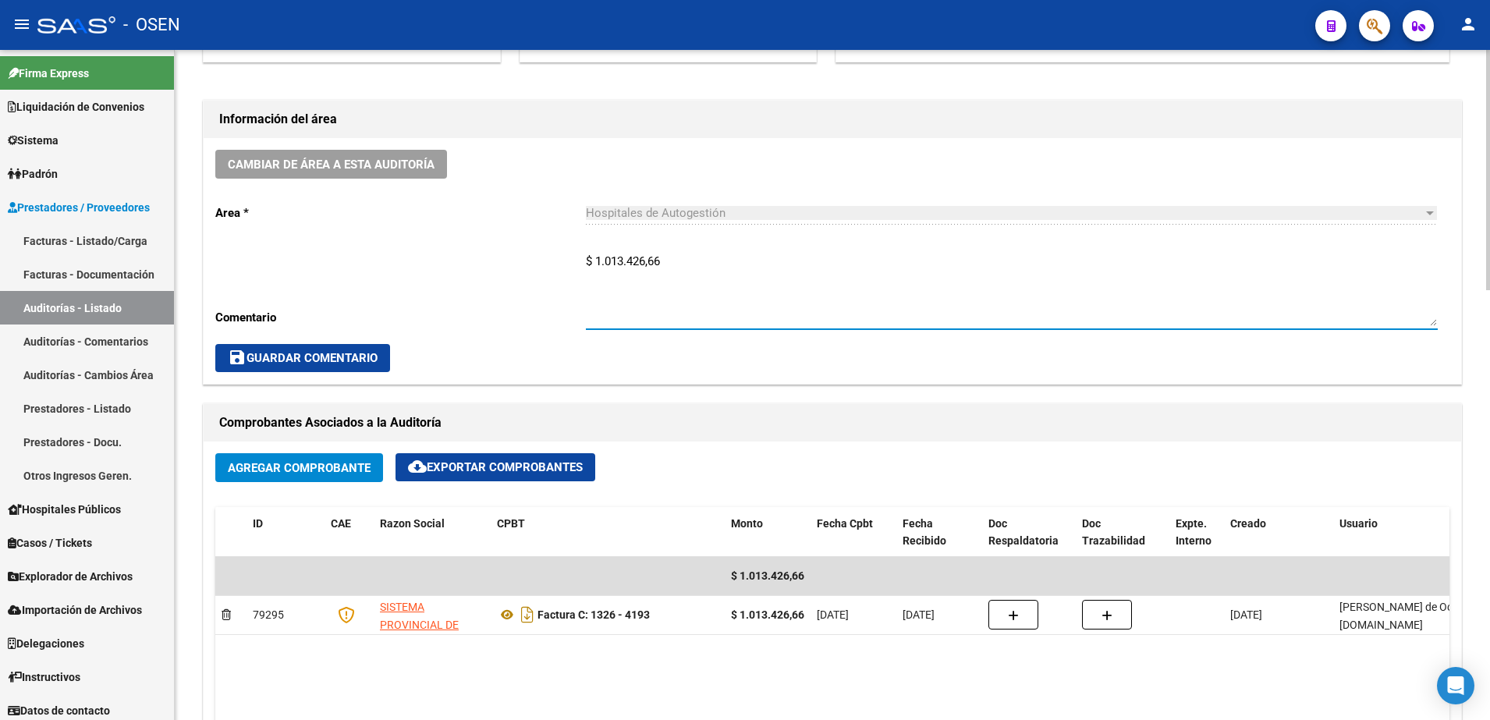
drag, startPoint x: 691, startPoint y: 253, endPoint x: 679, endPoint y: 254, distance: 11.8
click at [679, 254] on textarea "$ 1.013.426,66" at bounding box center [1012, 289] width 852 height 73
drag, startPoint x: 683, startPoint y: 270, endPoint x: 595, endPoint y: 272, distance: 87.4
click at [595, 272] on textarea "$ 1.013.426,66" at bounding box center [1012, 289] width 852 height 73
click at [659, 272] on textarea "$ 1.013.426,66" at bounding box center [1012, 289] width 852 height 73
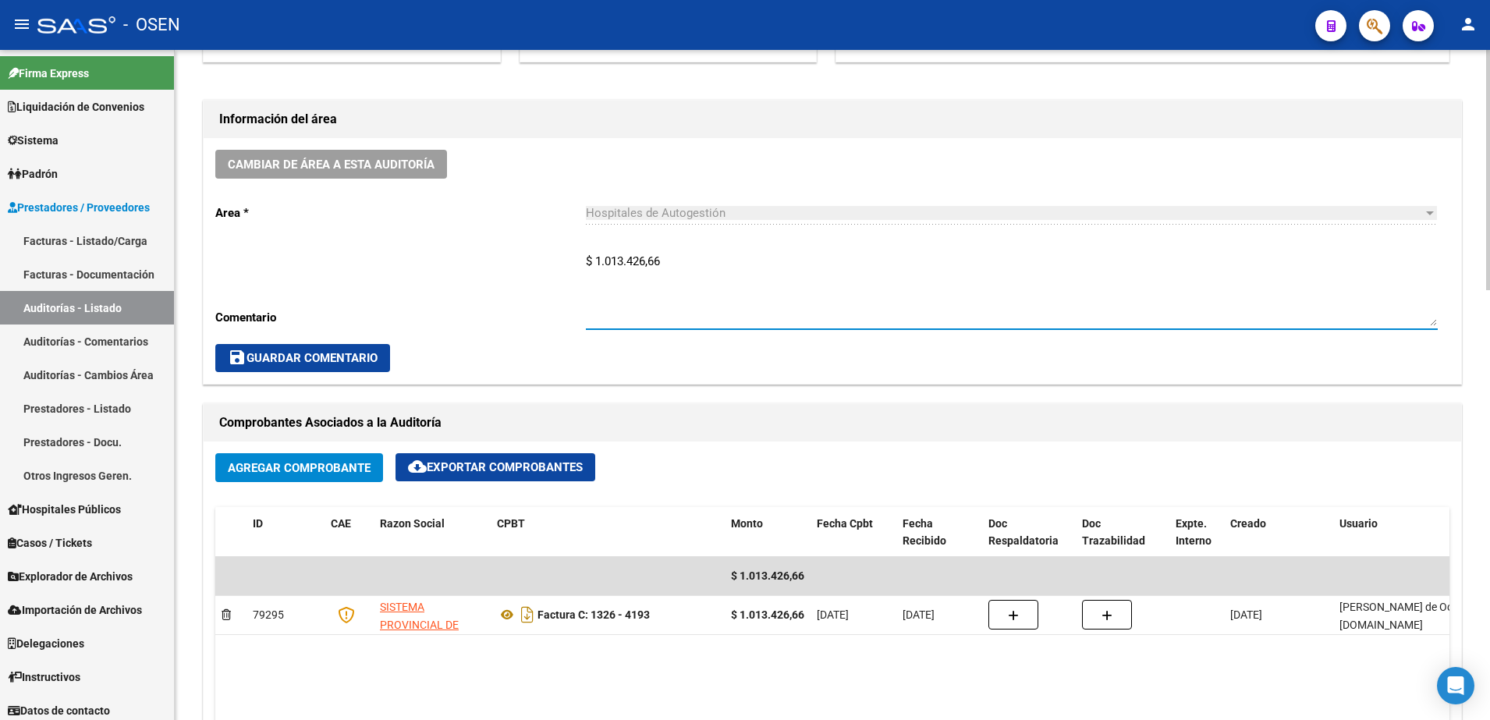
click at [676, 270] on textarea "$ 1.013.426,66" at bounding box center [1012, 289] width 852 height 73
drag, startPoint x: 683, startPoint y: 270, endPoint x: 562, endPoint y: 272, distance: 121.0
click at [565, 272] on div "Cambiar de área a esta auditoría Area * Hospitales de Autogestión Seleccionar a…" at bounding box center [833, 261] width 1258 height 246
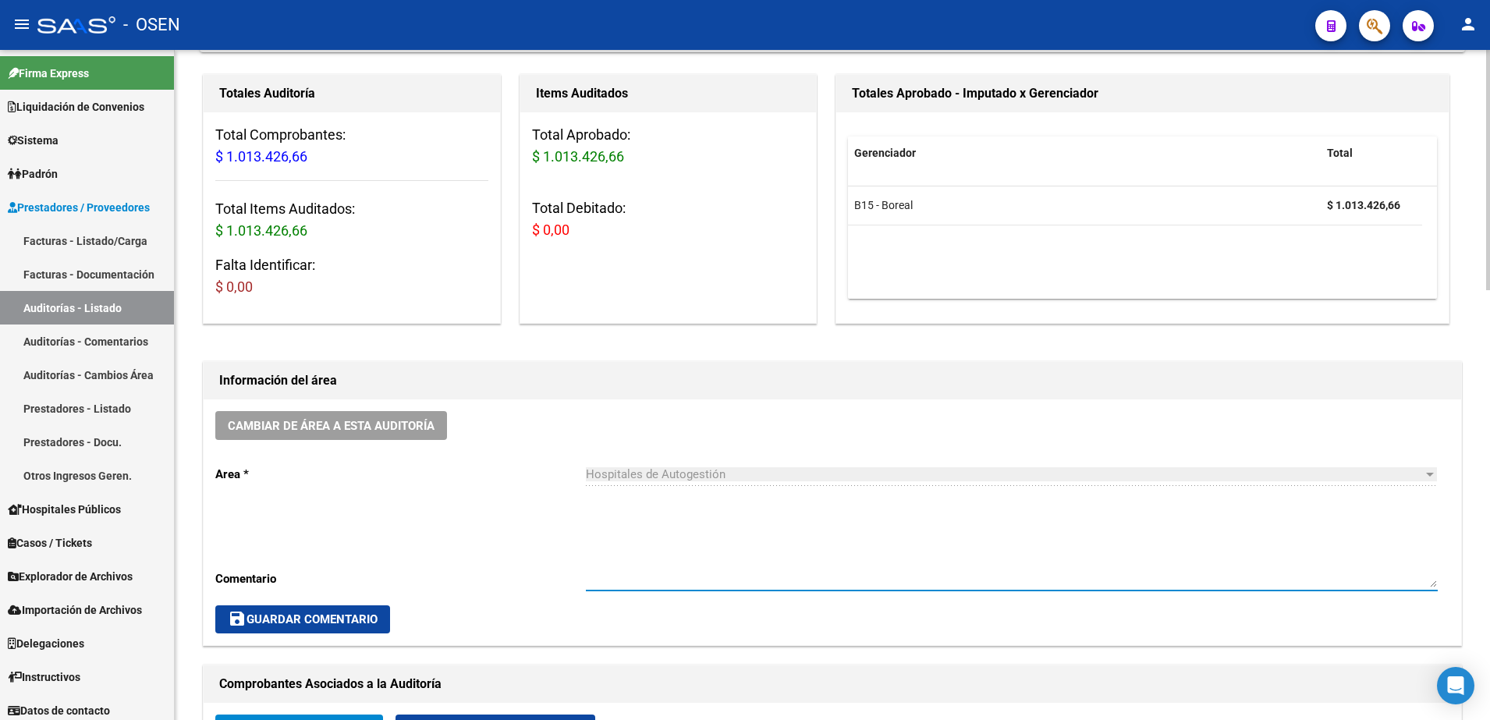
scroll to position [0, 0]
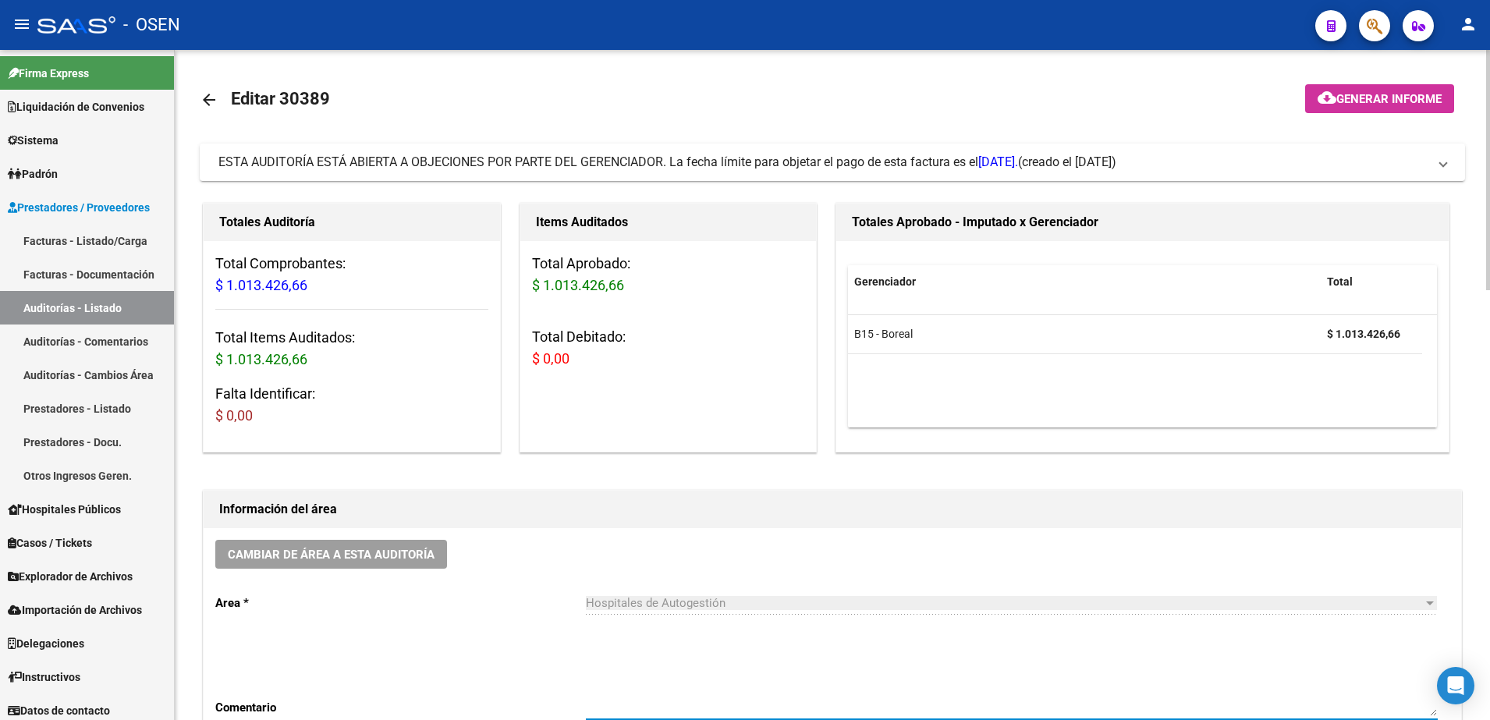
click at [215, 91] on mat-icon "arrow_back" at bounding box center [209, 100] width 19 height 19
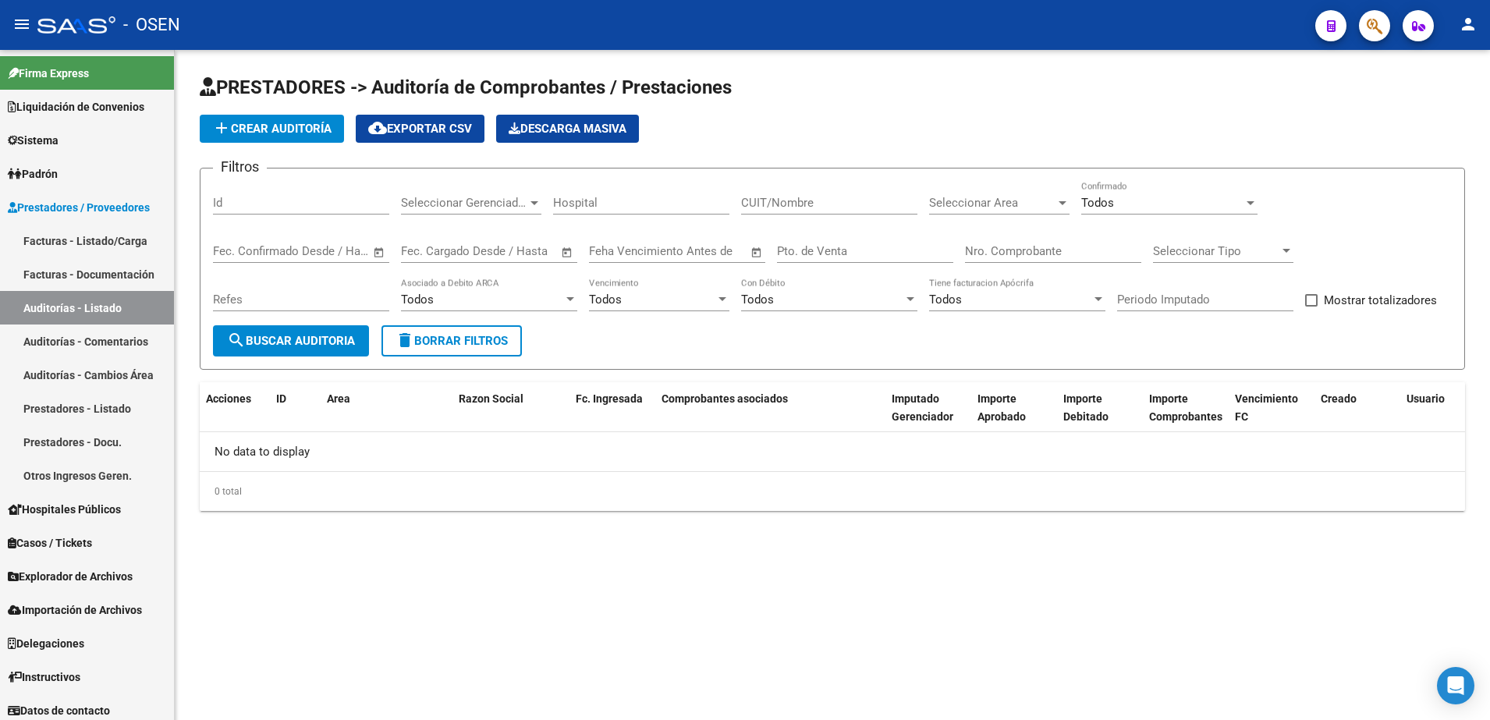
click at [876, 96] on h1 "PRESTADORES -> Auditoría de Comprobantes / Prestaciones" at bounding box center [833, 88] width 1266 height 27
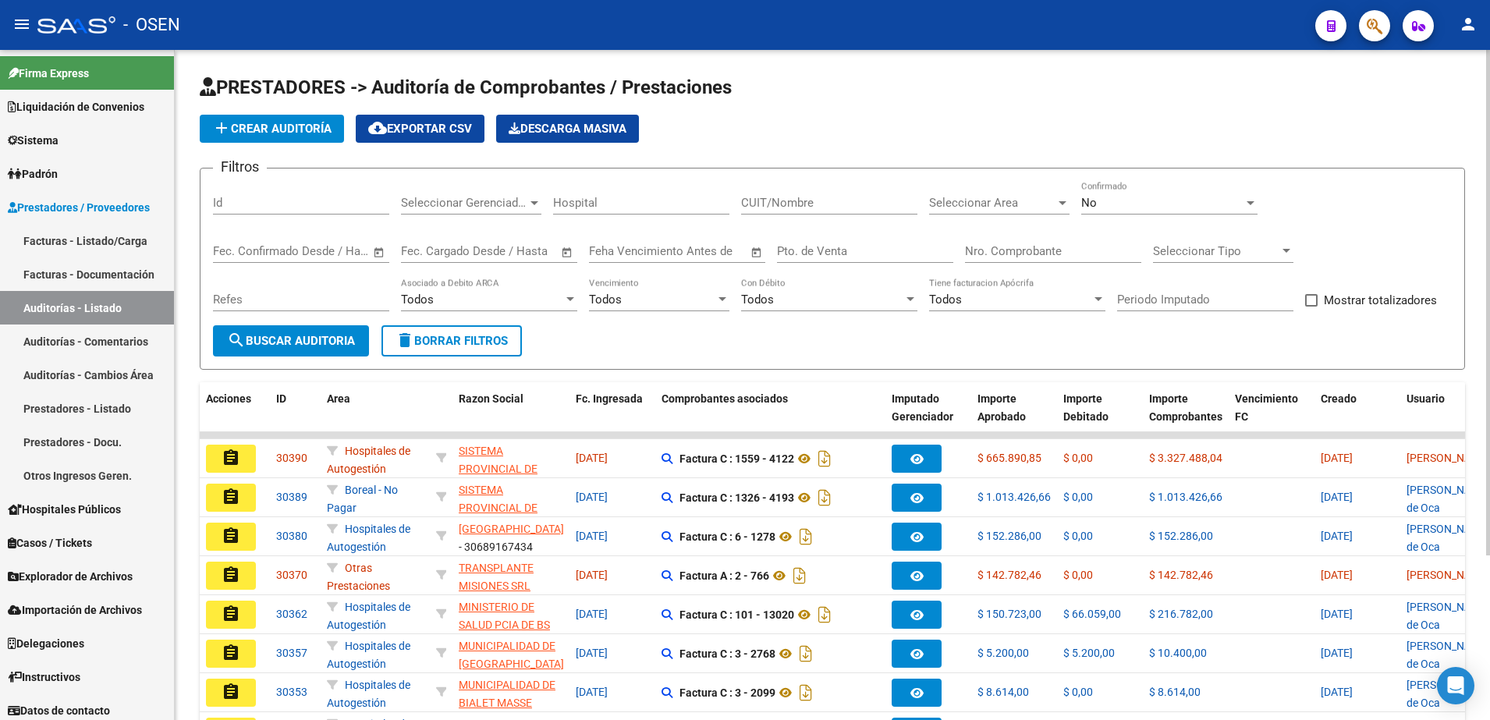
click at [340, 360] on form "Filtros Id Seleccionar Gerenciador Seleccionar Gerenciador Hospital CUIT/Nombre…" at bounding box center [833, 269] width 1266 height 202
click at [324, 343] on span "search Buscar Auditoria" at bounding box center [291, 341] width 128 height 14
click at [1367, 23] on icon "button" at bounding box center [1375, 26] width 16 height 18
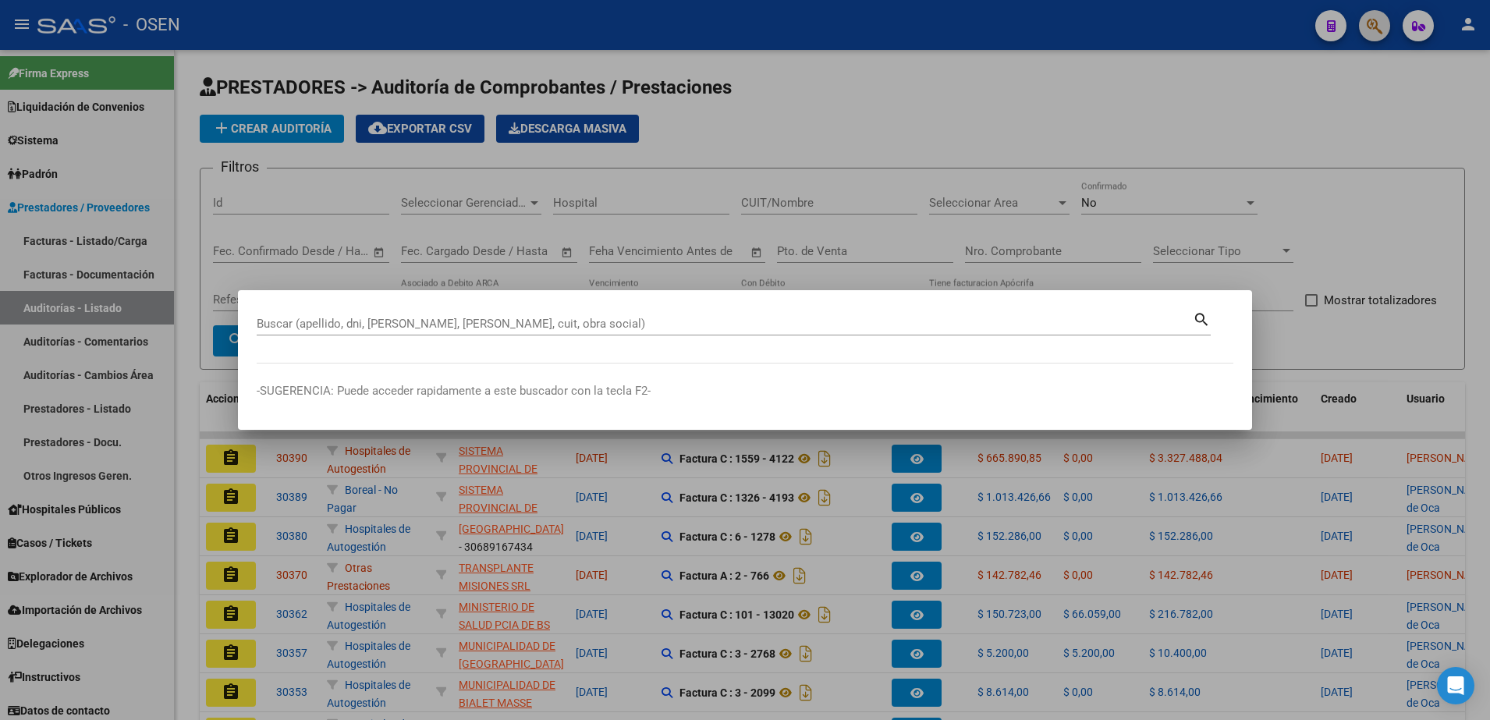
paste input "410962022025"
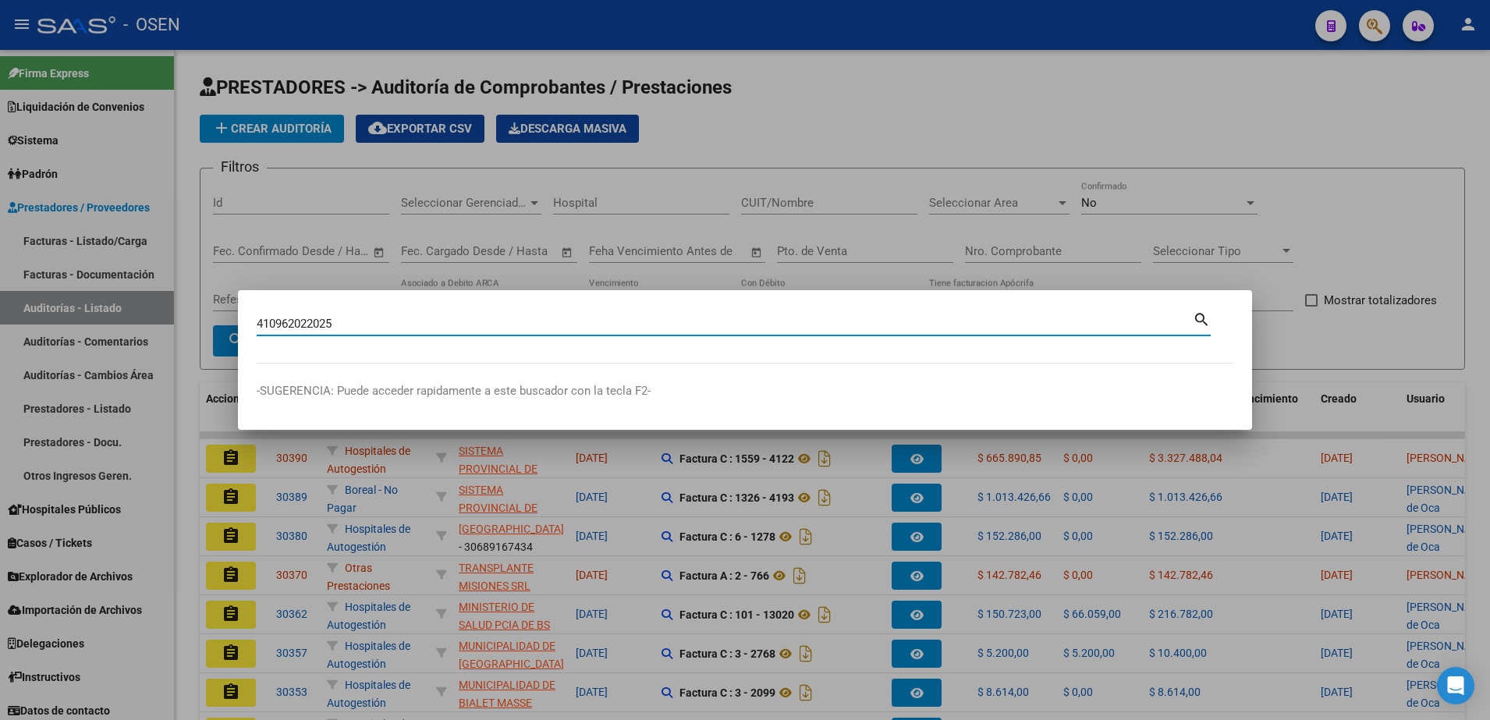
type input "410962022025"
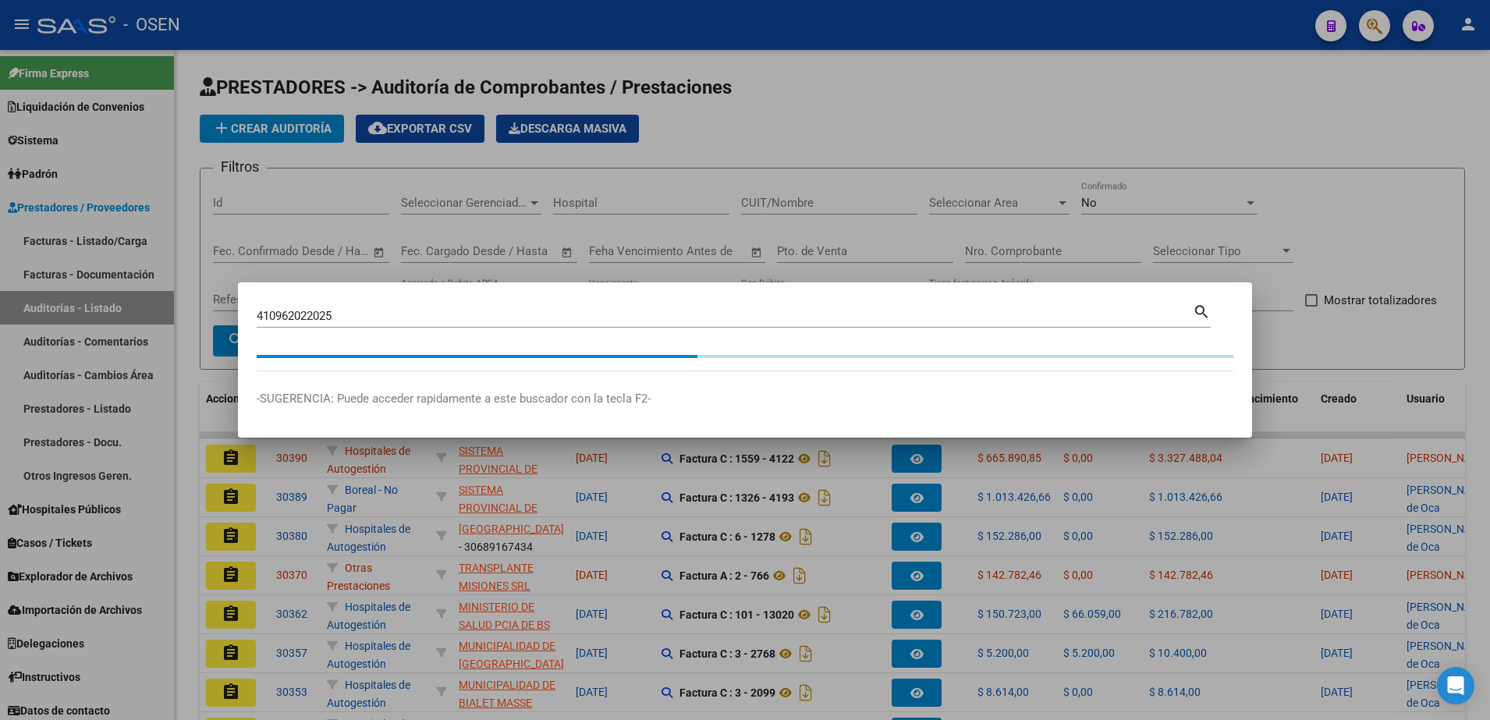
click at [773, 105] on div at bounding box center [745, 360] width 1490 height 720
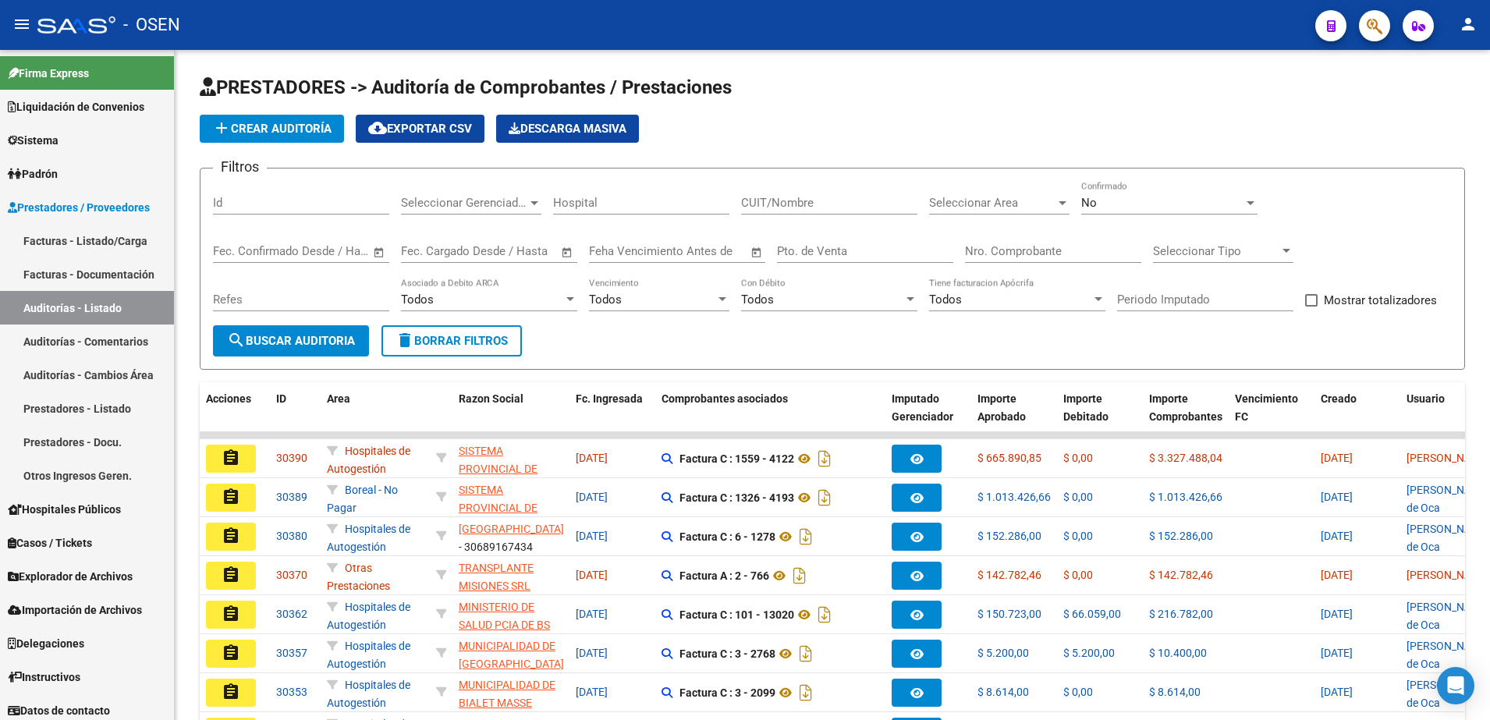
click at [1390, 34] on div at bounding box center [1369, 25] width 44 height 32
click at [1380, 23] on icon "button" at bounding box center [1375, 26] width 16 height 18
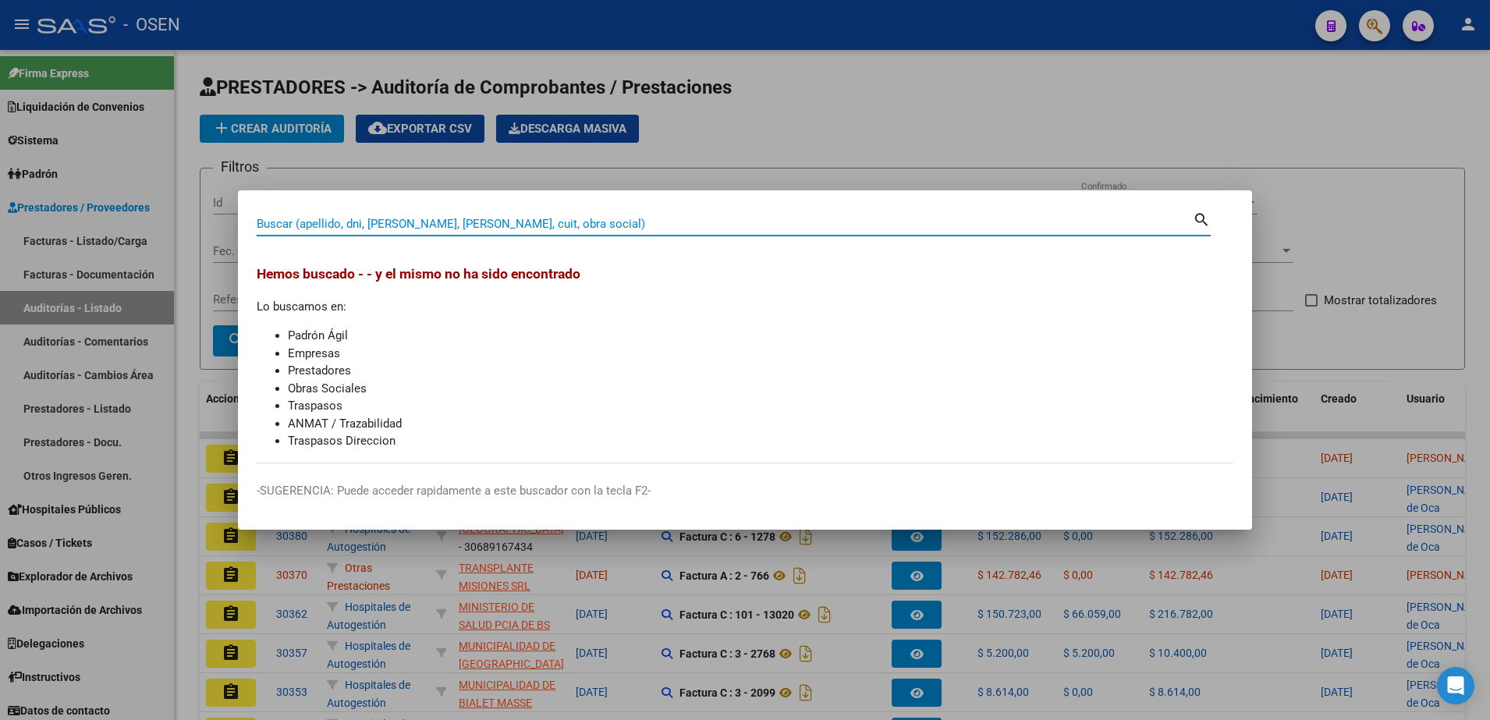
paste input "410962022025"
drag, startPoint x: 368, startPoint y: 225, endPoint x: 199, endPoint y: 215, distance: 168.9
click at [169, 225] on div "410962022025 Buscar (apellido, dni, cuil, nro traspaso, cuit, obra social) sear…" at bounding box center [745, 360] width 1490 height 720
paste input
type input "41096202"
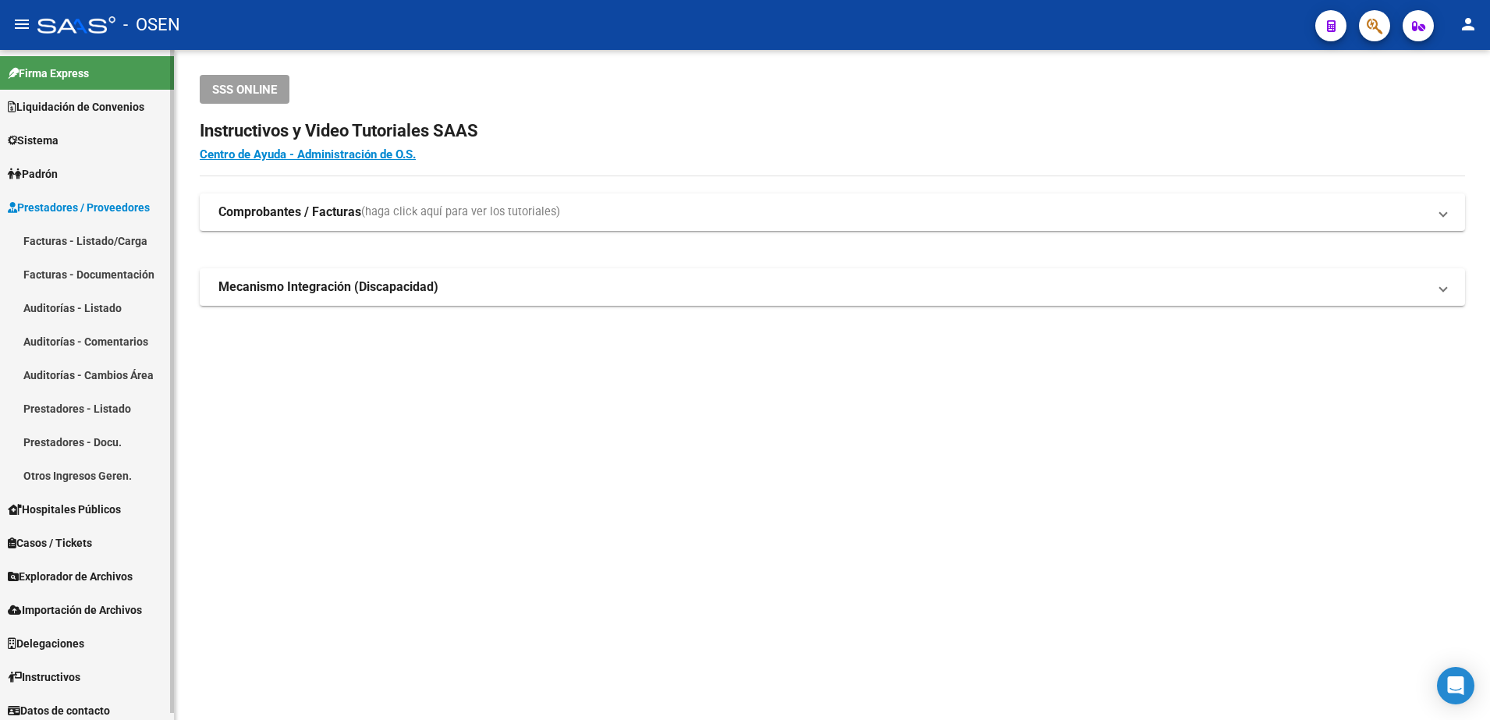
click at [140, 240] on link "Facturas - Listado/Carga" at bounding box center [87, 241] width 174 height 34
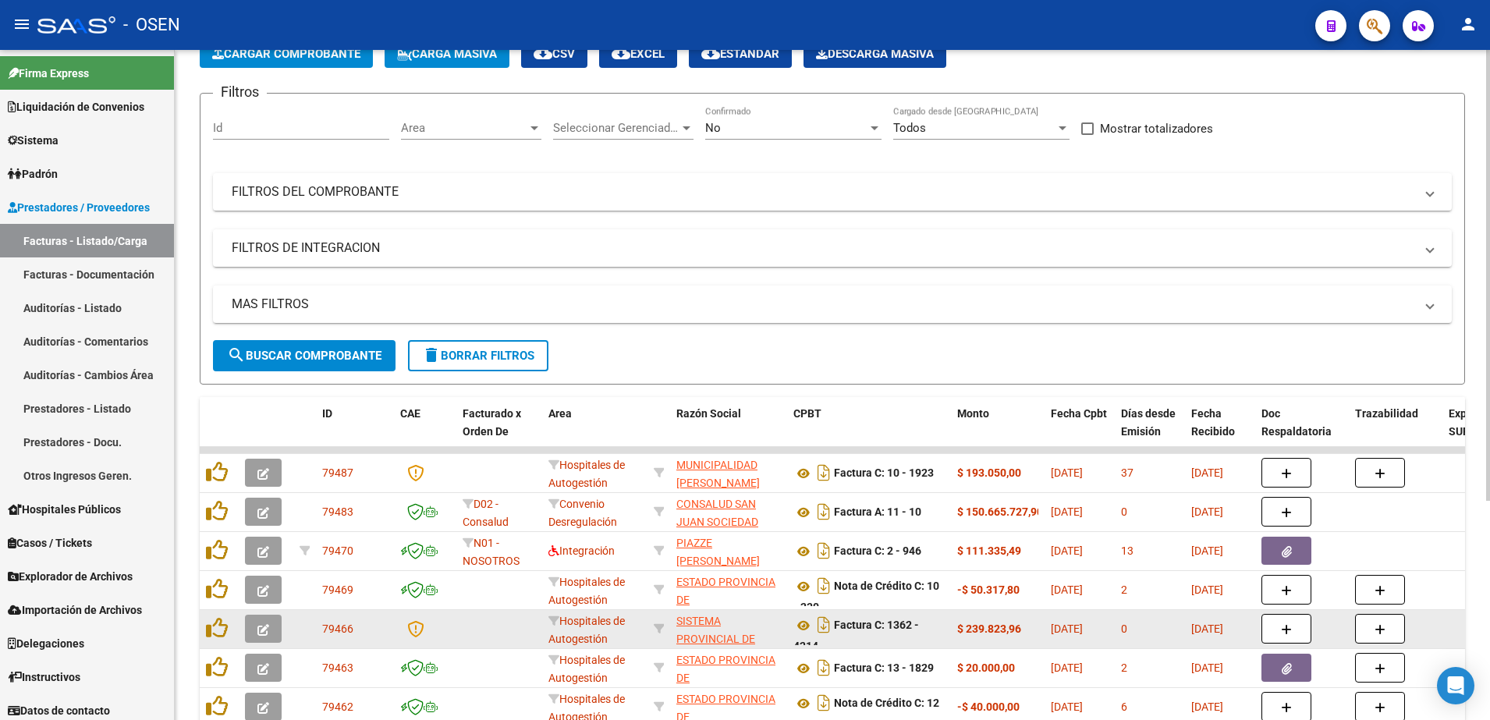
scroll to position [293, 0]
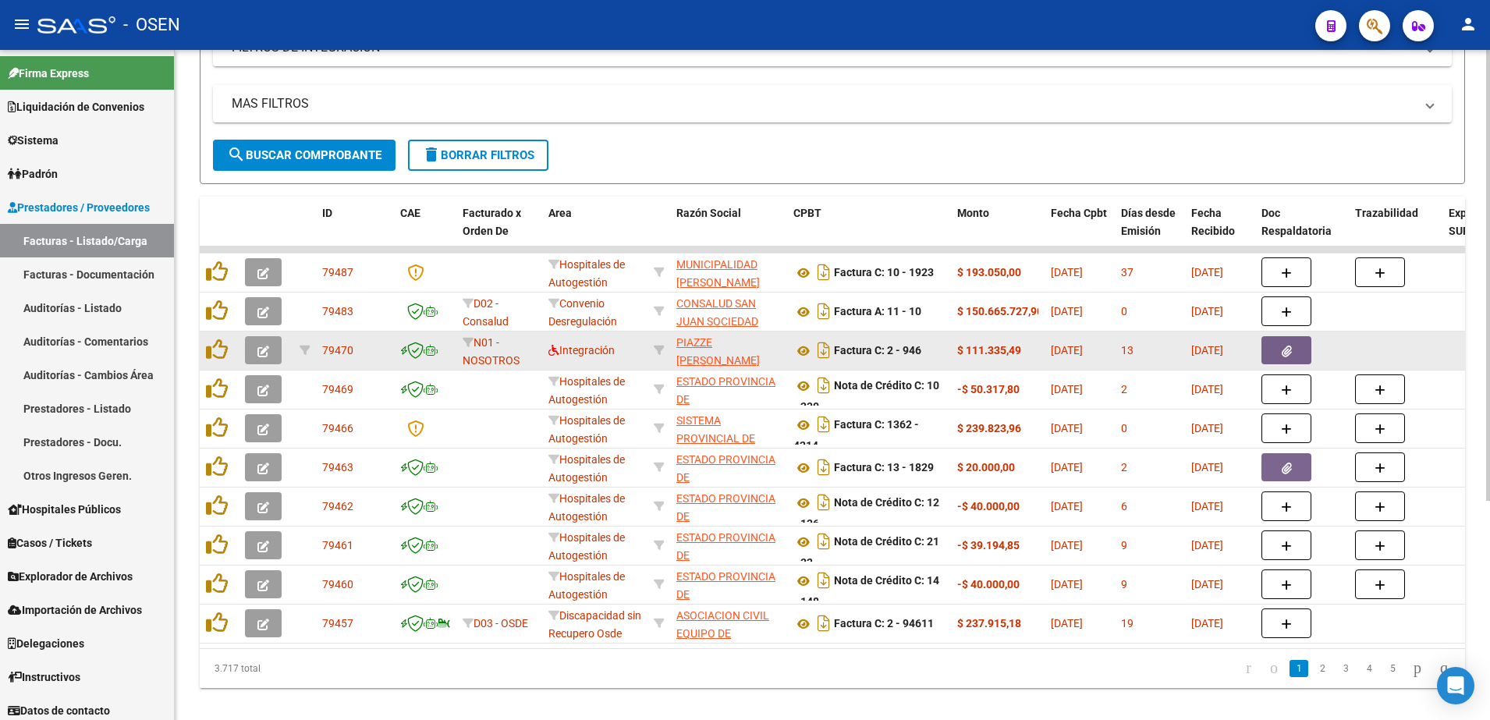
click at [205, 346] on datatable-body-cell at bounding box center [219, 351] width 39 height 38
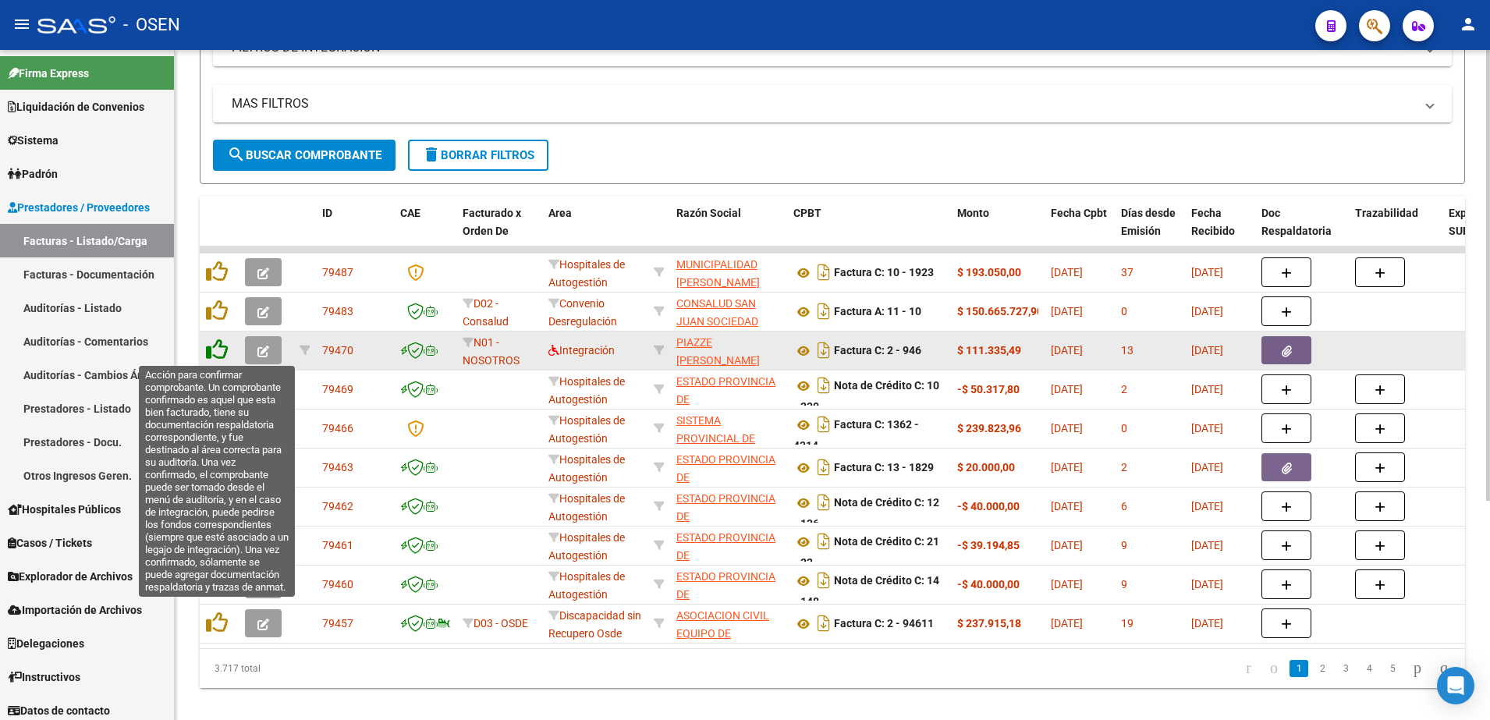
click at [222, 349] on icon at bounding box center [217, 350] width 22 height 22
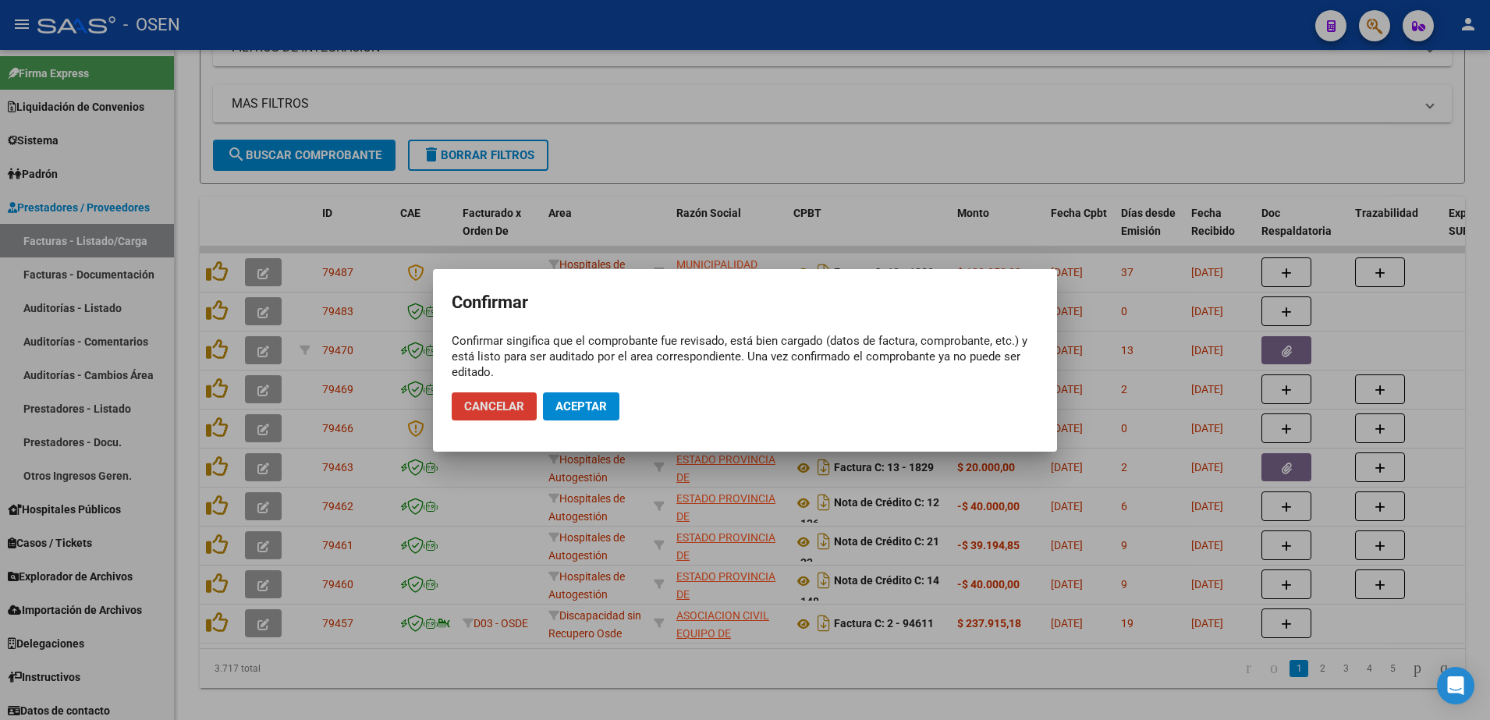
click at [595, 407] on span "Aceptar" at bounding box center [581, 407] width 51 height 14
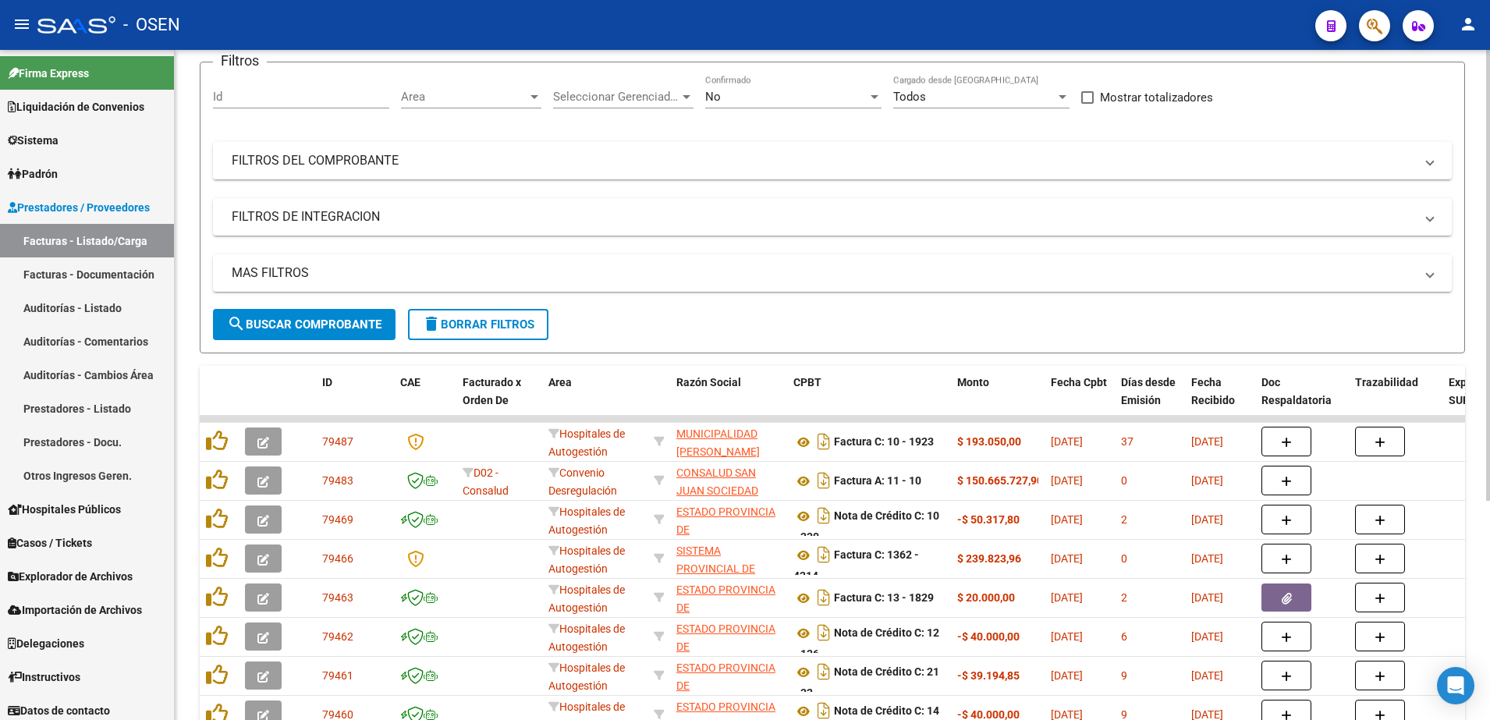
scroll to position [0, 0]
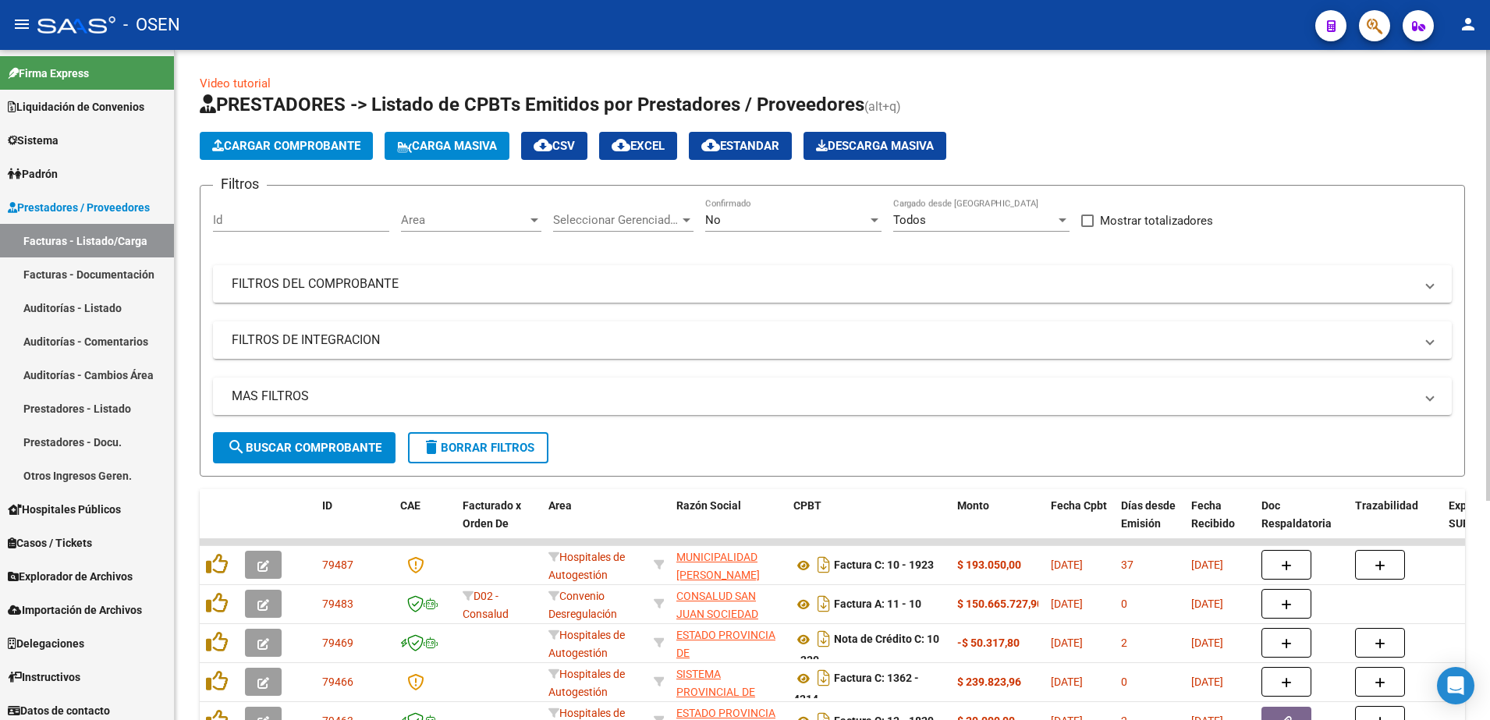
click at [496, 211] on div "Area Area" at bounding box center [471, 215] width 140 height 34
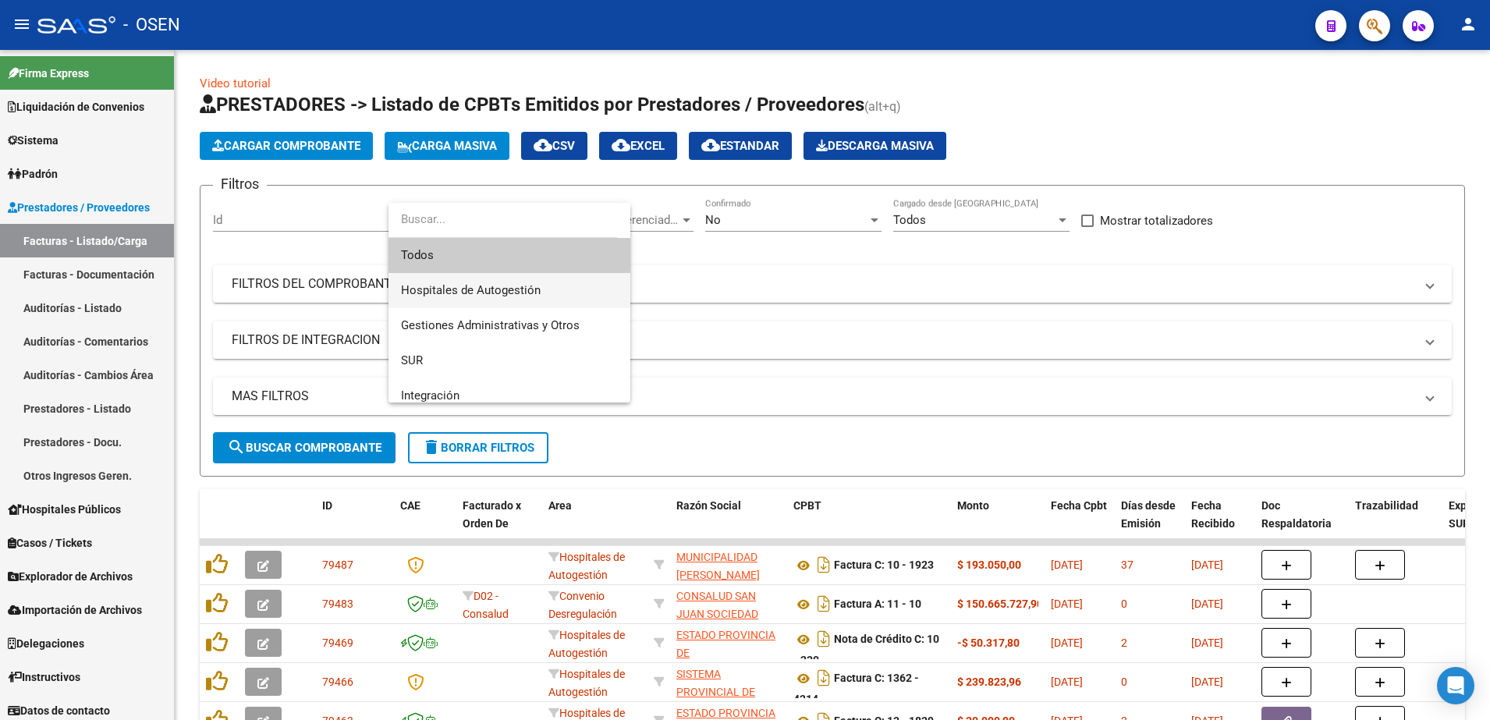
click at [525, 276] on span "Hospitales de Autogestión" at bounding box center [509, 290] width 217 height 35
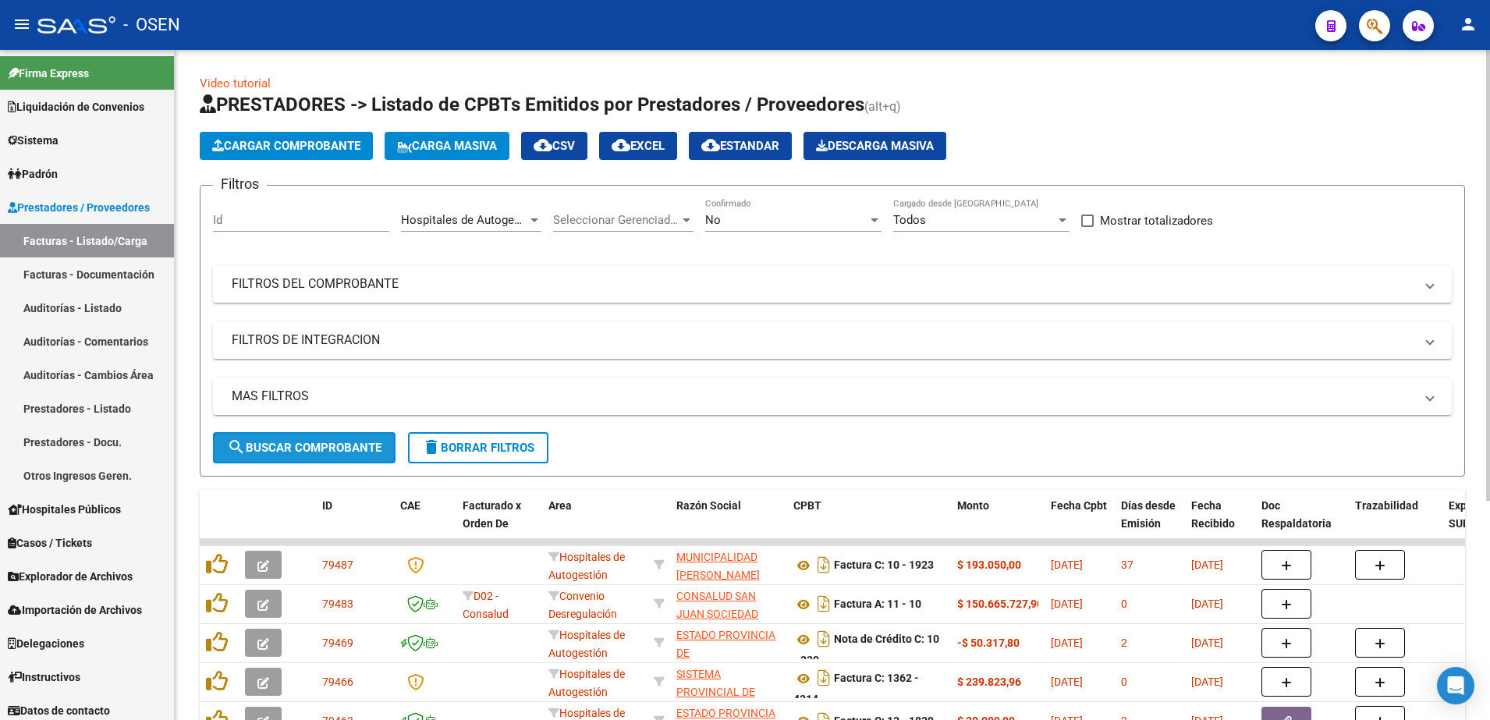
click at [366, 446] on span "search Buscar Comprobante" at bounding box center [304, 448] width 154 height 14
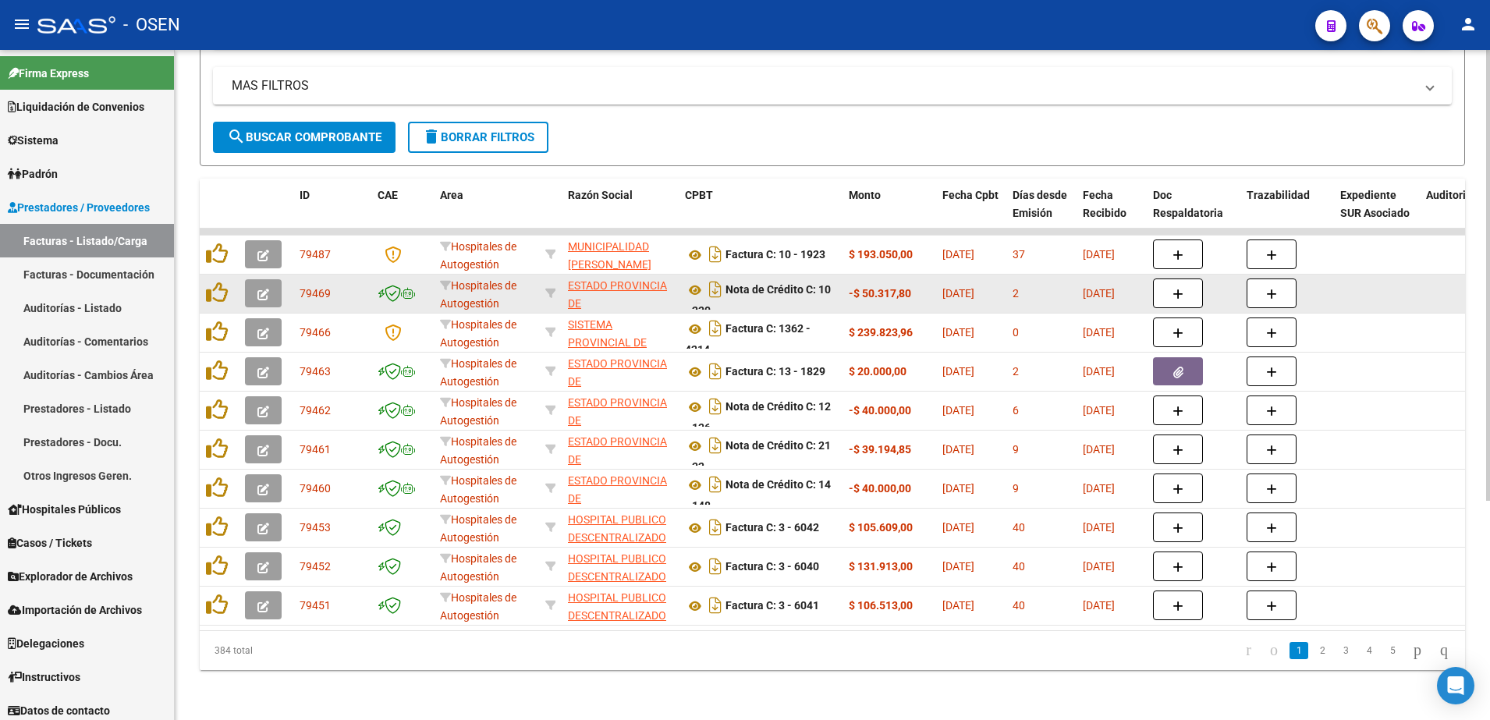
scroll to position [325, 0]
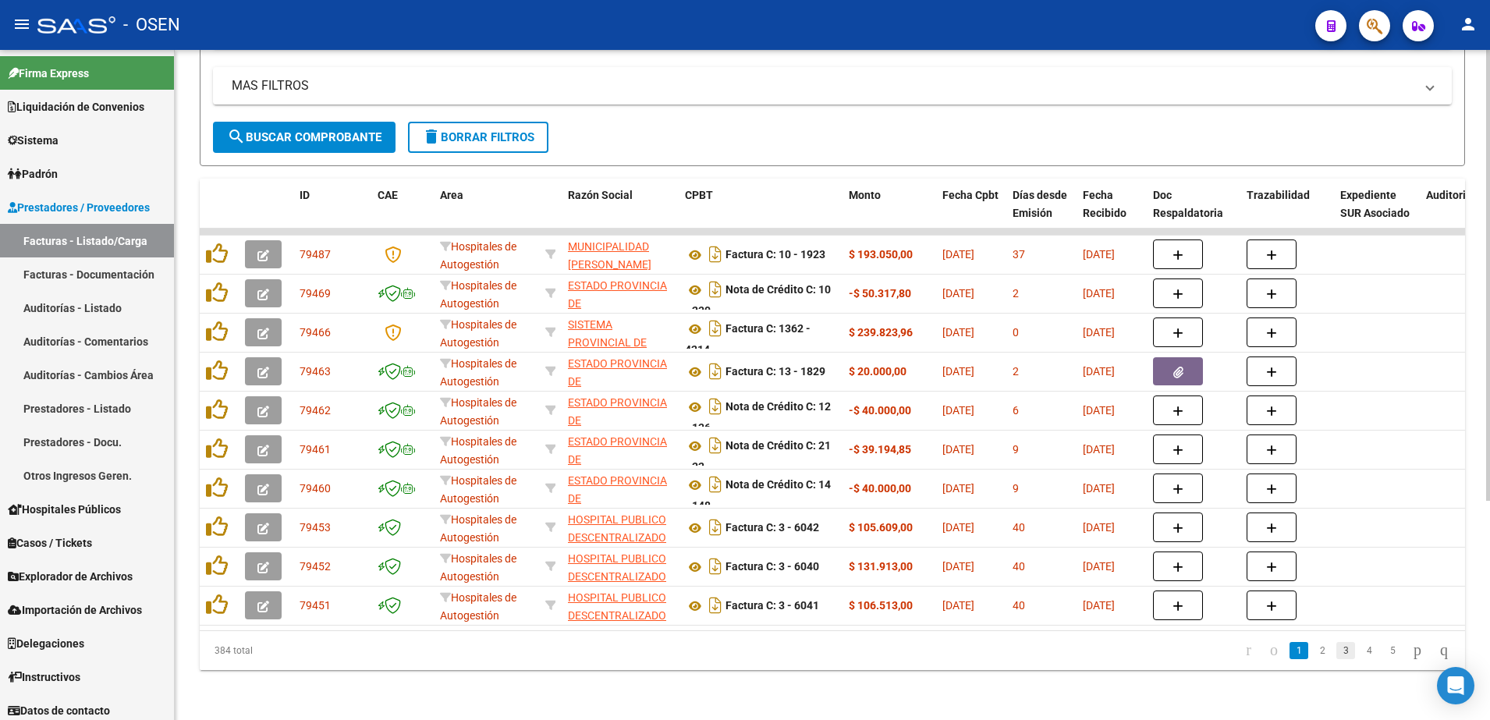
click at [1337, 652] on link "3" at bounding box center [1346, 650] width 19 height 17
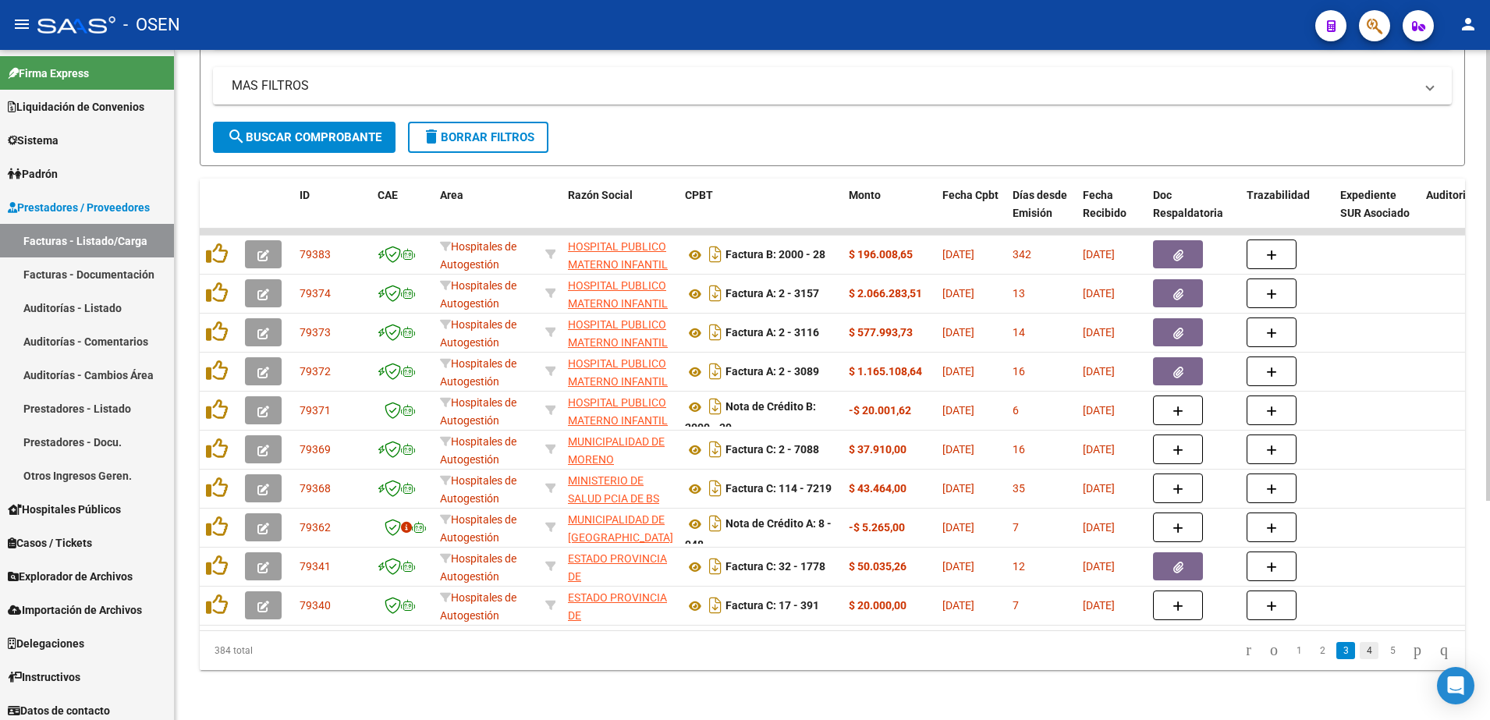
click at [1362, 648] on link "4" at bounding box center [1369, 650] width 19 height 17
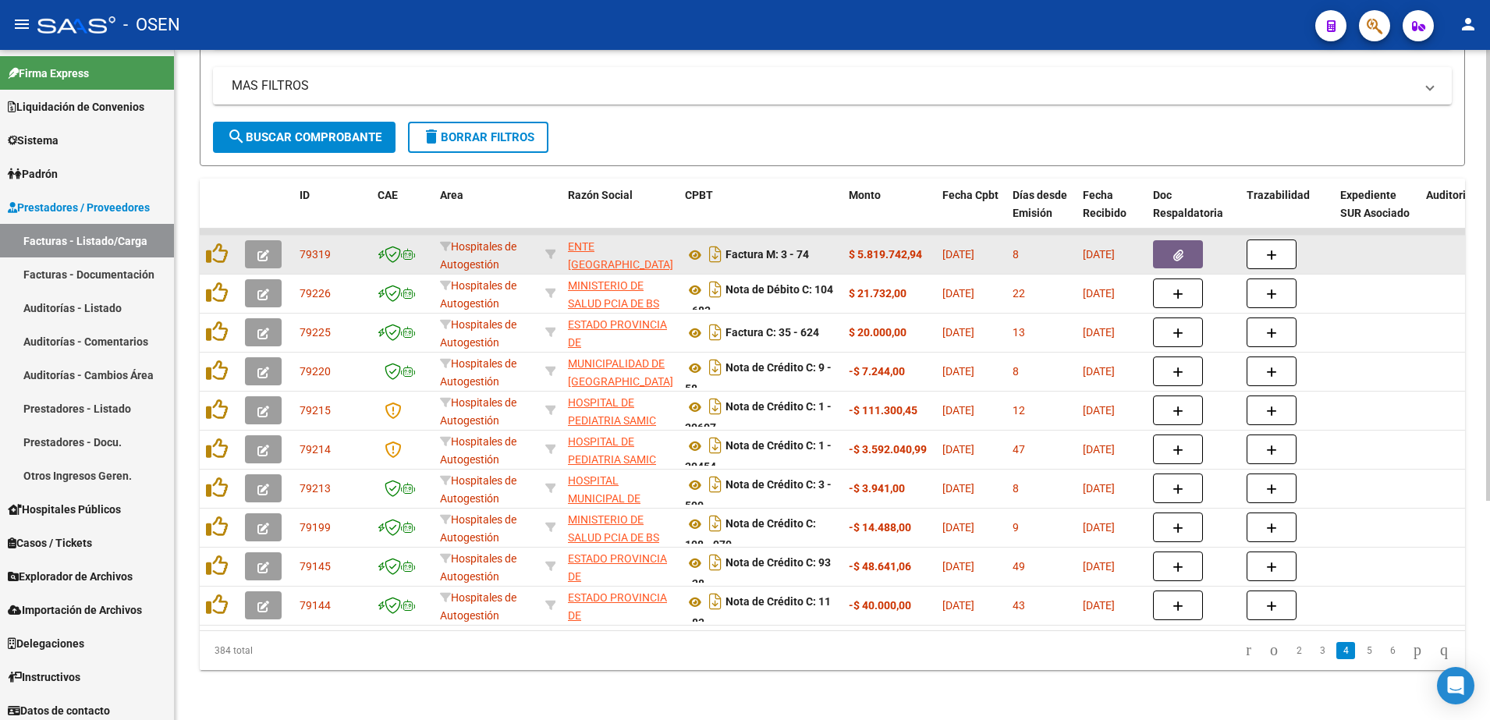
click at [1188, 242] on button "button" at bounding box center [1178, 254] width 50 height 28
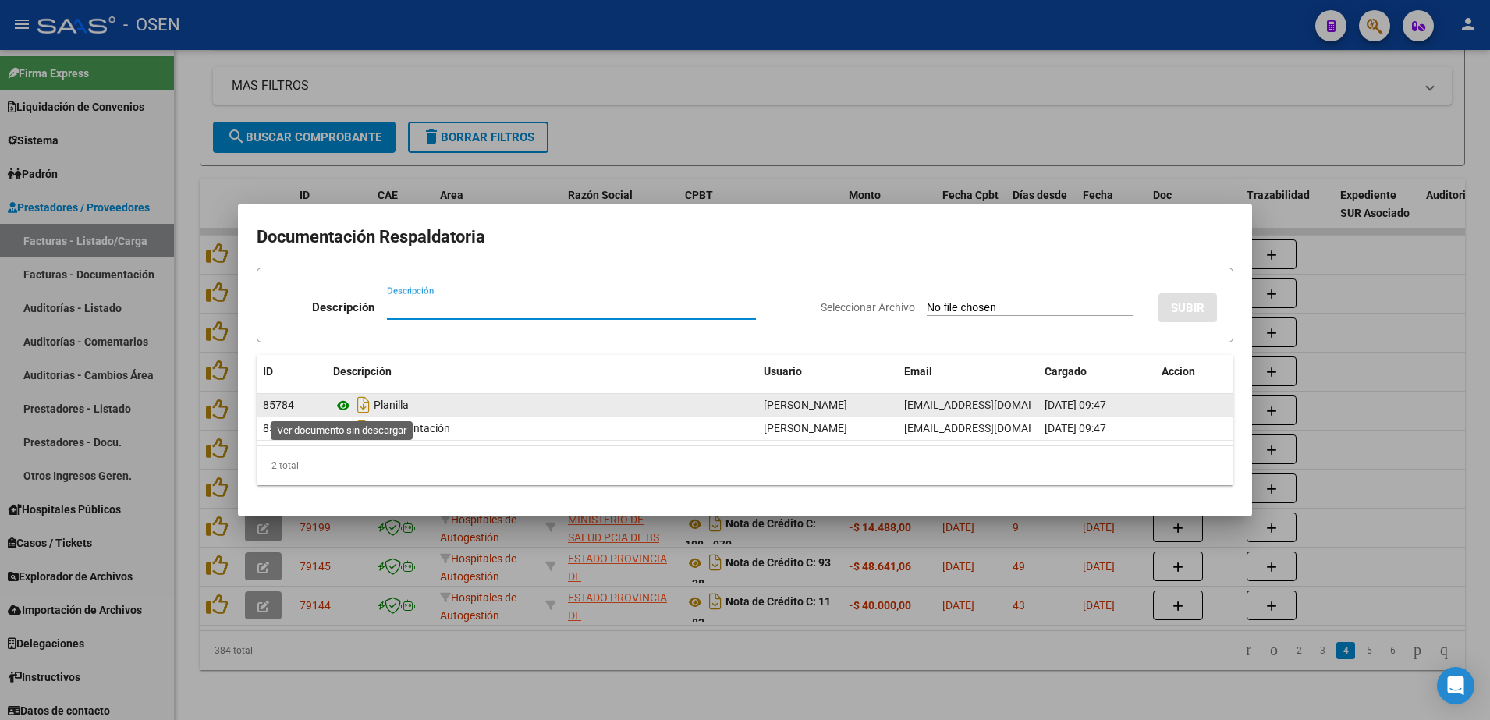
click at [334, 410] on icon at bounding box center [343, 405] width 20 height 19
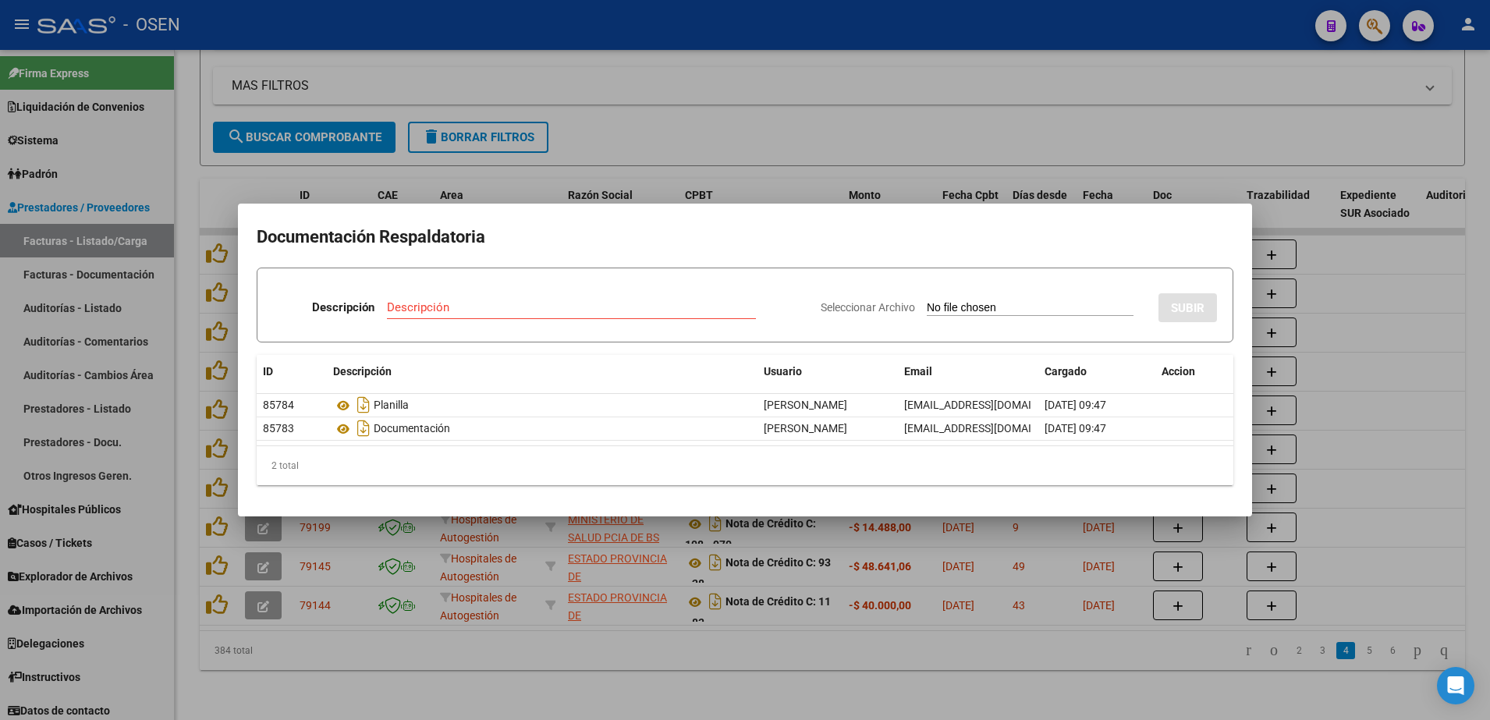
click at [719, 655] on div at bounding box center [745, 360] width 1490 height 720
